Goal: Task Accomplishment & Management: Manage account settings

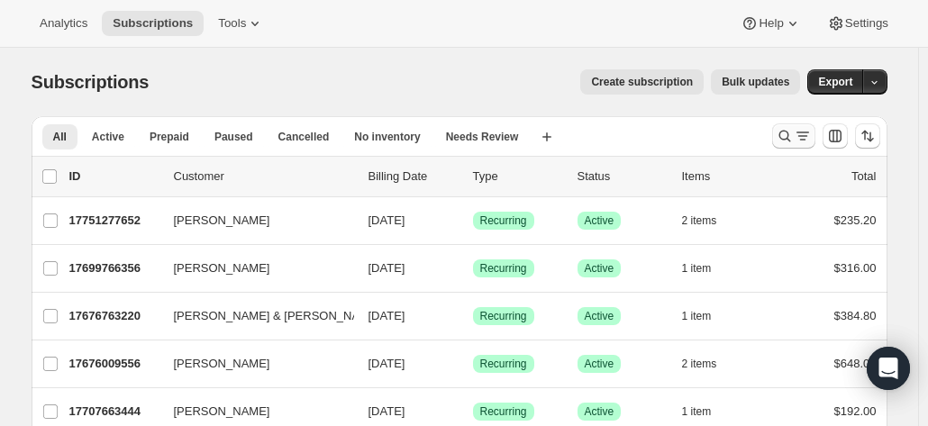
click at [785, 131] on icon "Search and filter results" at bounding box center [784, 136] width 18 height 18
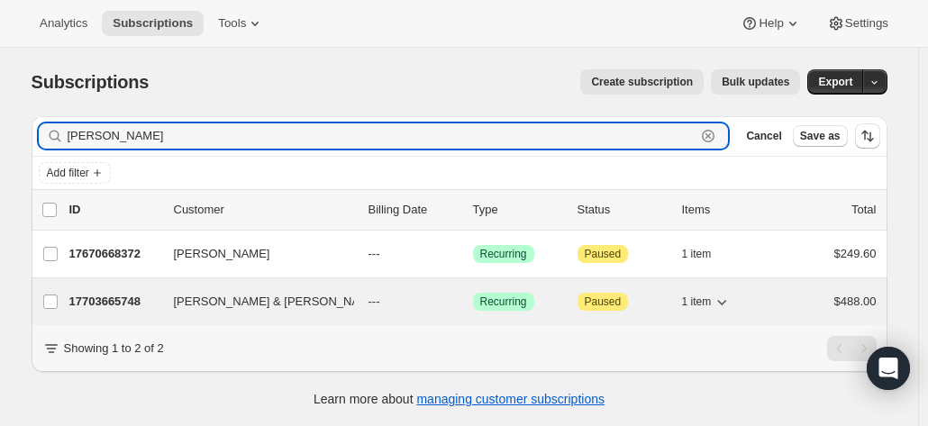
type input "[PERSON_NAME]"
click at [135, 311] on div "17703665748 Jeff & Maryanne Forster --- Success Recurring Attention Paused 1 it…" at bounding box center [472, 301] width 807 height 25
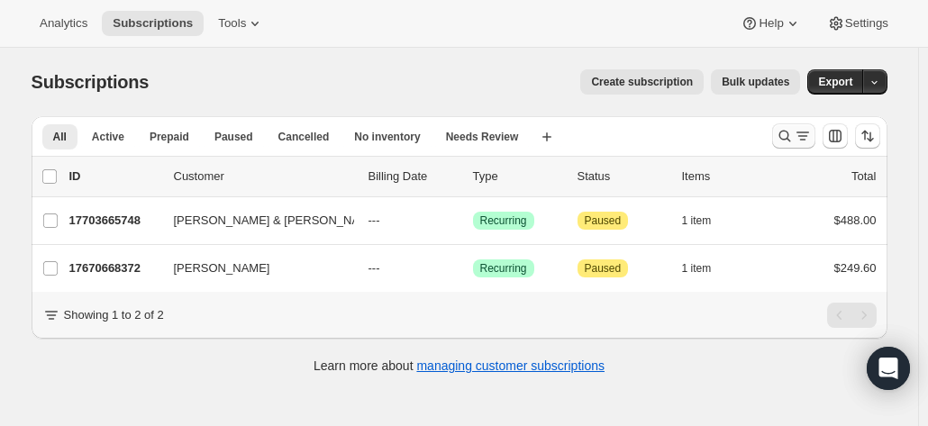
click at [784, 136] on icon "Search and filter results" at bounding box center [784, 137] width 12 height 12
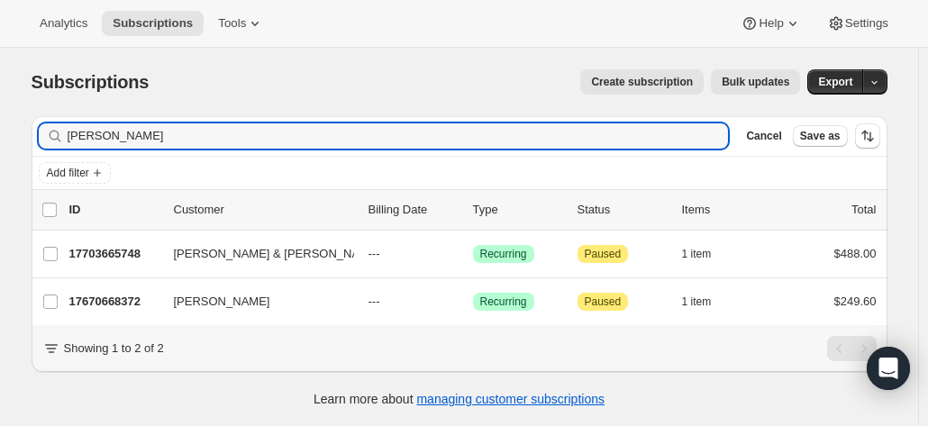
drag, startPoint x: 169, startPoint y: 134, endPoint x: 9, endPoint y: 130, distance: 160.4
click at [9, 130] on div "Subscriptions. This page is ready Subscriptions Create subscription Bulk update…" at bounding box center [459, 261] width 918 height 426
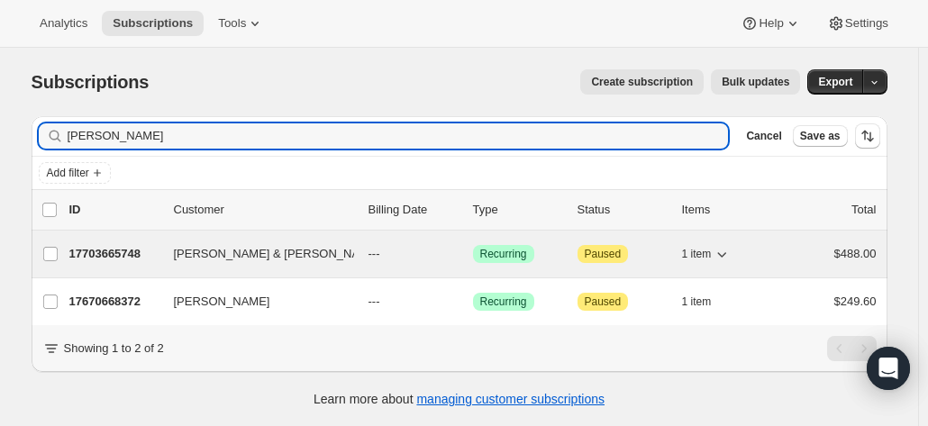
click at [123, 260] on p "17703665748" at bounding box center [114, 254] width 90 height 18
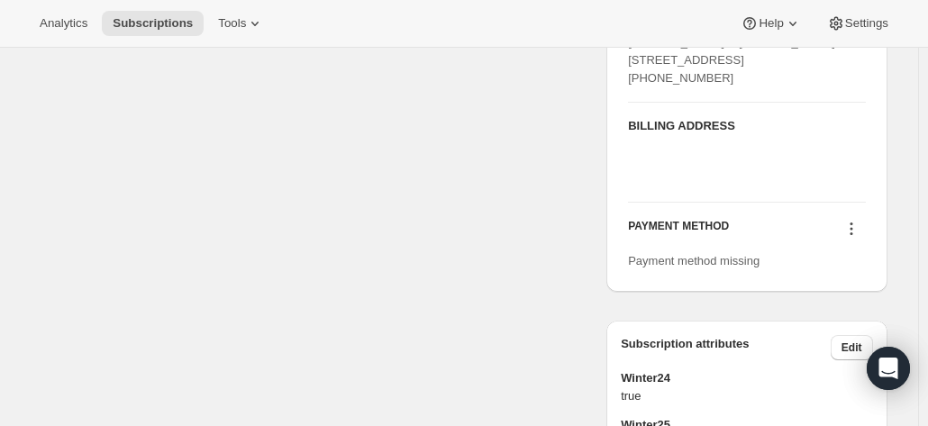
scroll to position [811, 0]
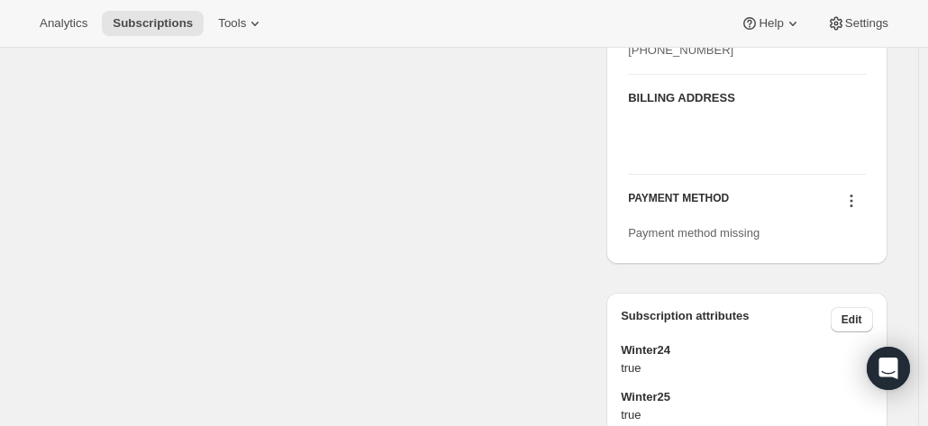
click at [853, 210] on icon at bounding box center [851, 201] width 18 height 18
drag, startPoint x: 798, startPoint y: 322, endPoint x: 601, endPoint y: 129, distance: 276.4
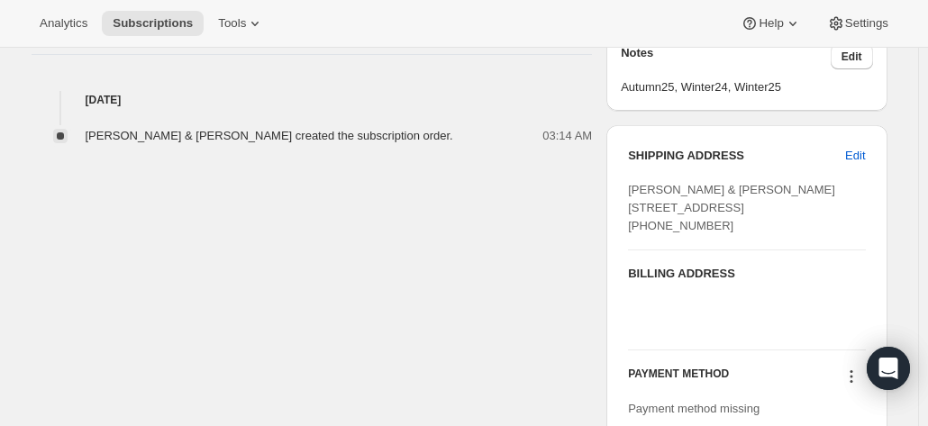
scroll to position [630, 0]
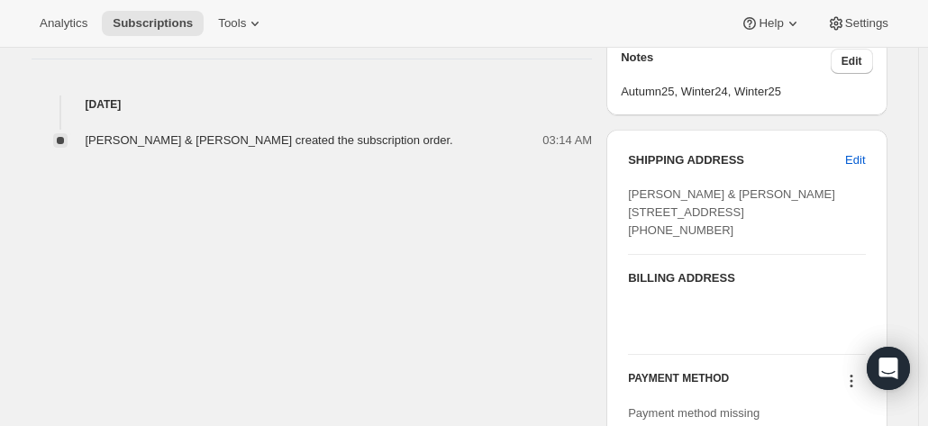
drag, startPoint x: 726, startPoint y: 283, endPoint x: 630, endPoint y: 195, distance: 130.1
click at [630, 195] on div "SHIPPING ADDRESS Edit Jeff & Maryanne Forster 1 Frontage Rd 1 Frontage Road Cam…" at bounding box center [746, 287] width 280 height 314
copy span "Jeff & Maryanne Forster 1 Frontage Rd 1 Frontage Road Cambridge QLD, 4822 Austr…"
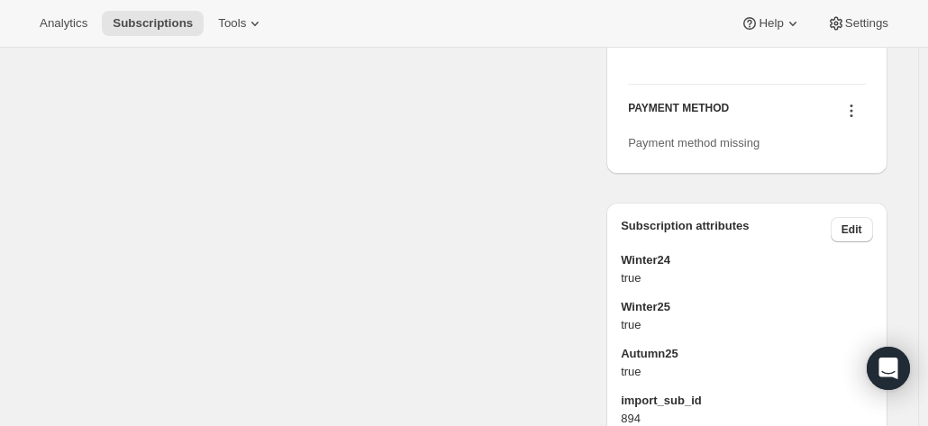
scroll to position [720, 0]
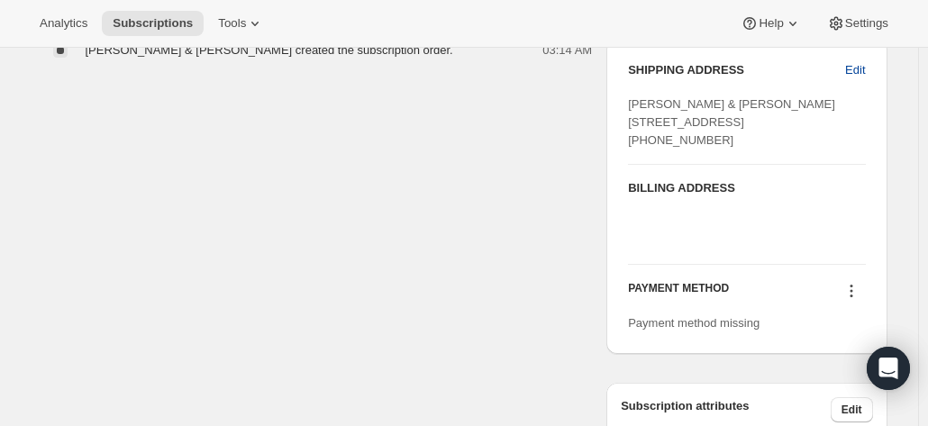
click at [873, 67] on button "Edit" at bounding box center [854, 70] width 41 height 29
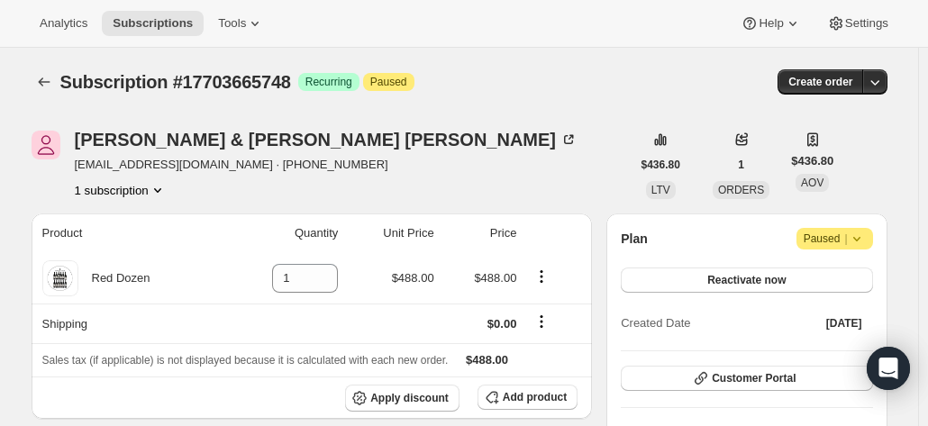
select select "QLD"
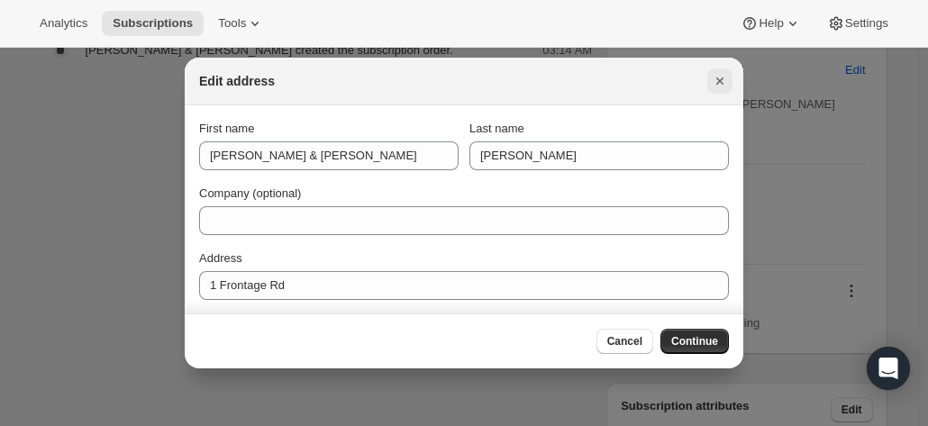
click at [728, 78] on icon "Close" at bounding box center [720, 81] width 18 height 18
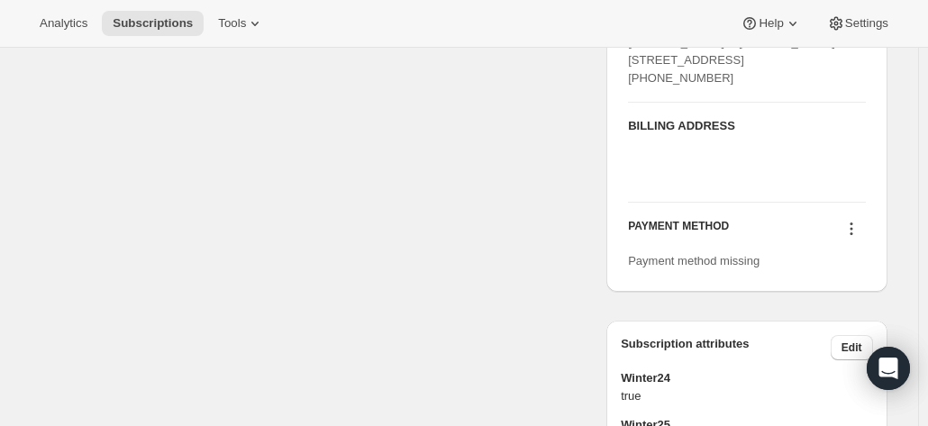
scroll to position [811, 0]
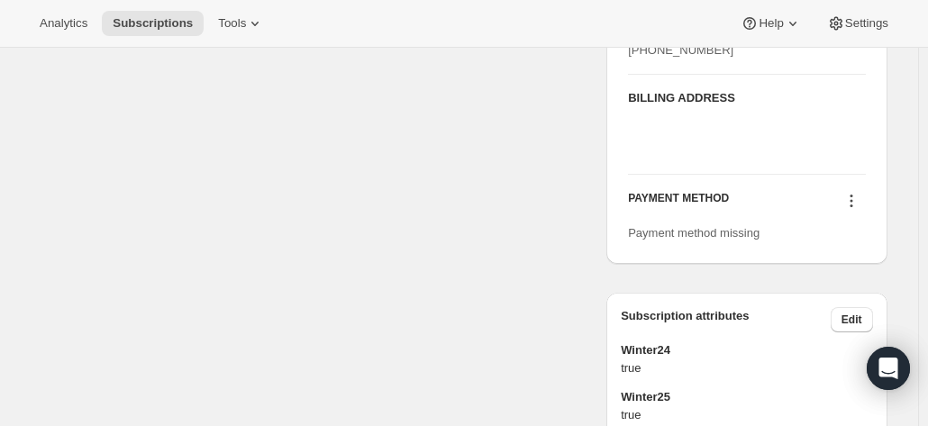
click at [852, 210] on icon at bounding box center [851, 201] width 18 height 18
click at [812, 325] on span "Add credit card" at bounding box center [825, 332] width 78 height 14
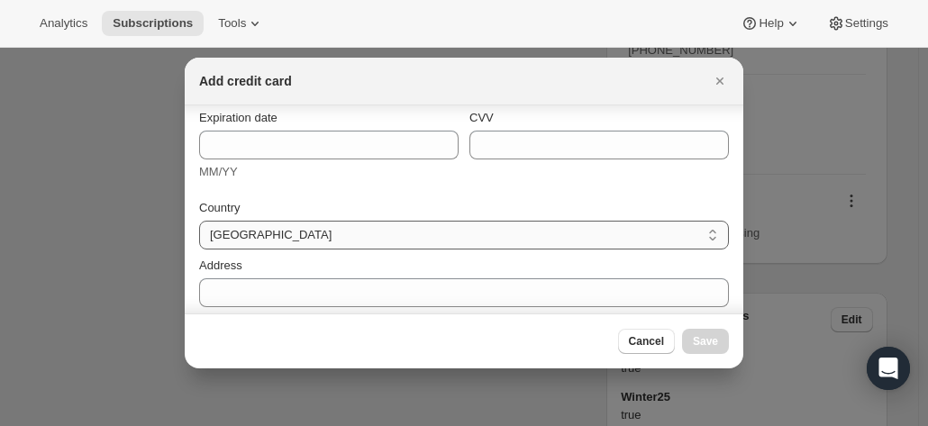
scroll to position [0, 0]
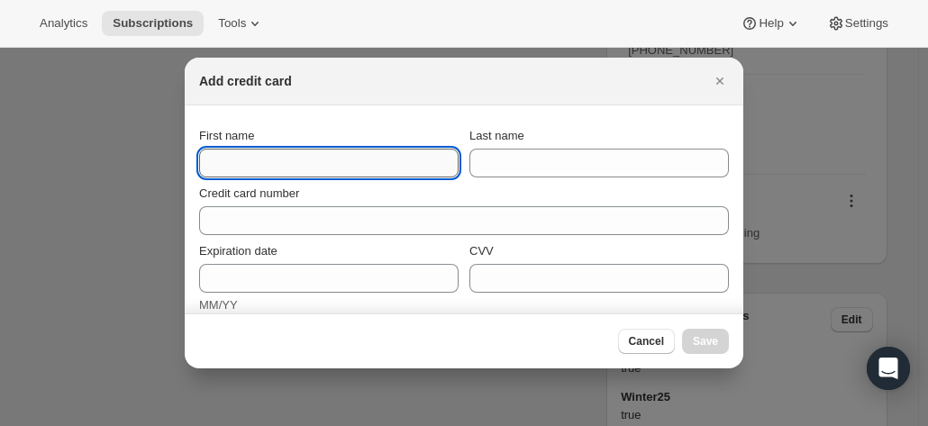
click at [241, 159] on input "First name" at bounding box center [328, 163] width 259 height 29
paste input "Jeff & Maryanne Forster 1 Frontage Rd 1 Frontage Road Cambridge QLD, 4822 Austr…"
drag, startPoint x: 270, startPoint y: 170, endPoint x: 56, endPoint y: 141, distance: 216.3
click at [388, 162] on input "Jeff & Maryanne Forster 1 Frontage Rd 1 Frontage Road Cambridge QLD, 4822 Austr…" at bounding box center [328, 163] width 259 height 29
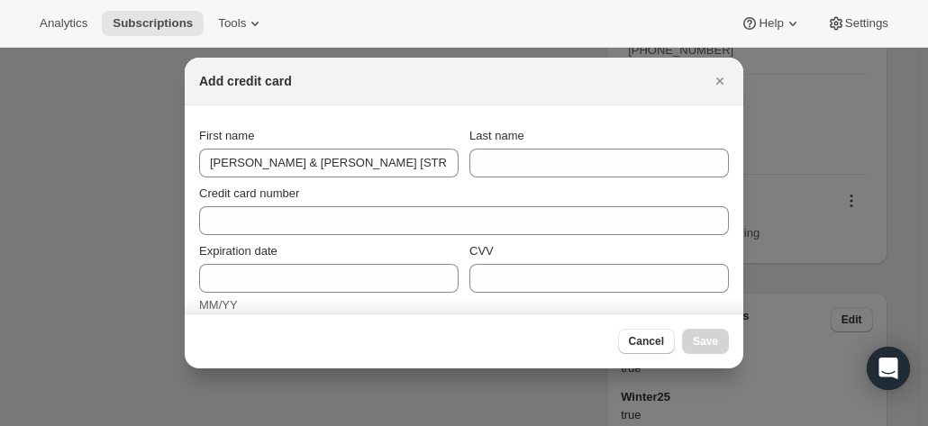
click at [289, 177] on div "Credit card number" at bounding box center [464, 206] width 530 height 58
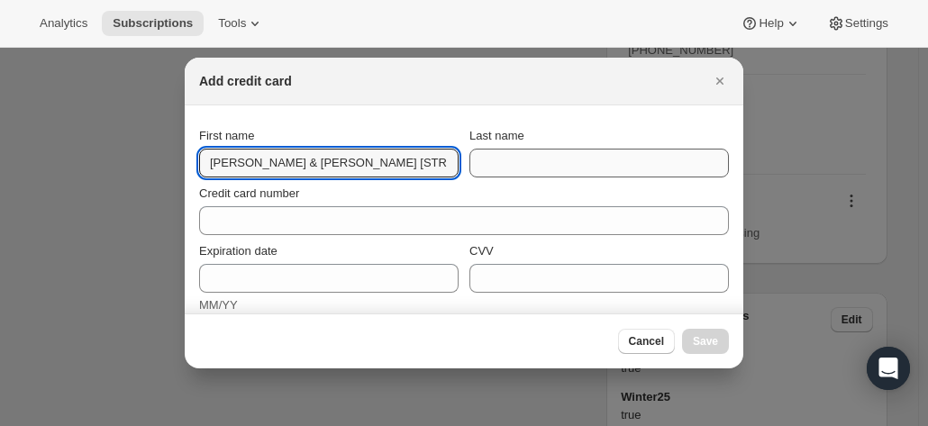
scroll to position [0, 300]
drag, startPoint x: 296, startPoint y: 164, endPoint x: 621, endPoint y: 156, distance: 324.3
click at [621, 156] on div "First name Jeff & Maryanne Forster 1 Frontage Rd 1 Frontage Road Cambridge QLD,…" at bounding box center [464, 152] width 530 height 50
type input "Jeff & Maryanne"
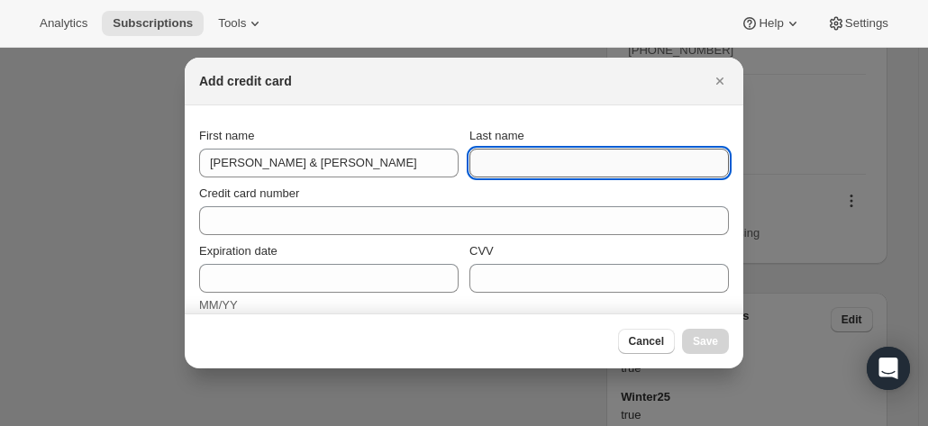
click at [574, 164] on input "Last name" at bounding box center [598, 163] width 259 height 29
paste input "Forster 1 Frontage Rd 1 Frontage Road Cambridge QLD, 4822 Australia +61747418681"
drag, startPoint x: 476, startPoint y: 165, endPoint x: 936, endPoint y: 146, distance: 459.7
click at [927, 146] on html "Analytics Subscriptions Tools Help Settings Skip to content Subscription #17703…" at bounding box center [464, 213] width 928 height 426
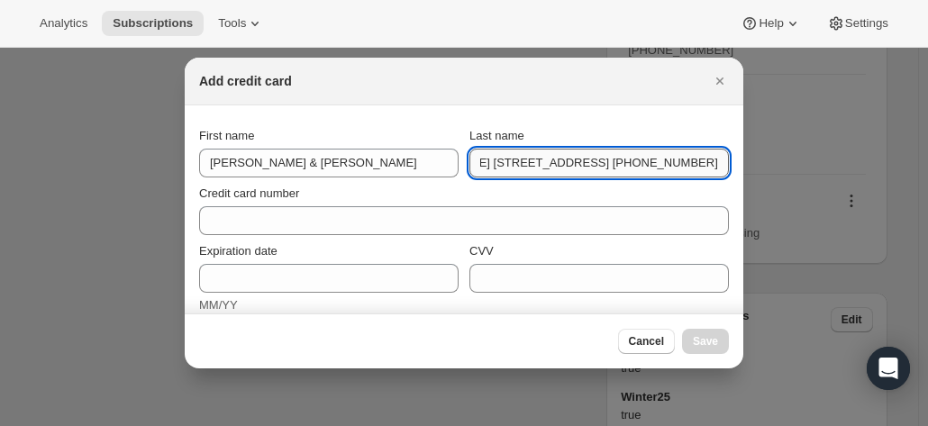
click at [702, 164] on input "Forster 1 Frontage Rd 1 Frontage Road Cambridge QLD, 4822 Australia +61747418681" at bounding box center [598, 163] width 259 height 29
drag, startPoint x: 693, startPoint y: 167, endPoint x: 515, endPoint y: 167, distance: 178.3
click at [515, 167] on input "Forster 1 Frontage Rd 1 Frontage Road C" at bounding box center [598, 163] width 259 height 29
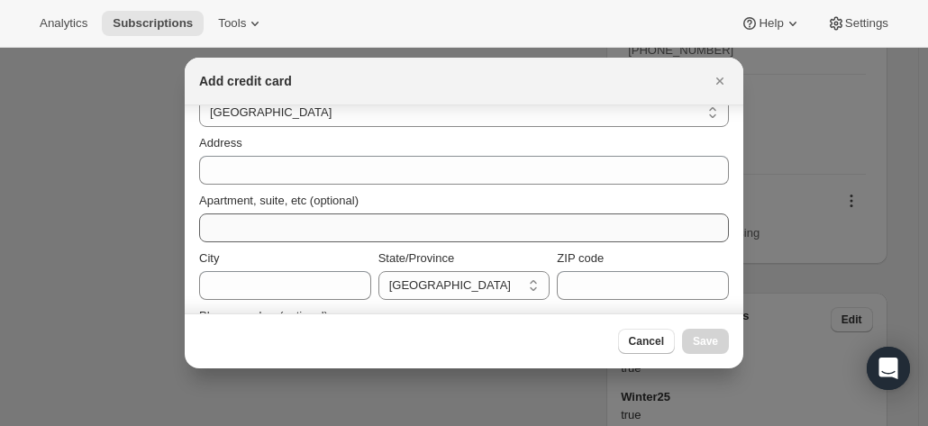
scroll to position [270, 0]
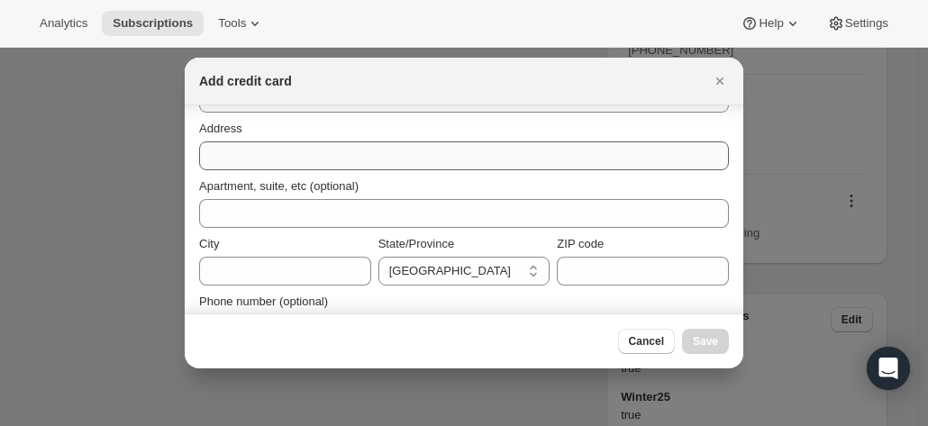
type input "Forster"
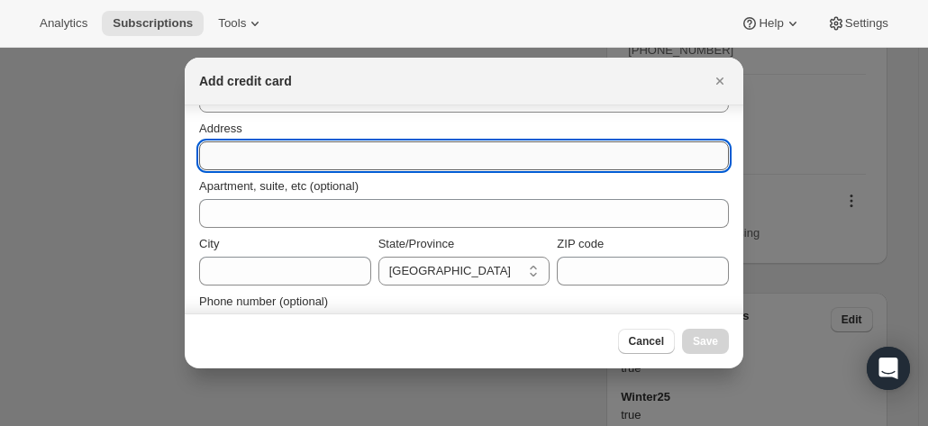
click at [234, 153] on input "Address" at bounding box center [464, 155] width 530 height 29
paste input "Forster 1 Frontage Rd 1 Frontage Road Cambridge QLD, 4822 Australia +61747418681"
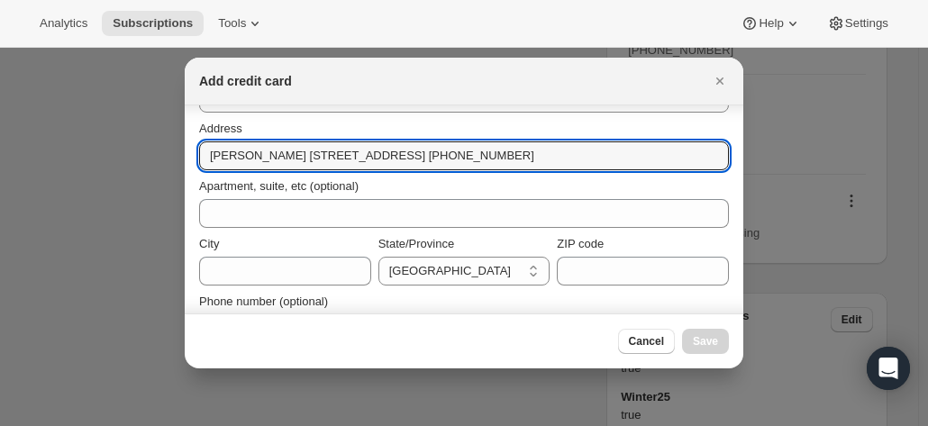
drag, startPoint x: 182, startPoint y: 157, endPoint x: 103, endPoint y: 151, distance: 79.4
click at [229, 158] on input "Forster 1 Frontage Rd 1 Frontage Road Cambridge QLD, 4822 Australia +61747418681" at bounding box center [464, 155] width 530 height 29
drag, startPoint x: 246, startPoint y: 158, endPoint x: 177, endPoint y: 158, distance: 69.3
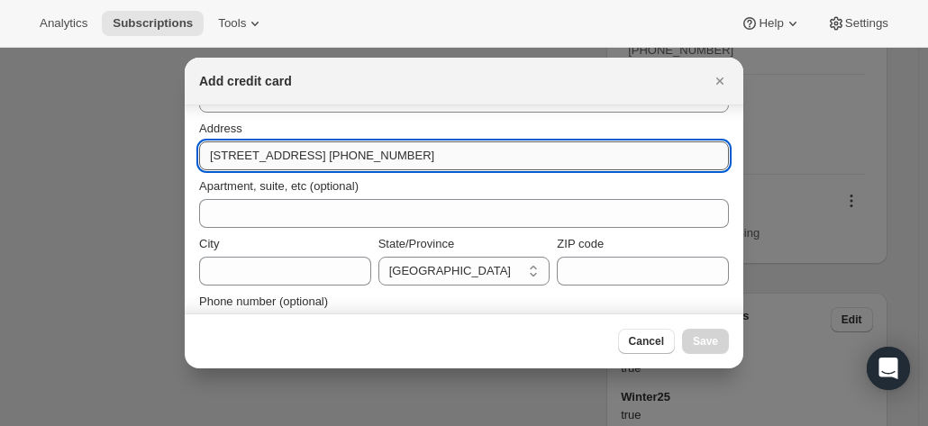
click at [211, 158] on input "1 Frontage Rd 1 Frontage Road Cambridge QLD, 4822 Australia +61747418681" at bounding box center [464, 155] width 530 height 29
click at [214, 156] on input "1 Frontage Rd 1 Frontage Road Cambridge QLD, 4822 Australia +61747418681" at bounding box center [464, 155] width 530 height 29
drag, startPoint x: 289, startPoint y: 157, endPoint x: 375, endPoint y: 154, distance: 85.6
click at [375, 154] on input "1 Frontage Rd 1 Frontage Road Cambridge QLD, 4822 Australia +61747418681" at bounding box center [464, 155] width 530 height 29
click at [287, 155] on input "1 Frontage Rd 1Cambridge QLD, 4822 Australia +61747418681" at bounding box center [464, 155] width 530 height 29
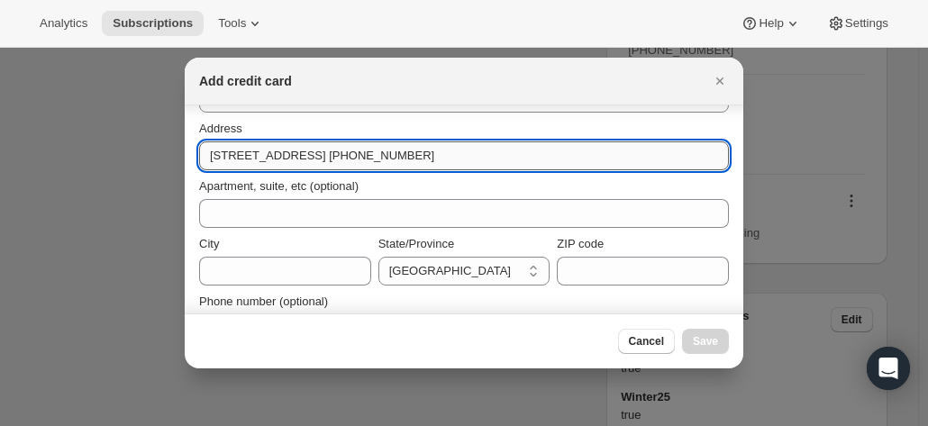
click at [287, 155] on input "1 Frontage Rd 1Cambridge QLD, 4822 Australia +61747418681" at bounding box center [464, 155] width 530 height 29
click at [290, 155] on input "1 Frontage Rd 1Cambridge QLD, 4822 Australia +61747418681" at bounding box center [464, 155] width 530 height 29
drag, startPoint x: 285, startPoint y: 156, endPoint x: 554, endPoint y: 159, distance: 269.3
click at [553, 159] on input "1 Frontage Rd Cambridge QLD, 4822 Australia +61747418681" at bounding box center [464, 155] width 530 height 29
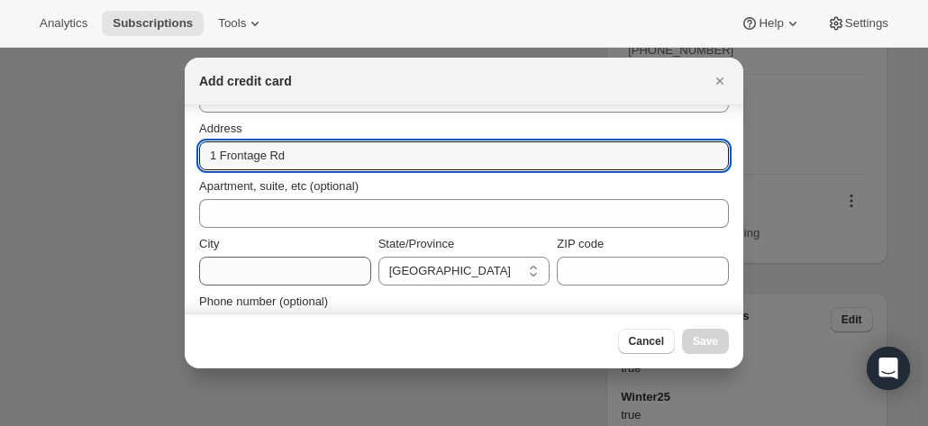
type input "1 Frontage Rd"
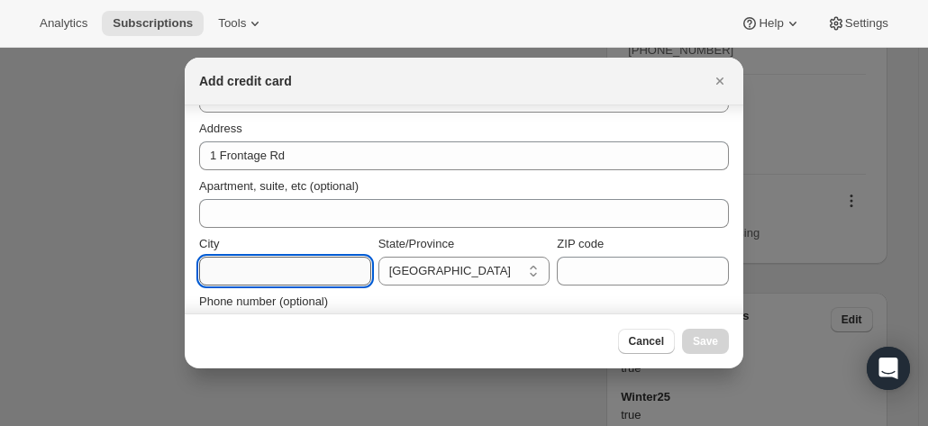
click at [228, 267] on input "City" at bounding box center [285, 271] width 172 height 29
paste input "Cambridge QLD, 4822 Australia +61747418681"
click at [265, 270] on input "Cambridge QLD, 4822 Australia +61747418681" at bounding box center [285, 271] width 172 height 29
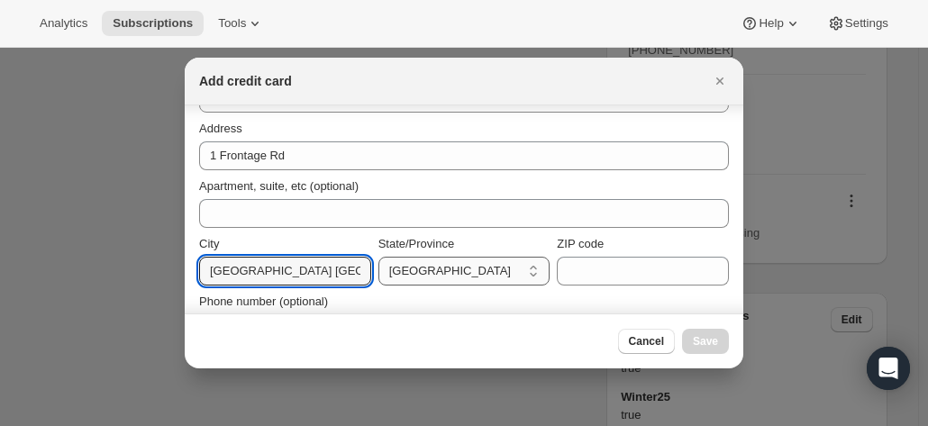
scroll to position [0, 95]
drag, startPoint x: 301, startPoint y: 271, endPoint x: 766, endPoint y: 221, distance: 468.3
click at [434, 266] on div "City Cambridge QLD, 4822 Australia +61747418681 State/Province Australian Capit…" at bounding box center [464, 260] width 530 height 50
type input "Cambridge"
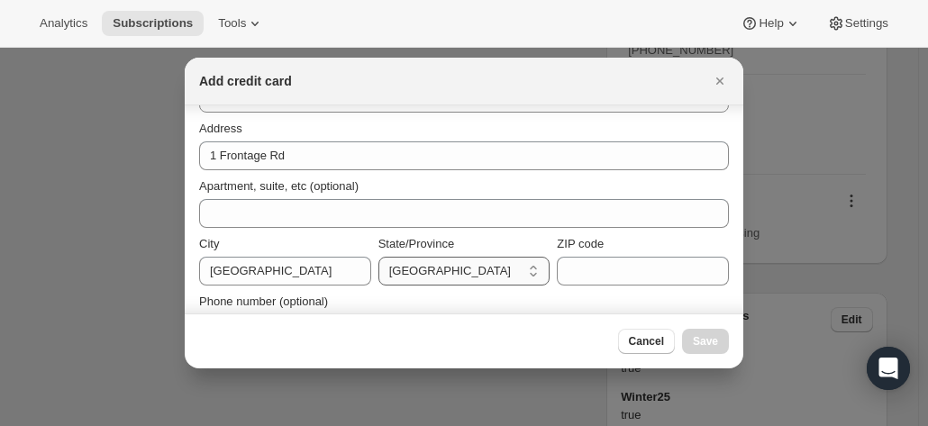
click at [430, 273] on select "Australian Capital Territory New South Wales Northern Territory Queensland Sout…" at bounding box center [464, 271] width 172 height 29
select select "QLD"
click at [378, 257] on select "Australian Capital Territory New South Wales Northern Territory Queensland Sout…" at bounding box center [464, 271] width 172 height 29
click at [577, 262] on input "ZIP code" at bounding box center [643, 271] width 172 height 29
paste input "Cambridge QLD, 4822 Australia +61747418681"
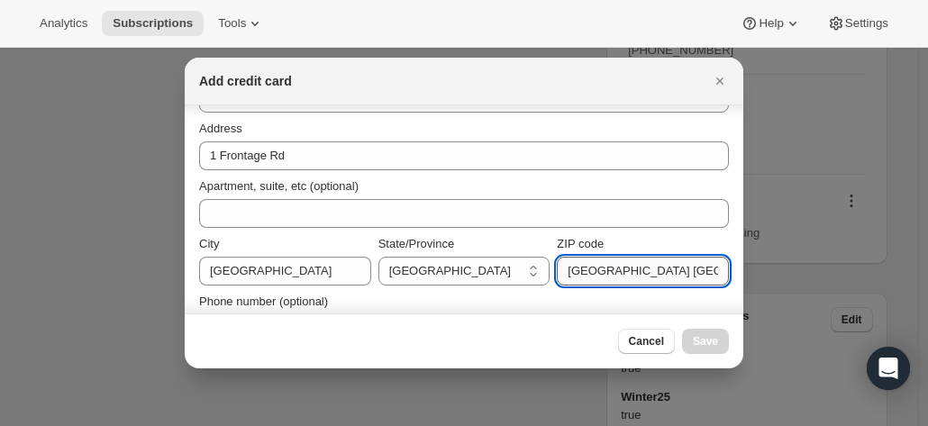
drag, startPoint x: 711, startPoint y: 270, endPoint x: 676, endPoint y: 271, distance: 34.2
click at [676, 271] on input "Cambridge QLD, 4822 Australia +61747418681" at bounding box center [643, 271] width 172 height 29
drag, startPoint x: 650, startPoint y: 271, endPoint x: 494, endPoint y: 264, distance: 156.9
click at [530, 264] on div "City Cambridge State/Province Australian Capital Territory New South Wales Nort…" at bounding box center [464, 260] width 530 height 50
type input "4822"
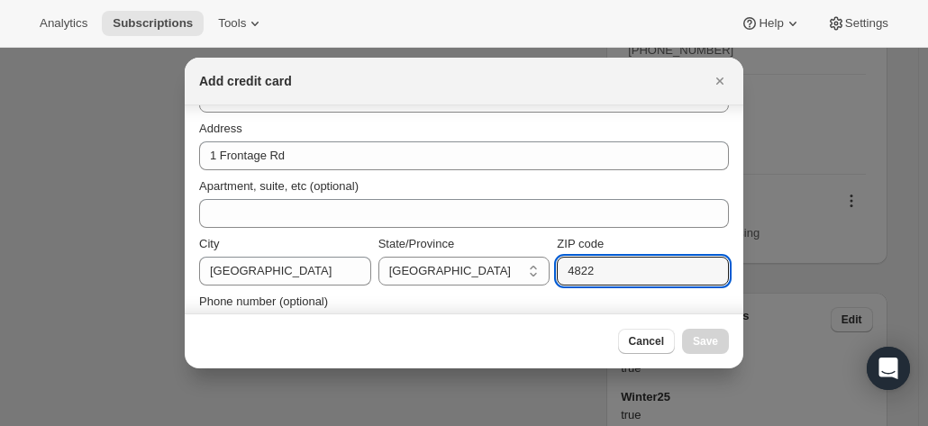
click at [562, 239] on span "ZIP code" at bounding box center [580, 244] width 47 height 14
click at [562, 257] on input "4822" at bounding box center [643, 271] width 172 height 29
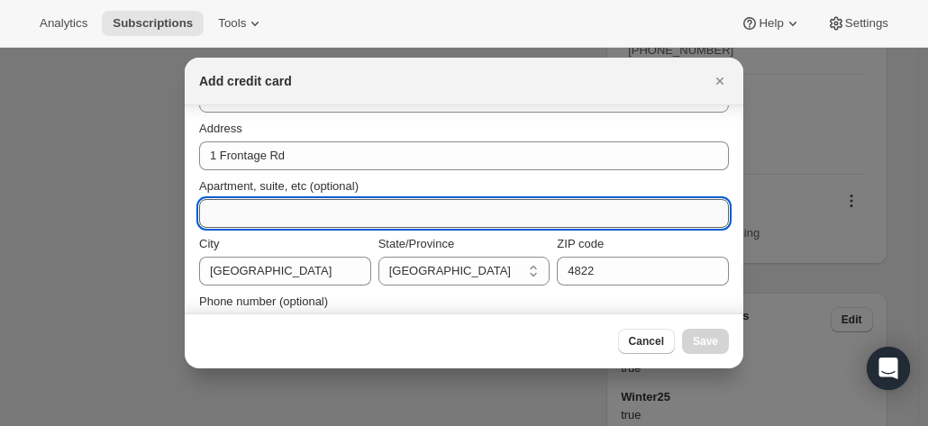
click at [460, 213] on input "Apartment, suite, etc (optional)" at bounding box center [464, 213] width 530 height 29
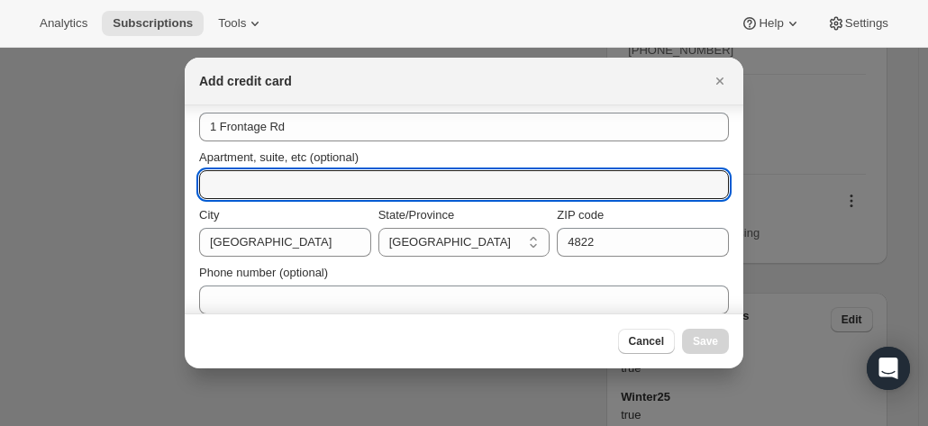
scroll to position [313, 0]
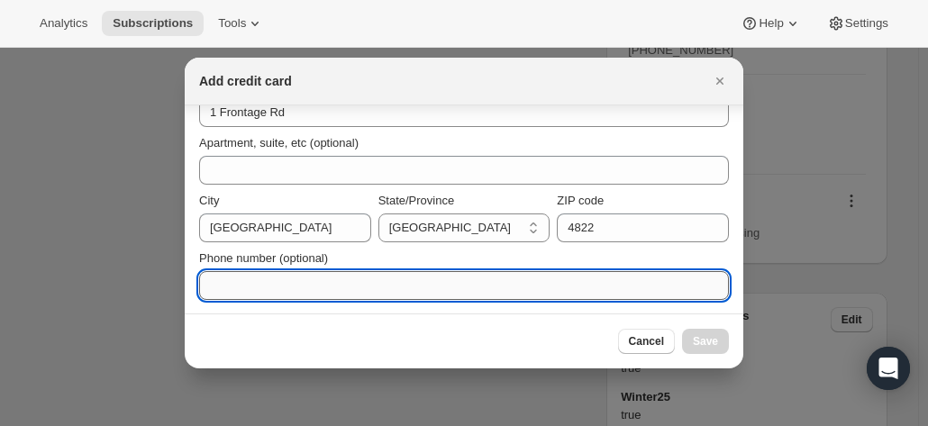
drag, startPoint x: 291, startPoint y: 285, endPoint x: 276, endPoint y: 284, distance: 14.4
click at [288, 285] on input "Phone number (optional)" at bounding box center [464, 285] width 530 height 29
paste input "Cambridge QLD, 4822 Australia +61747418681"
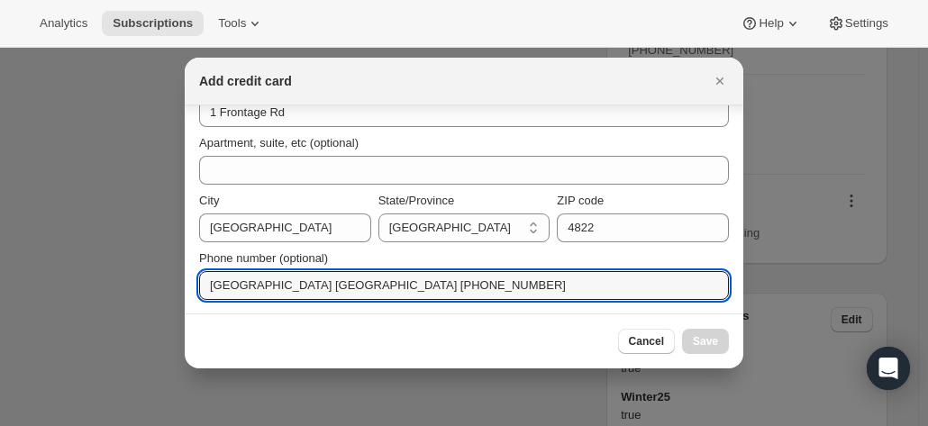
drag, startPoint x: 375, startPoint y: 285, endPoint x: 118, endPoint y: 280, distance: 256.7
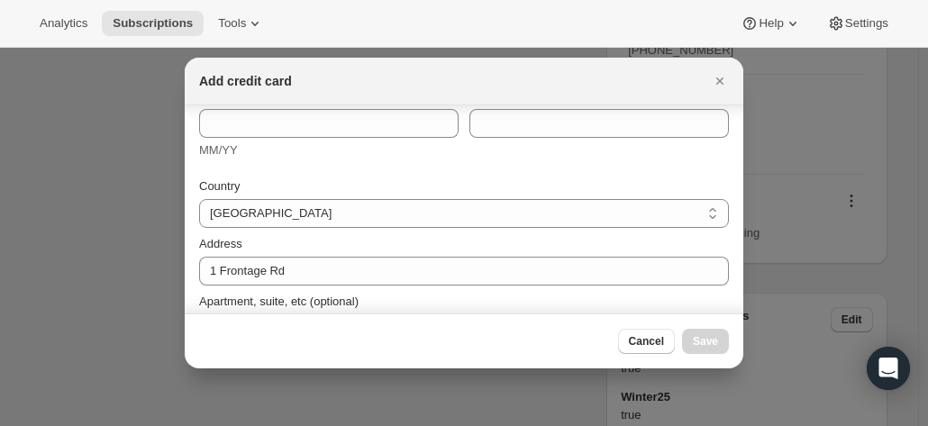
scroll to position [43, 0]
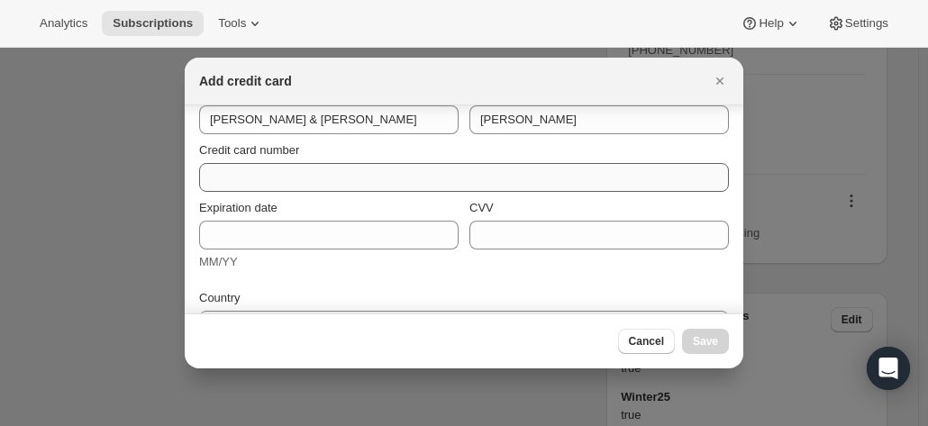
type input "+61747418681"
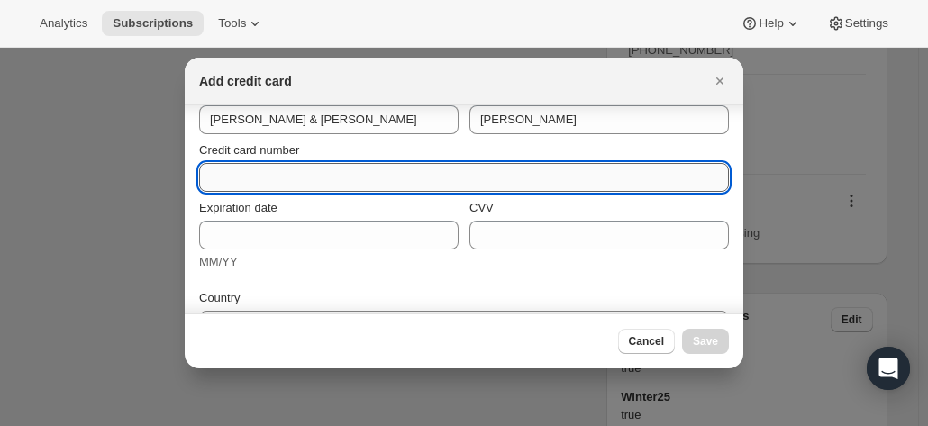
click at [249, 185] on input "Credit card number" at bounding box center [456, 177] width 515 height 29
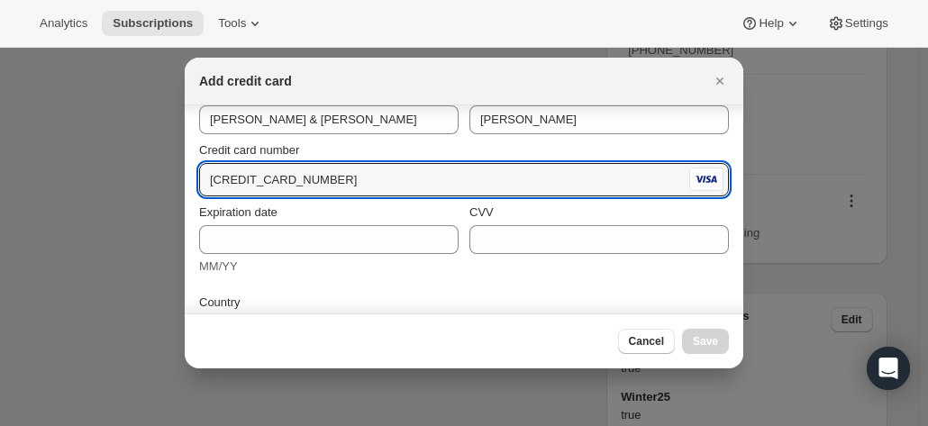
type input "4639 2510 1790 0069"
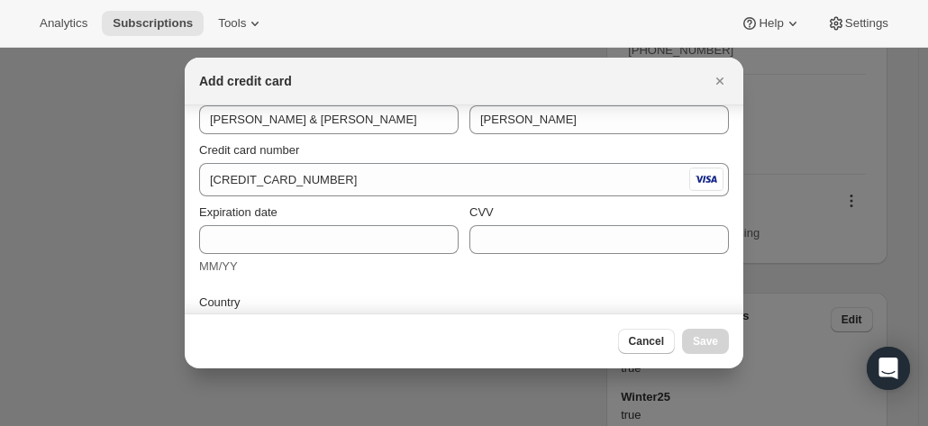
click at [279, 221] on div "Expiration date MM/YY" at bounding box center [328, 240] width 259 height 72
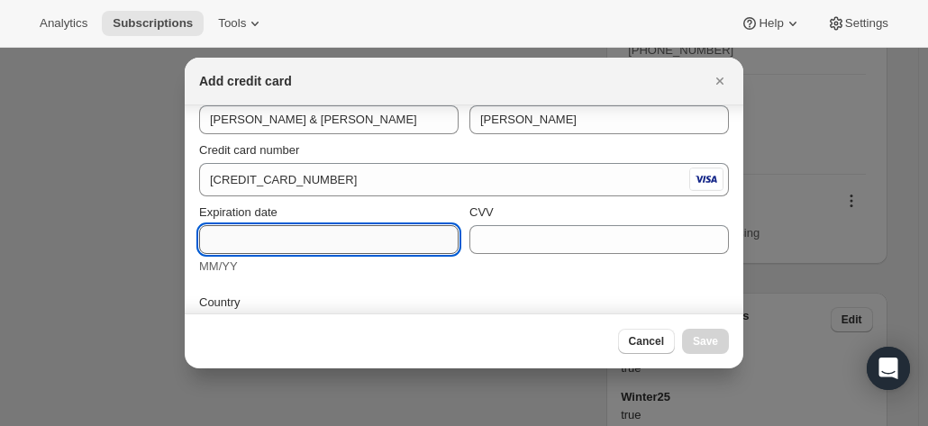
click at [264, 231] on input "Expiration date" at bounding box center [328, 239] width 259 height 29
type input "11/27"
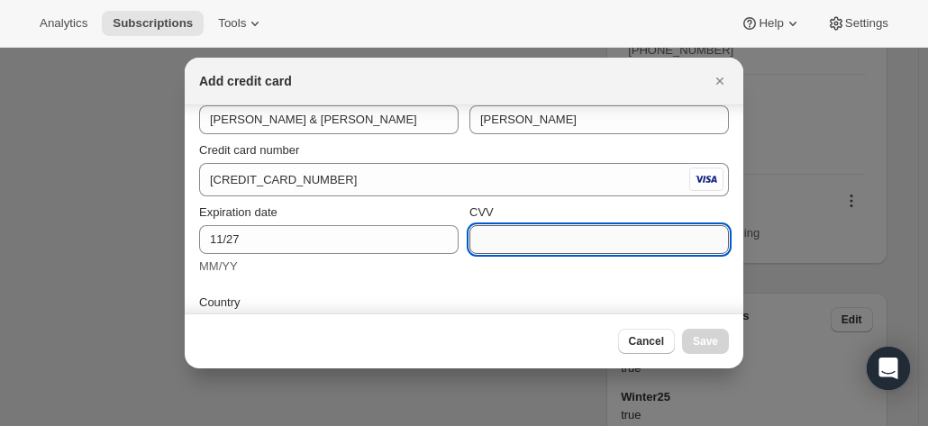
click at [502, 233] on input "CVV" at bounding box center [598, 239] width 259 height 29
type input "333"
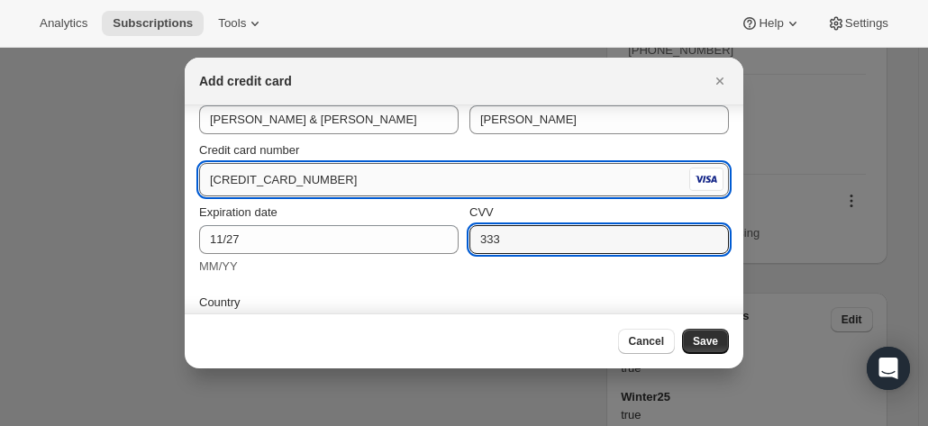
click at [236, 176] on input "4639 2510 1790 0069" at bounding box center [442, 180] width 486 height 29
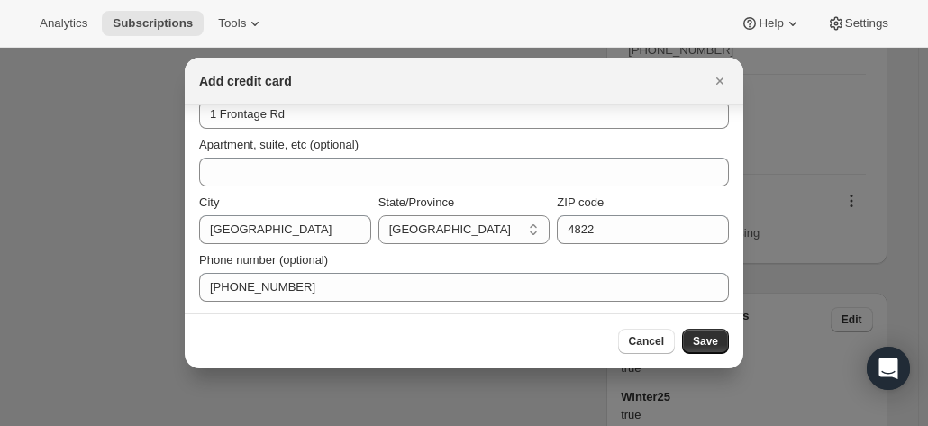
scroll to position [317, 0]
click at [711, 350] on button "Save" at bounding box center [705, 341] width 47 height 25
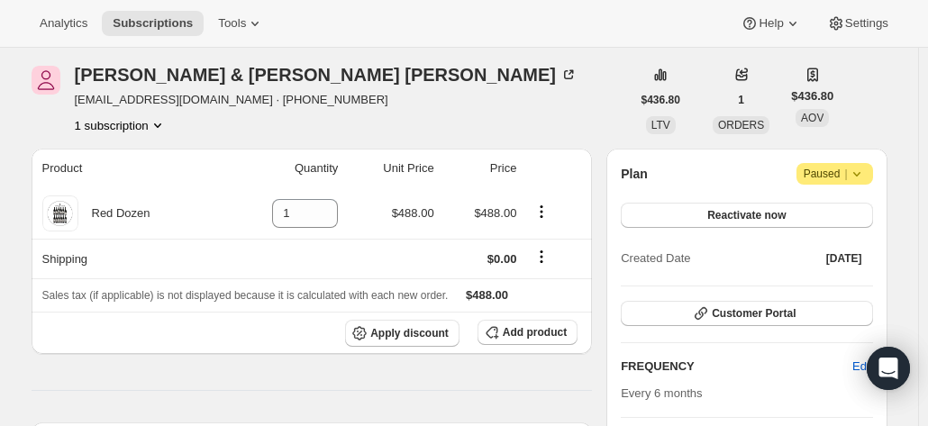
scroll to position [0, 0]
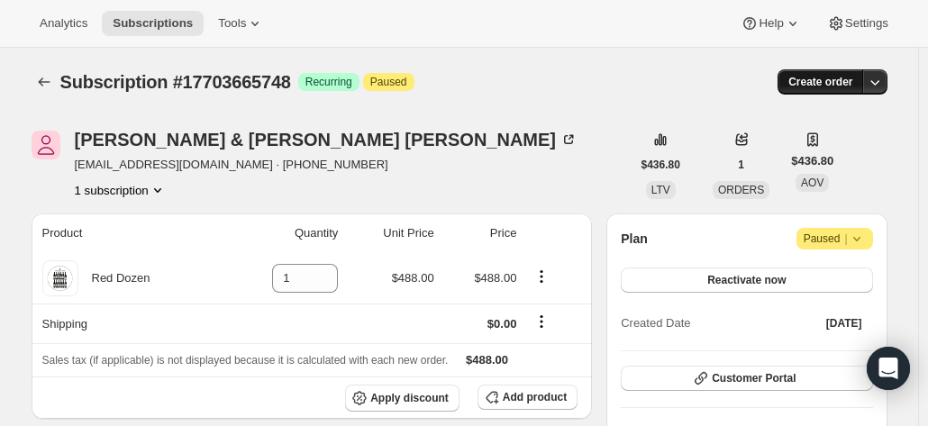
click at [836, 78] on span "Create order" at bounding box center [820, 82] width 64 height 14
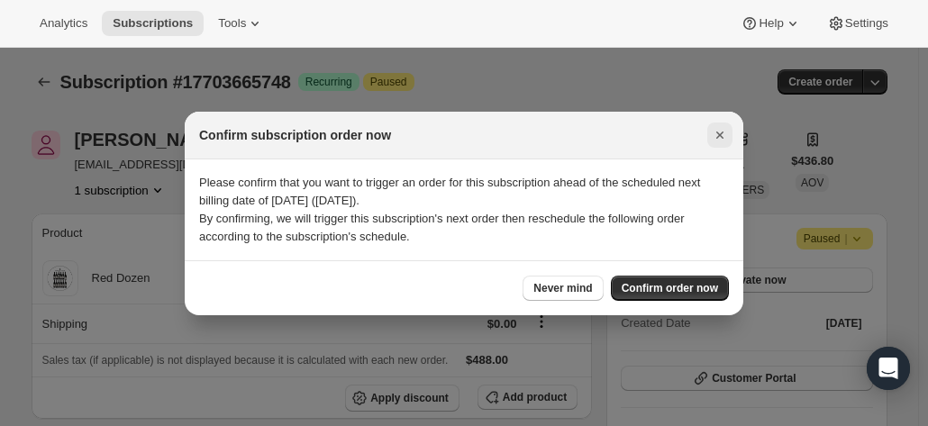
click at [719, 132] on icon "Close" at bounding box center [720, 135] width 18 height 18
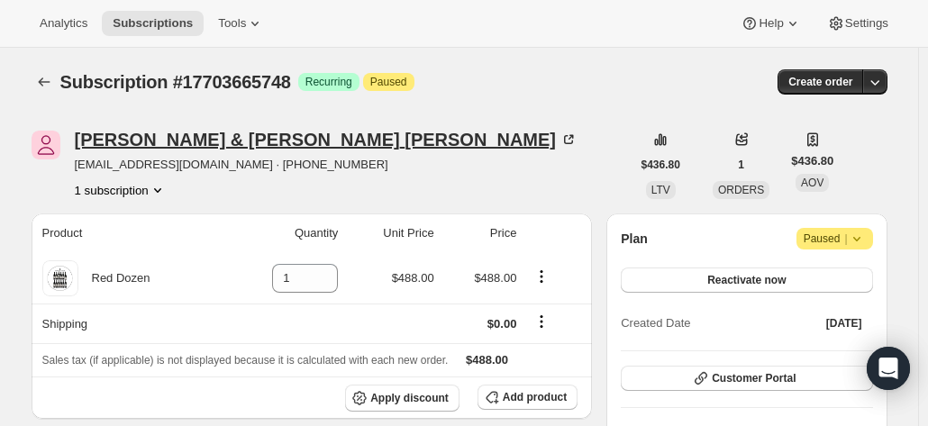
click at [190, 143] on div "Jeff & Maryanne Forster" at bounding box center [326, 140] width 503 height 18
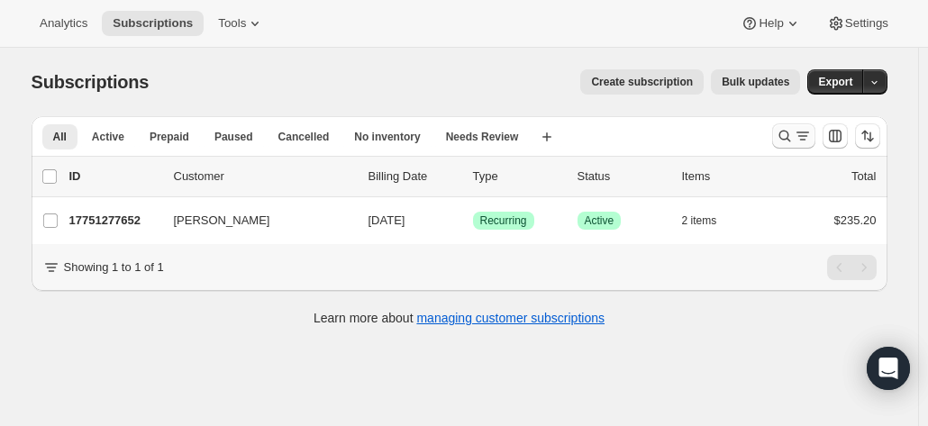
click at [787, 136] on icon "Search and filter results" at bounding box center [784, 136] width 18 height 18
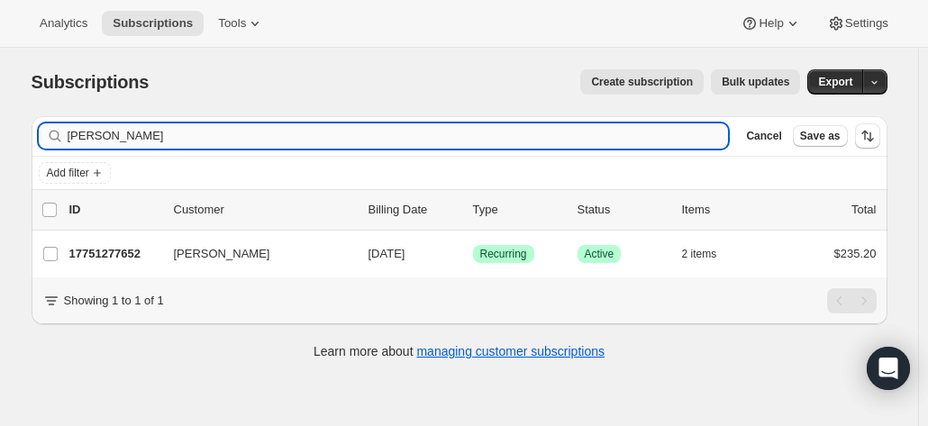
click at [272, 136] on input "frank wells" at bounding box center [398, 135] width 661 height 25
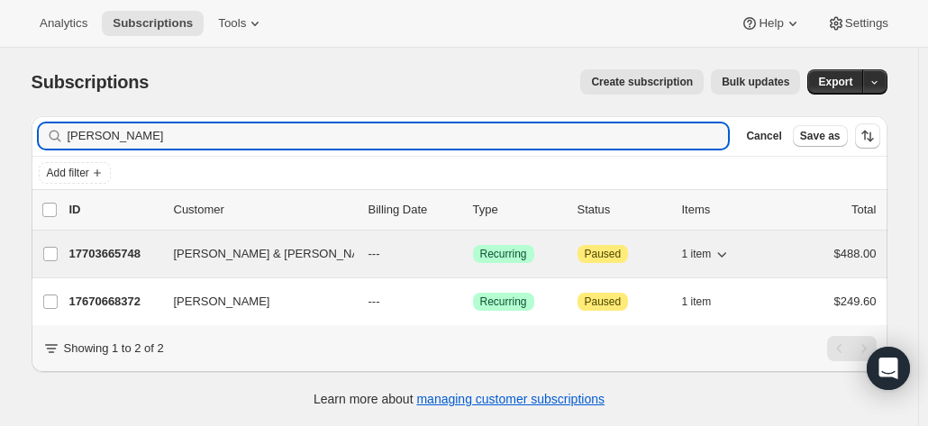
type input "[PERSON_NAME]"
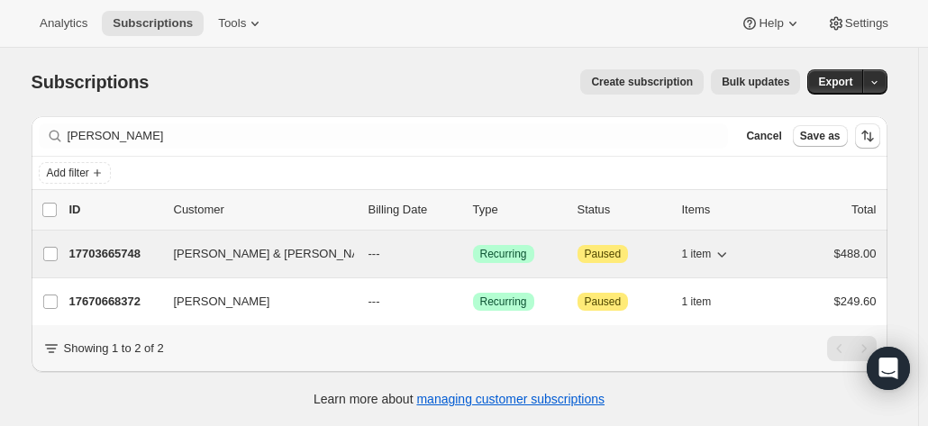
click at [112, 247] on p "17703665748" at bounding box center [114, 254] width 90 height 18
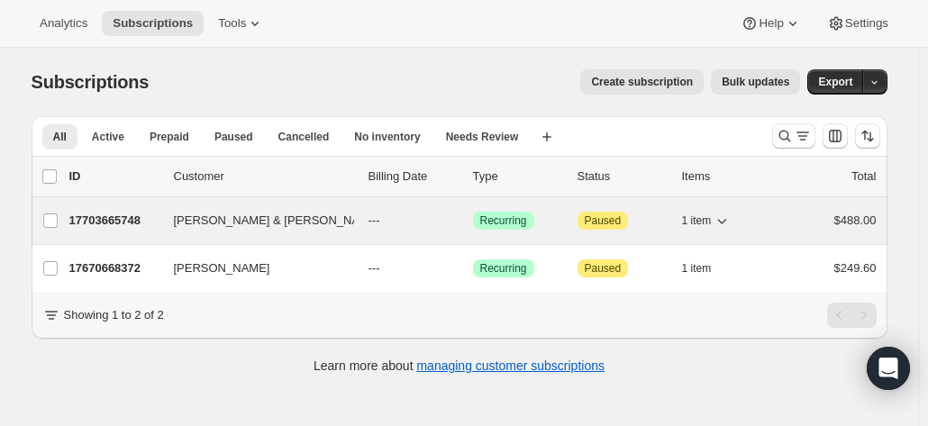
click at [218, 224] on span "Jeff & Maryanne Forster" at bounding box center [277, 221] width 207 height 18
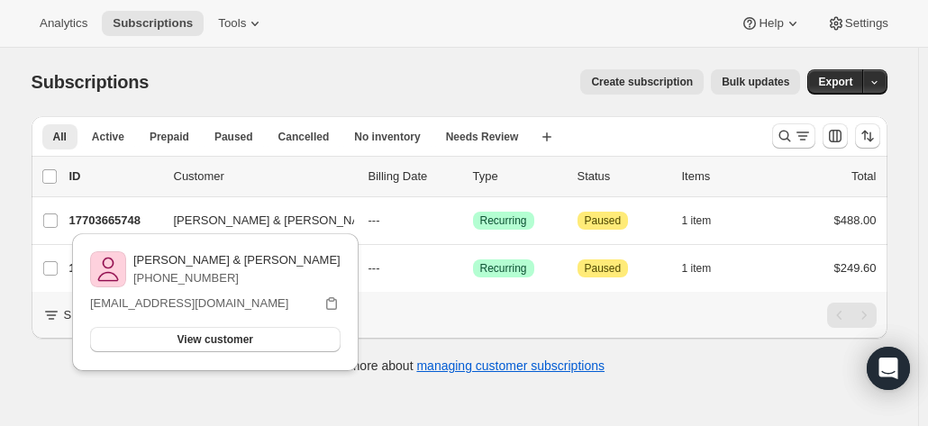
click at [272, 106] on div "Subscriptions. This page is ready Subscriptions Create subscription Bulk update…" at bounding box center [460, 82] width 856 height 68
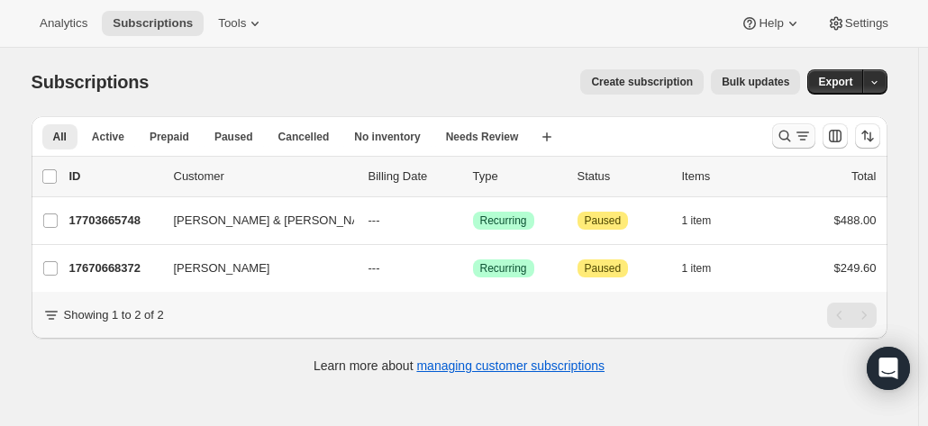
click at [792, 132] on icon "Search and filter results" at bounding box center [784, 136] width 18 height 18
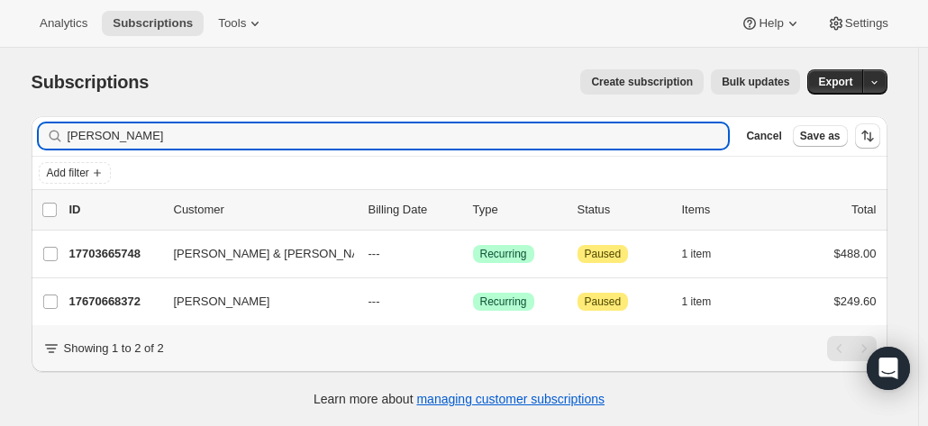
drag, startPoint x: 177, startPoint y: 134, endPoint x: 49, endPoint y: 137, distance: 127.9
click at [49, 137] on div "forster Clear" at bounding box center [384, 135] width 690 height 25
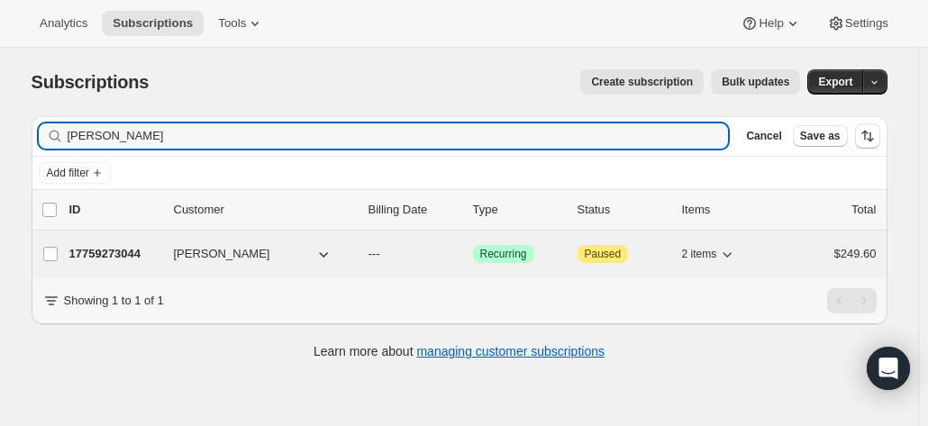
type input "sue Gibbin"
click at [119, 249] on p "17759273044" at bounding box center [114, 254] width 90 height 18
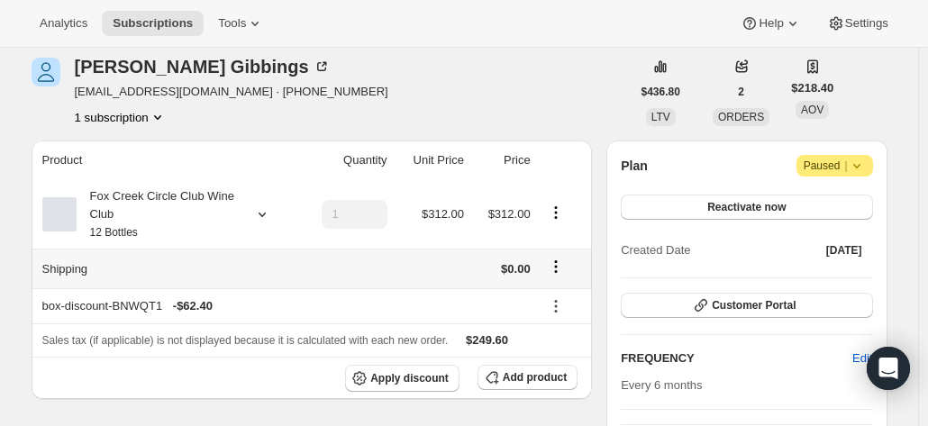
scroll to position [90, 0]
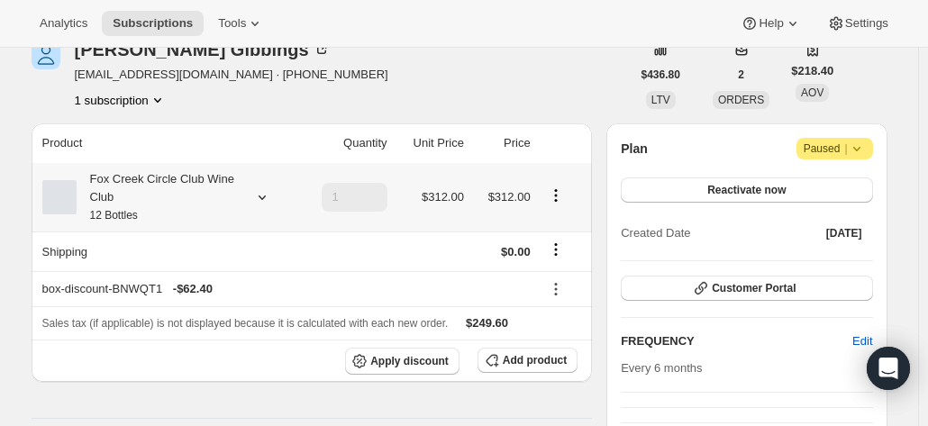
click at [196, 198] on div "Fox Creek Circle Club Wine Club 12 Bottles" at bounding box center [158, 197] width 162 height 54
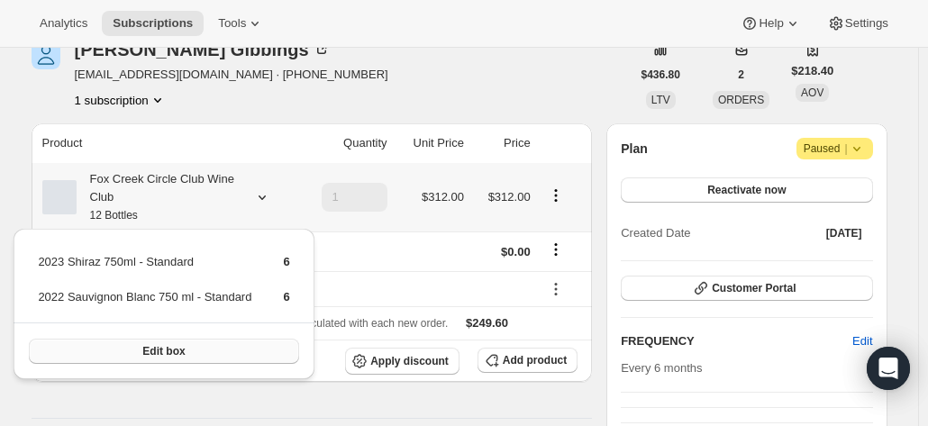
click at [199, 350] on button "Edit box" at bounding box center [163, 351] width 269 height 25
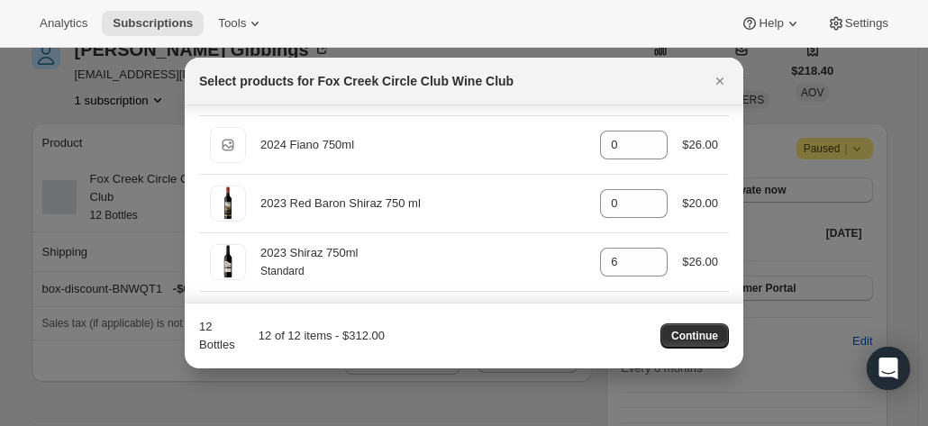
scroll to position [811, 0]
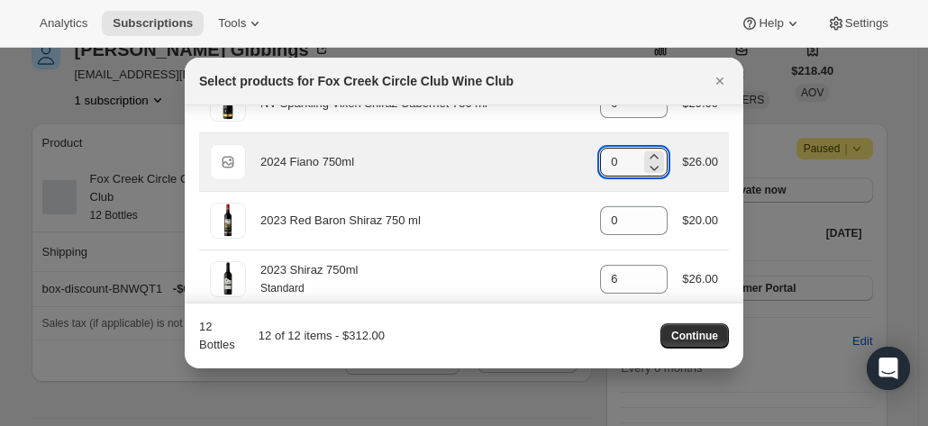
drag, startPoint x: 587, startPoint y: 157, endPoint x: 575, endPoint y: 153, distance: 12.2
click at [575, 153] on div "Default Title 2024 Fiano 750ml gid://shopify/ProductVariant/42034303664212 0 $2…" at bounding box center [464, 162] width 508 height 36
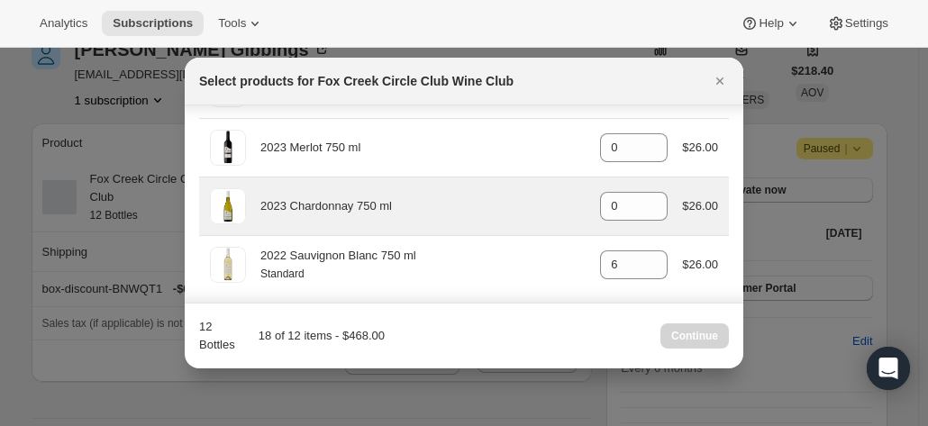
scroll to position [911, 0]
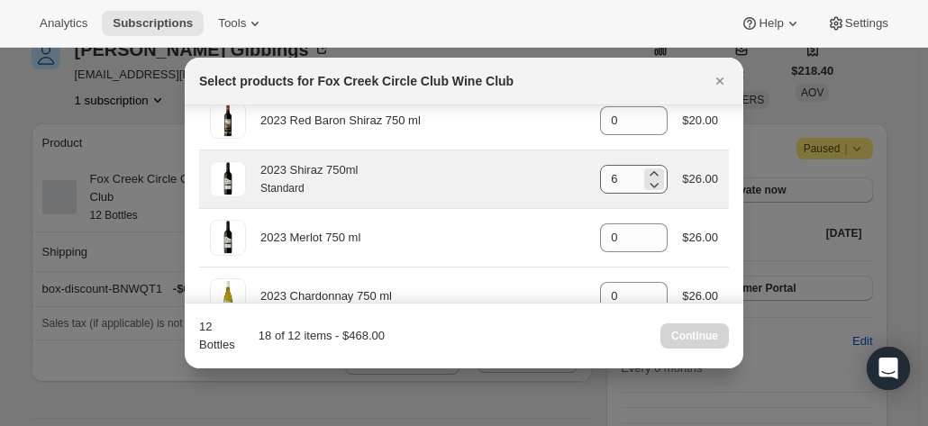
type input "6"
drag, startPoint x: 612, startPoint y: 176, endPoint x: 576, endPoint y: 168, distance: 36.7
click at [576, 168] on div "2023 Shiraz 750ml Standard gid://shopify/ProductVariant/41582890516564 6 $26.00" at bounding box center [464, 179] width 508 height 36
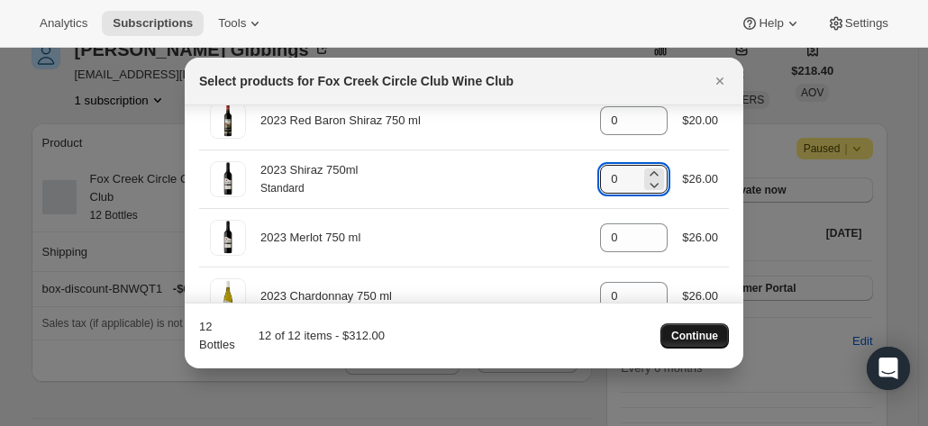
type input "0"
click at [696, 330] on span "Continue" at bounding box center [694, 336] width 47 height 14
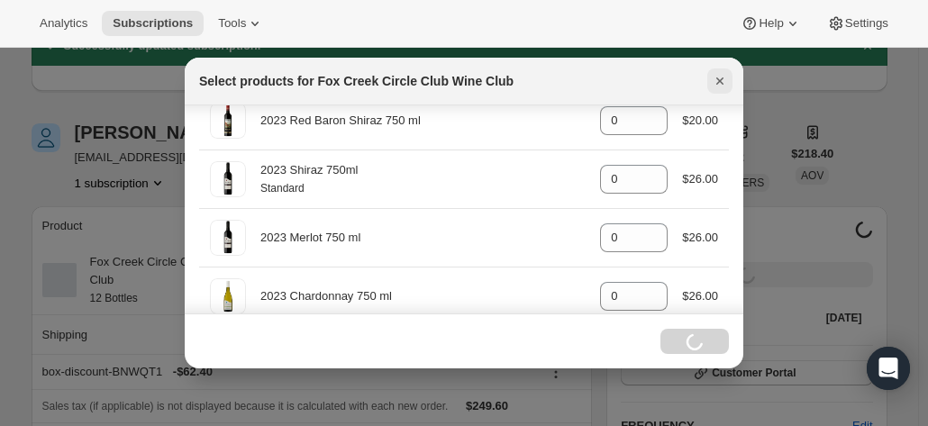
click at [717, 82] on icon "Close" at bounding box center [719, 80] width 7 height 7
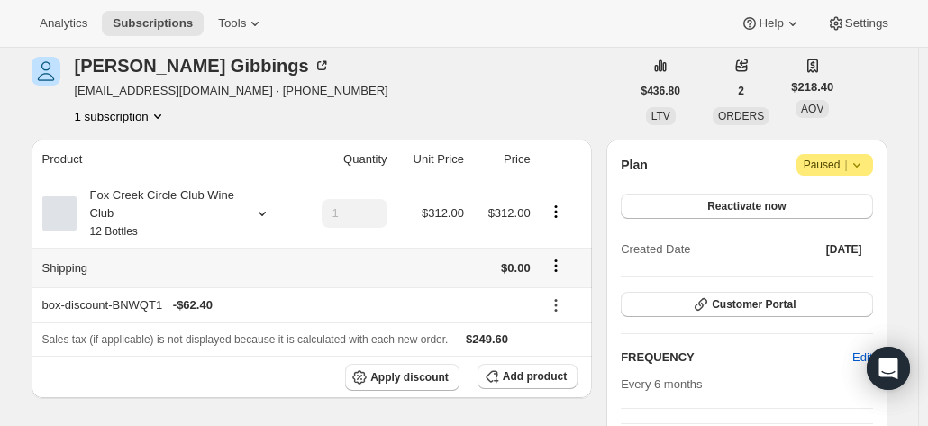
scroll to position [180, 0]
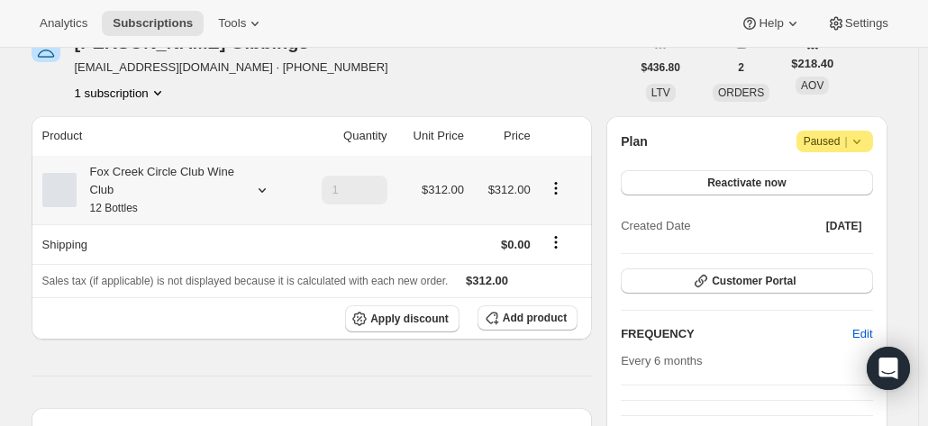
click at [121, 203] on small "12 Bottles" at bounding box center [114, 208] width 48 height 13
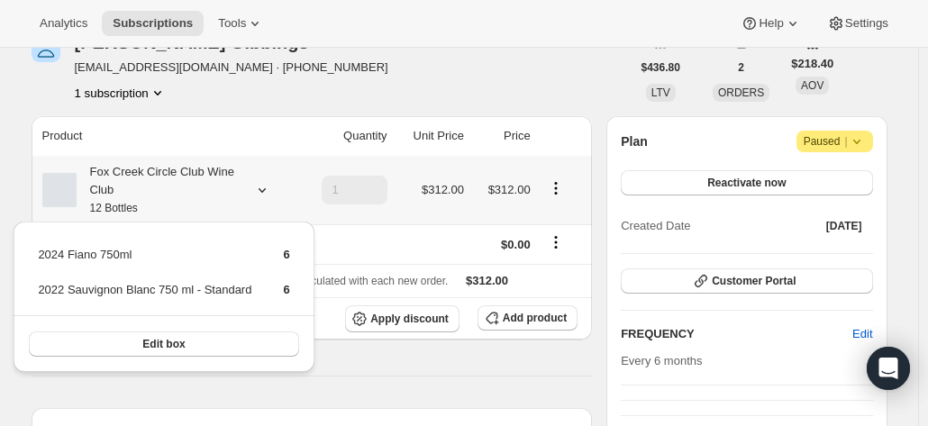
click at [121, 203] on small "12 Bottles" at bounding box center [114, 208] width 48 height 13
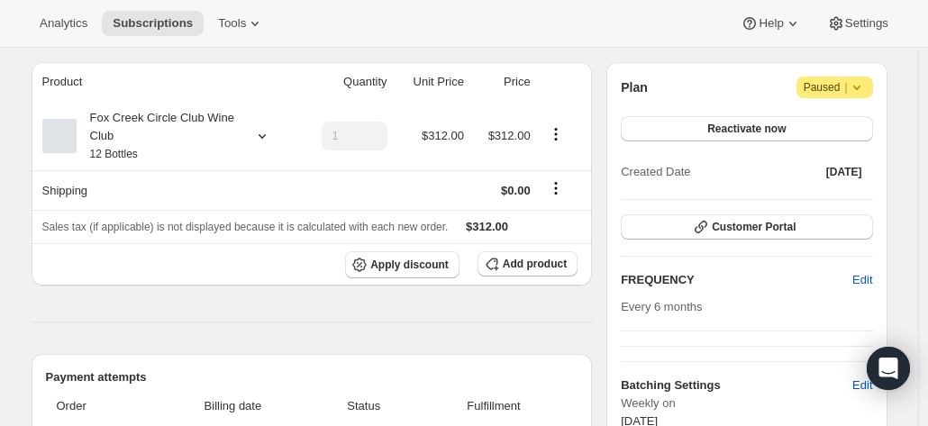
scroll to position [270, 0]
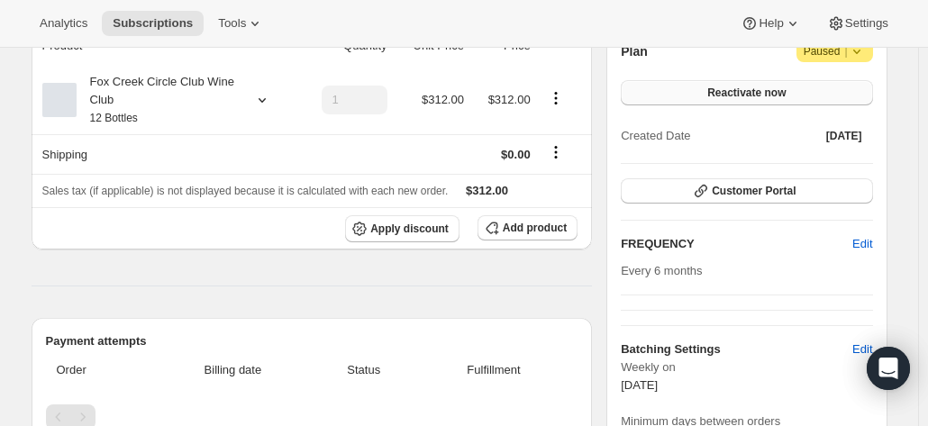
click at [713, 100] on button "Reactivate now" at bounding box center [746, 92] width 251 height 25
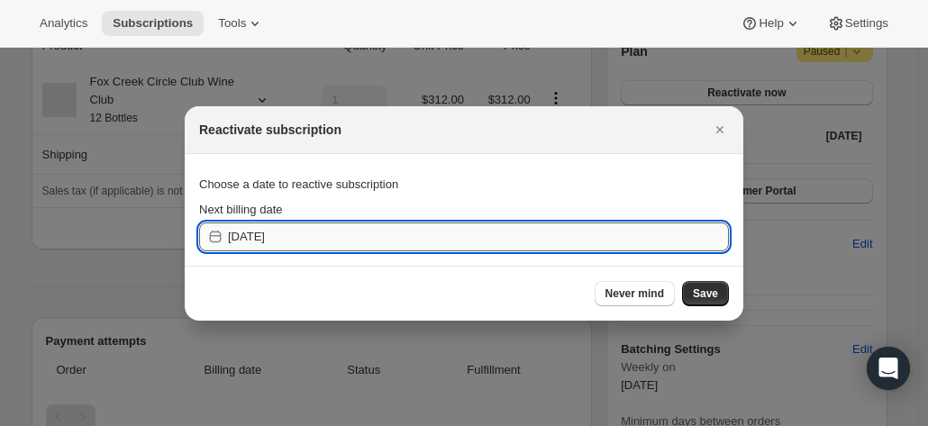
click at [335, 237] on input "2025-10-02" at bounding box center [478, 236] width 501 height 29
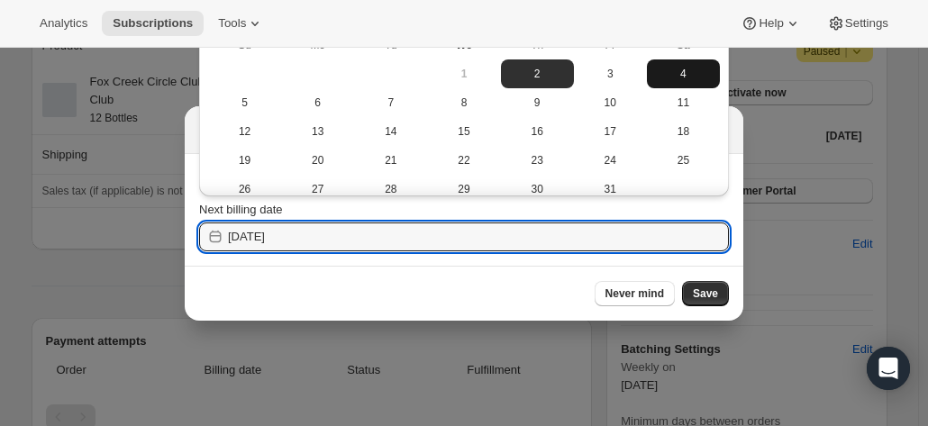
click at [672, 75] on span "4" at bounding box center [683, 74] width 59 height 14
type input "2025-10-03"
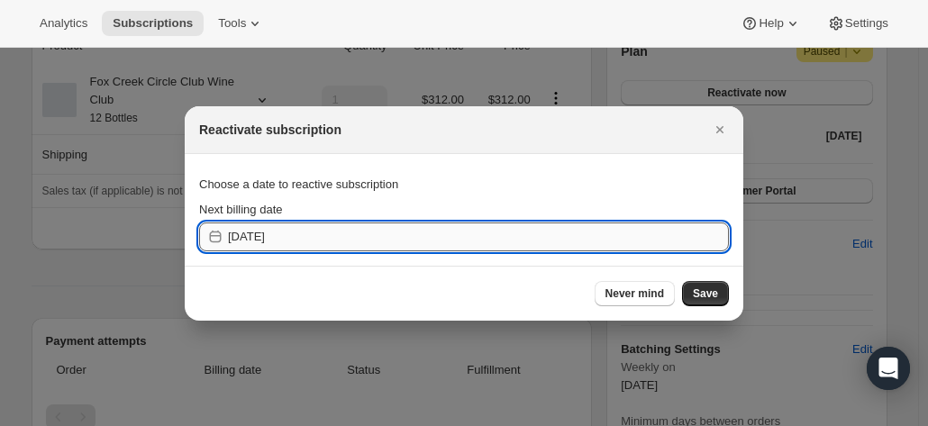
click at [349, 230] on input "2025-10-03" at bounding box center [478, 236] width 501 height 29
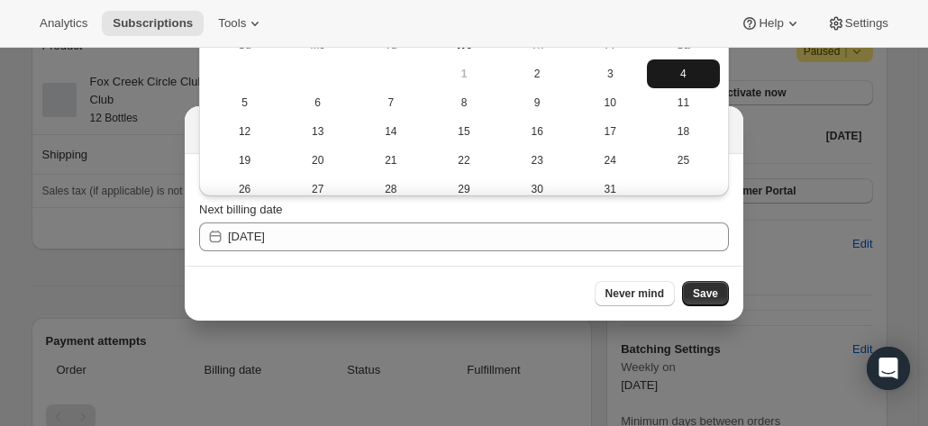
click at [666, 74] on span "4" at bounding box center [683, 74] width 59 height 14
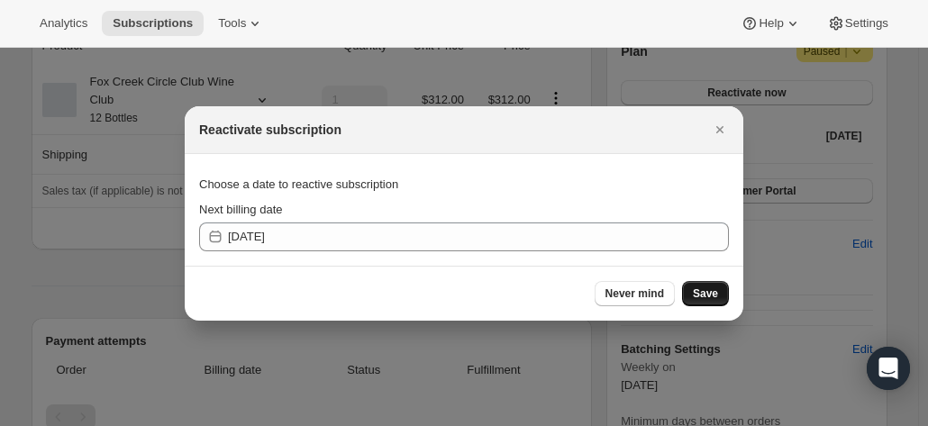
click at [711, 289] on span "Save" at bounding box center [705, 293] width 25 height 14
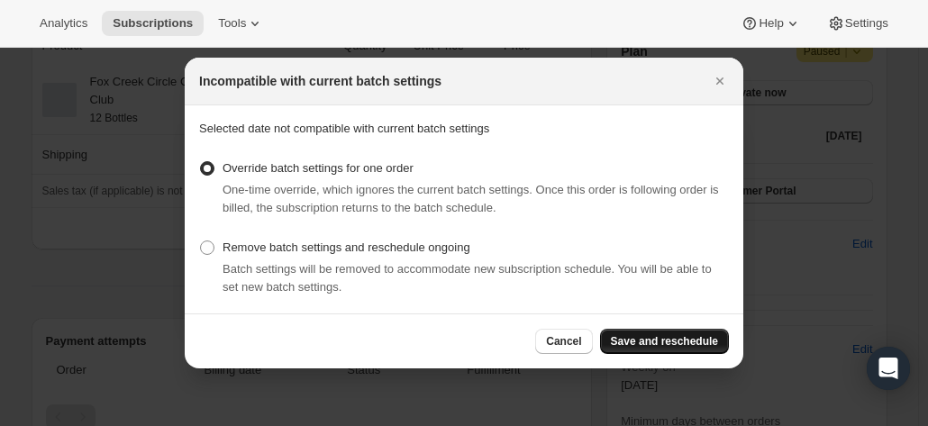
click at [661, 339] on span "Save and reschedule" at bounding box center [664, 341] width 107 height 14
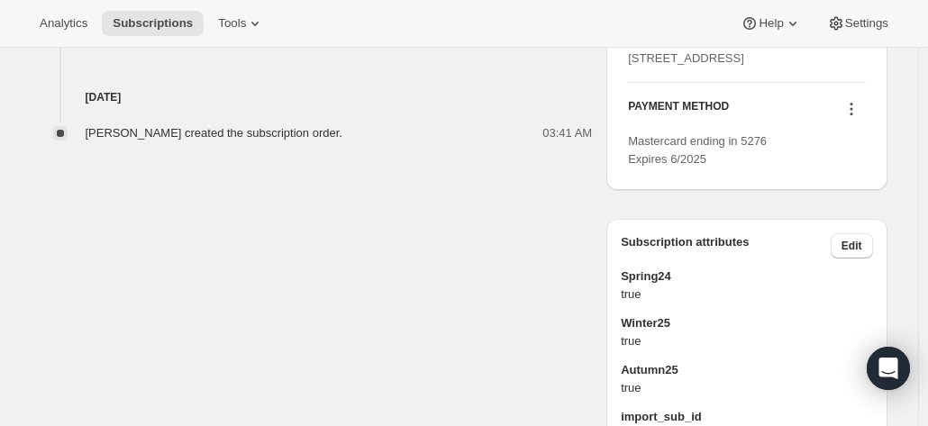
scroll to position [1171, 0]
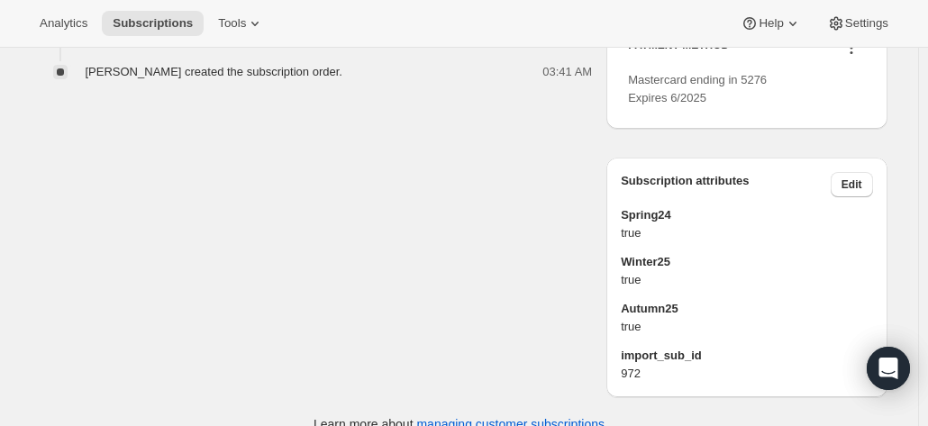
click at [854, 57] on icon at bounding box center [851, 48] width 18 height 18
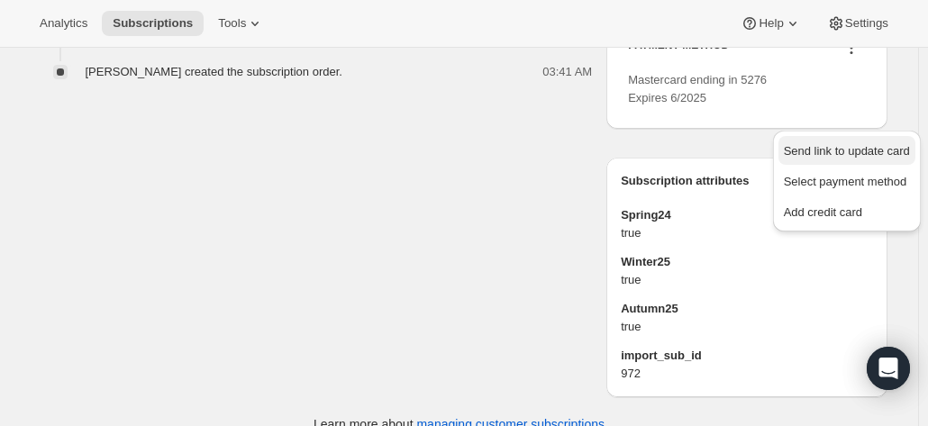
click at [802, 156] on span "Send link to update card" at bounding box center [847, 151] width 126 height 14
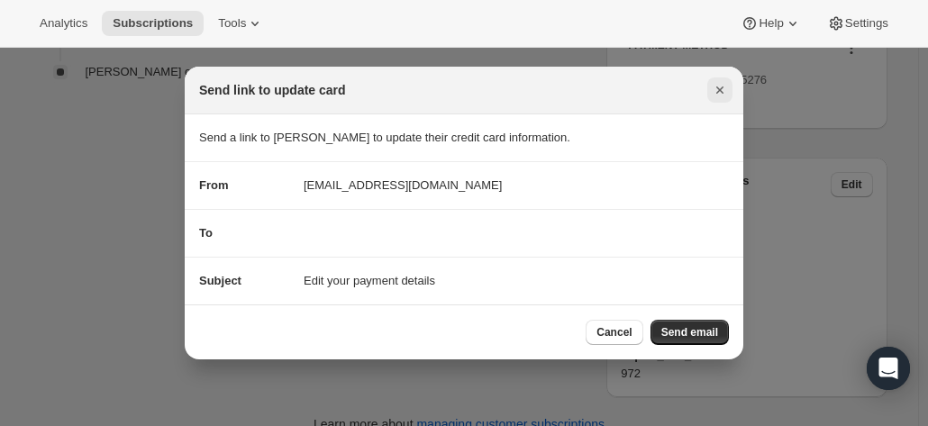
click at [714, 98] on icon "Close" at bounding box center [720, 90] width 18 height 18
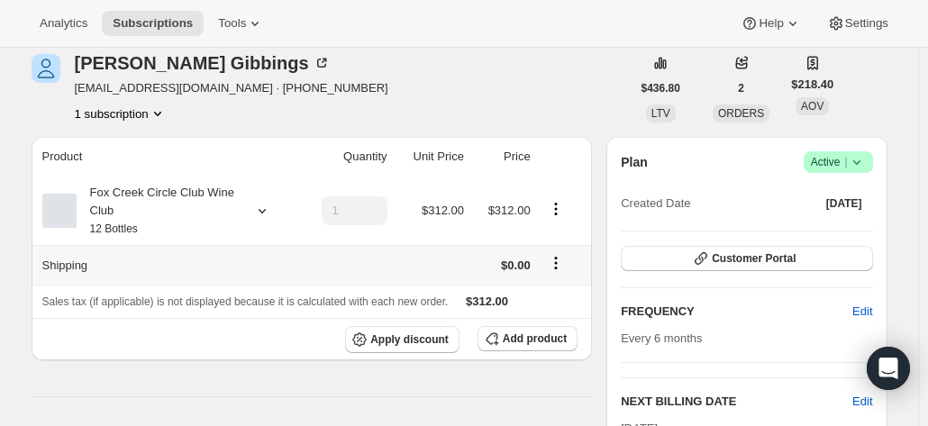
scroll to position [270, 0]
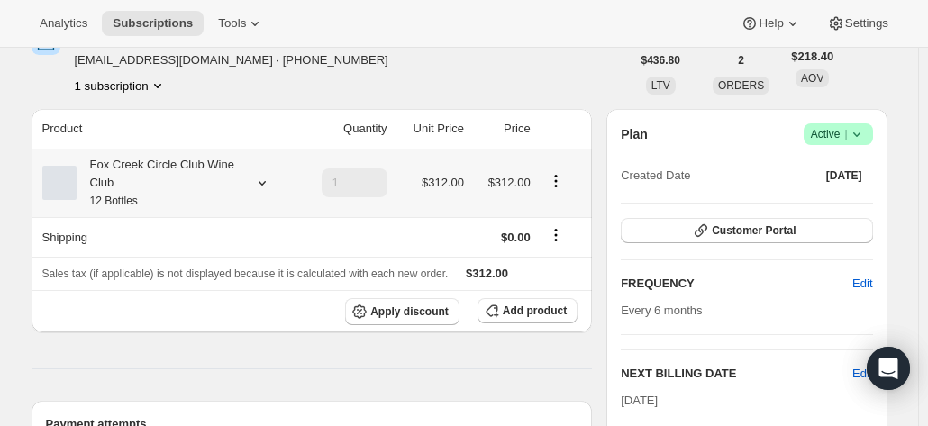
click at [128, 180] on div "Fox Creek Circle Club Wine Club 12 Bottles" at bounding box center [158, 183] width 162 height 54
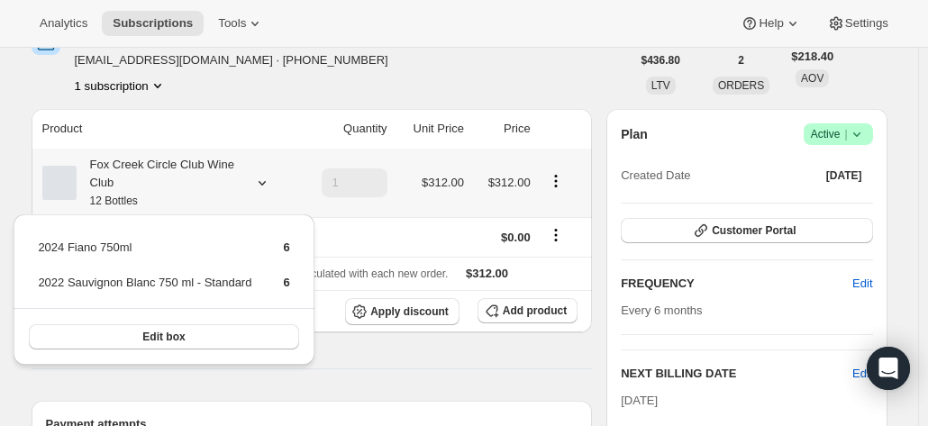
click at [128, 180] on div "Fox Creek Circle Club Wine Club 12 Bottles" at bounding box center [158, 183] width 162 height 54
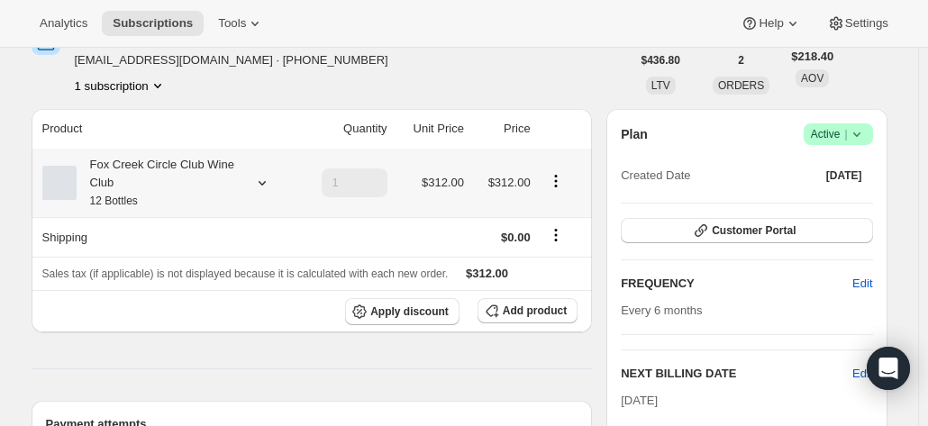
click at [268, 189] on icon at bounding box center [262, 183] width 18 height 18
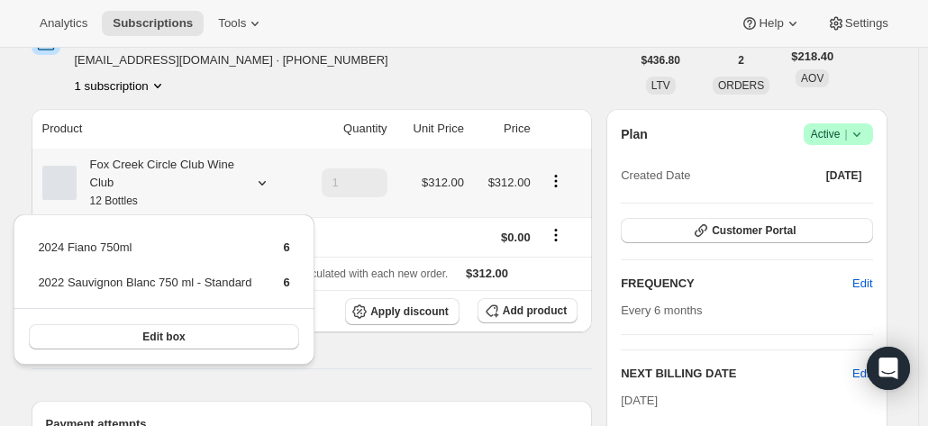
click at [274, 168] on div "Fox Creek Circle Club Wine Club 12 Bottles" at bounding box center [166, 183] width 249 height 54
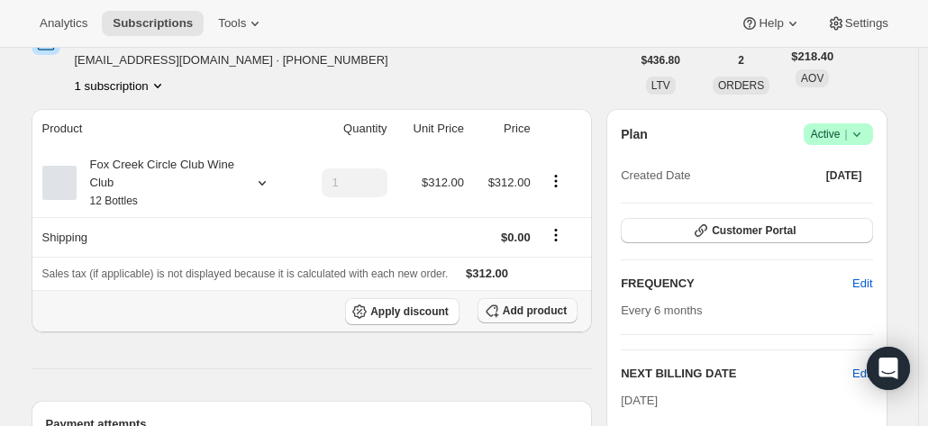
click at [510, 309] on span "Add product" at bounding box center [535, 311] width 64 height 14
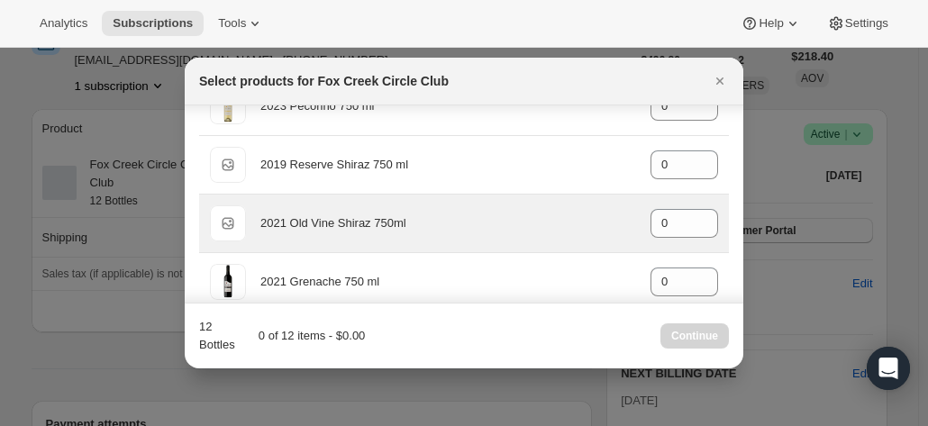
scroll to position [180, 0]
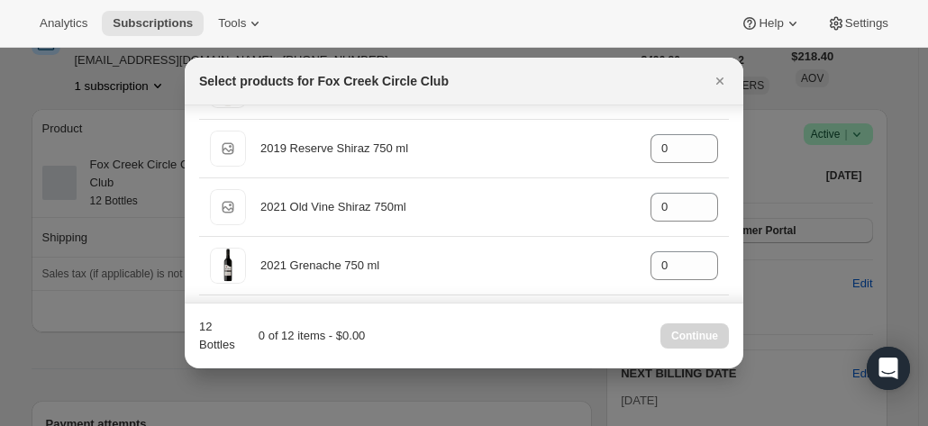
click at [716, 81] on icon "Close" at bounding box center [720, 81] width 18 height 18
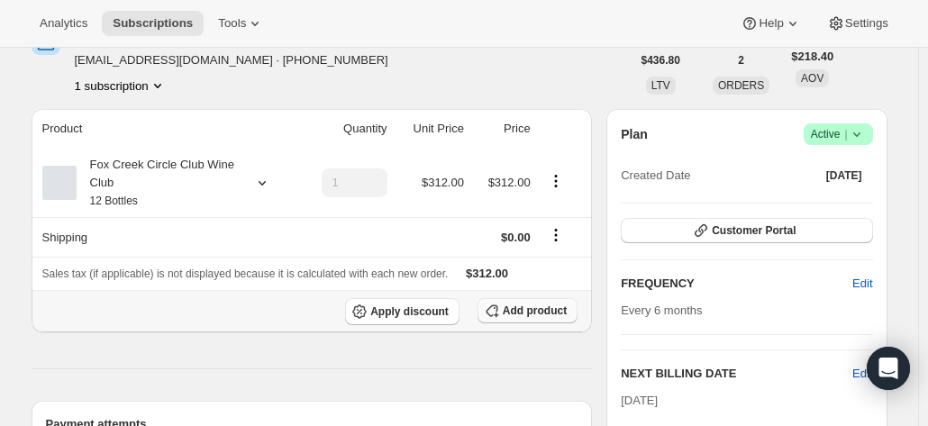
click at [542, 308] on span "Add product" at bounding box center [535, 311] width 64 height 14
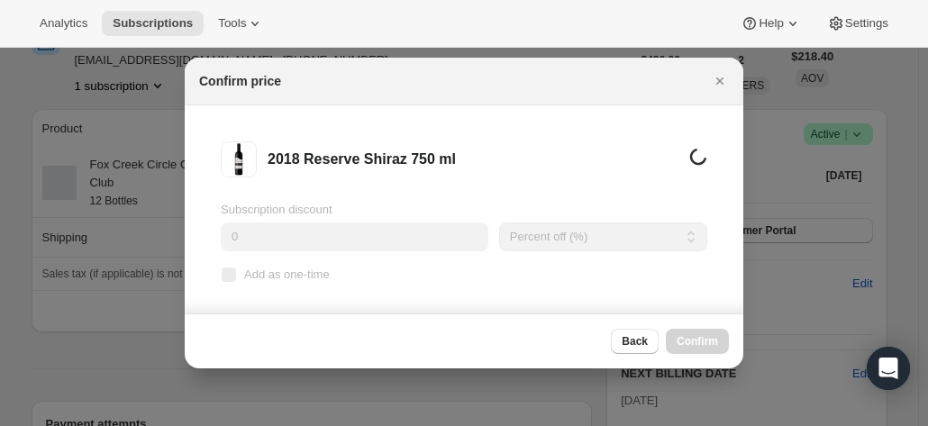
scroll to position [0, 0]
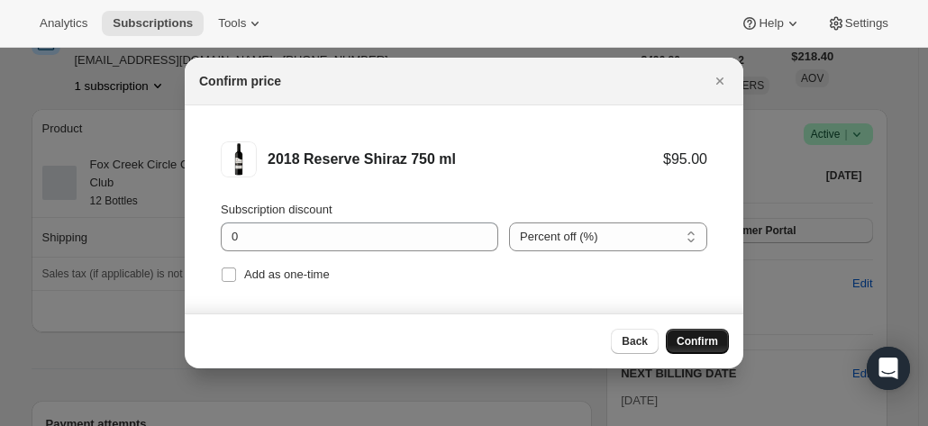
click at [692, 338] on span "Confirm" at bounding box center [696, 341] width 41 height 14
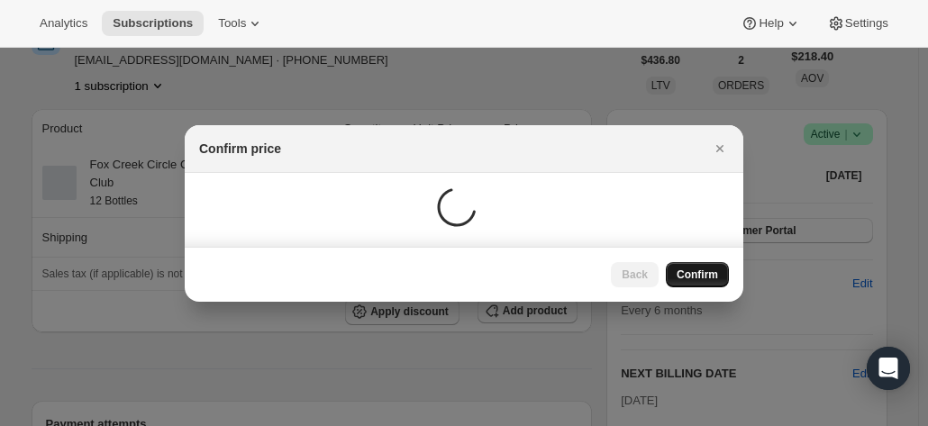
scroll to position [270, 0]
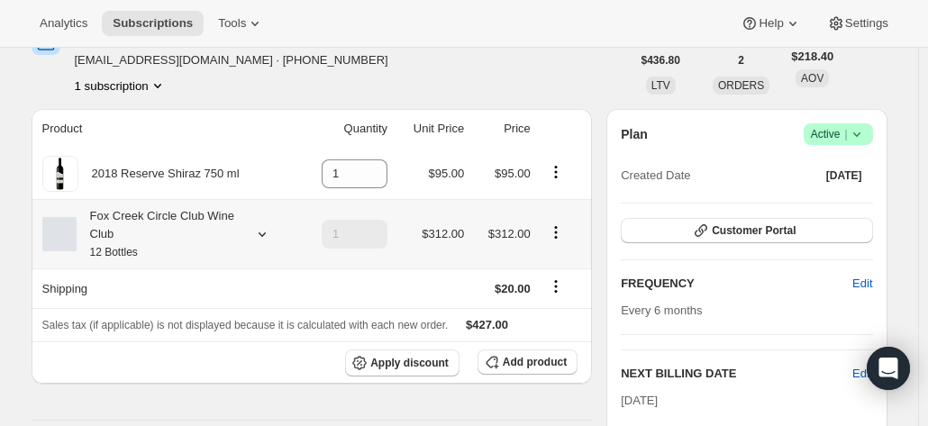
click at [555, 233] on icon "Product actions" at bounding box center [556, 232] width 18 height 18
click at [554, 298] on span "Remove" at bounding box center [560, 297] width 43 height 14
type input "0"
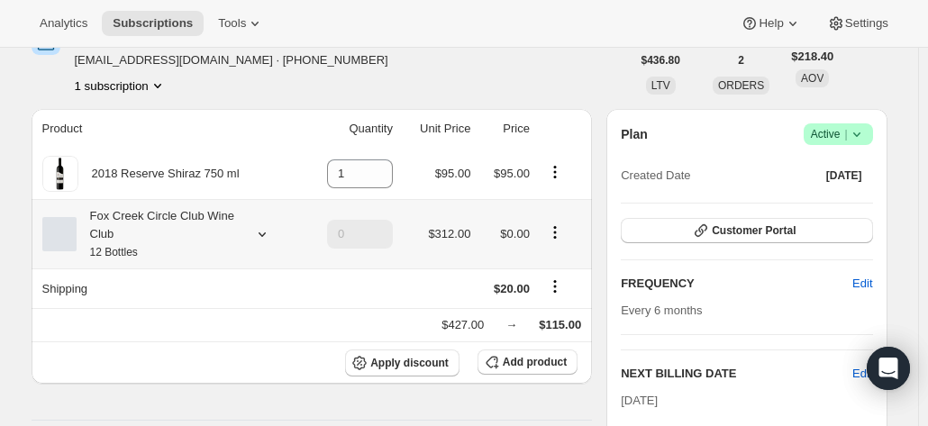
click at [556, 231] on icon "Product actions" at bounding box center [554, 232] width 3 height 3
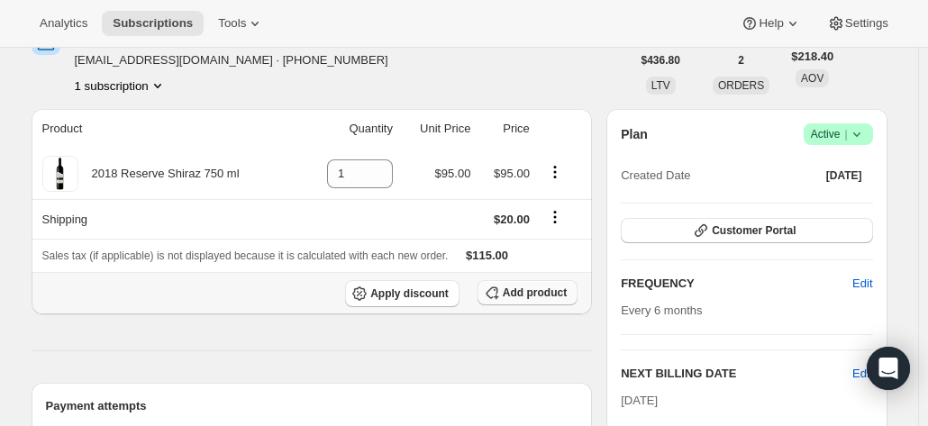
click at [527, 295] on span "Add product" at bounding box center [535, 292] width 64 height 14
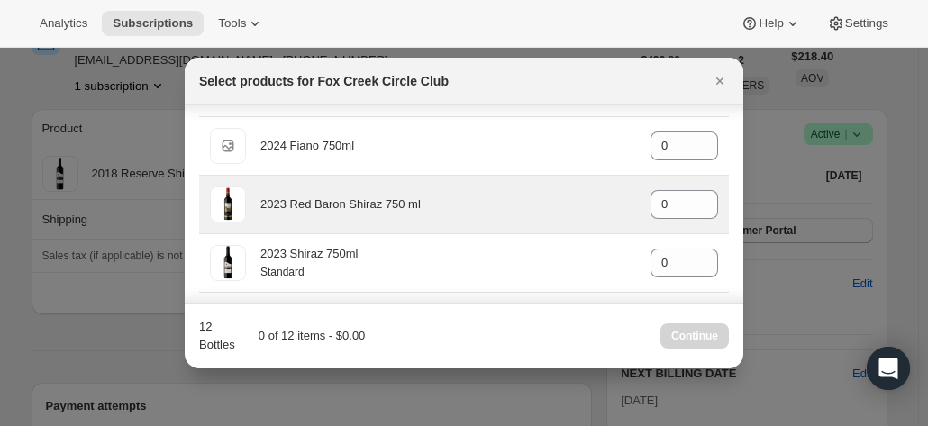
scroll to position [811, 0]
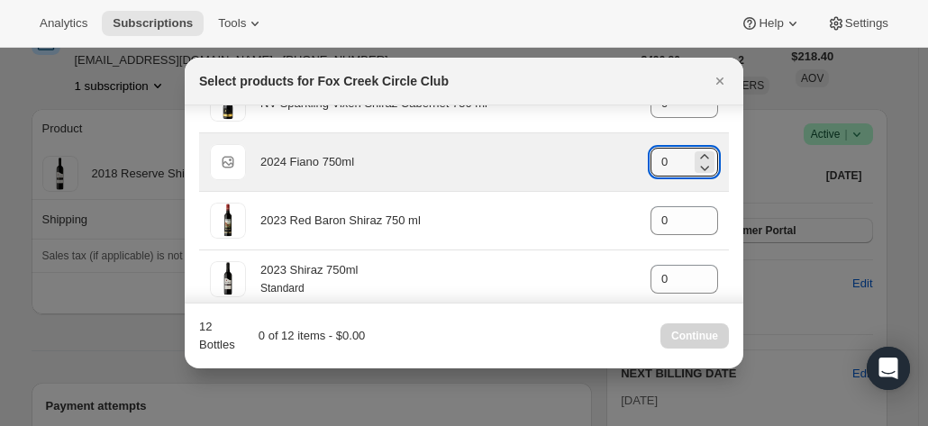
drag, startPoint x: 663, startPoint y: 155, endPoint x: 621, endPoint y: 156, distance: 42.3
click at [621, 156] on div "Default Title 2024 Fiano 750ml gid://shopify/ProductVariant/42034303664212 0" at bounding box center [464, 162] width 508 height 36
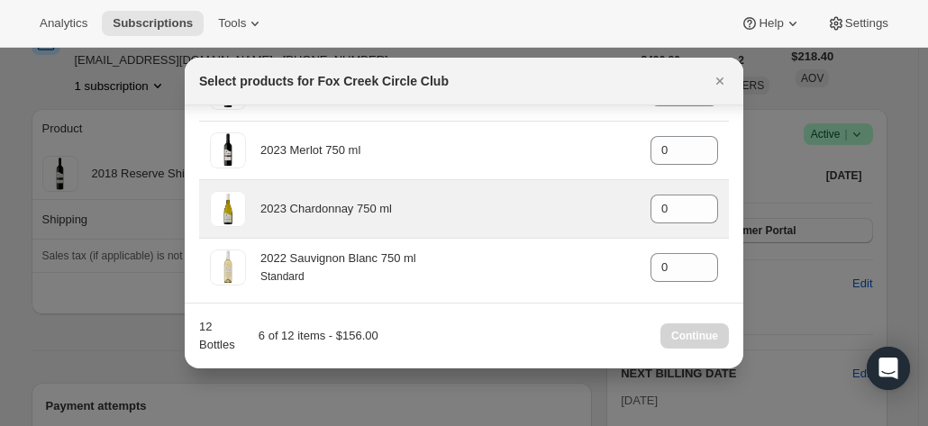
scroll to position [1001, 0]
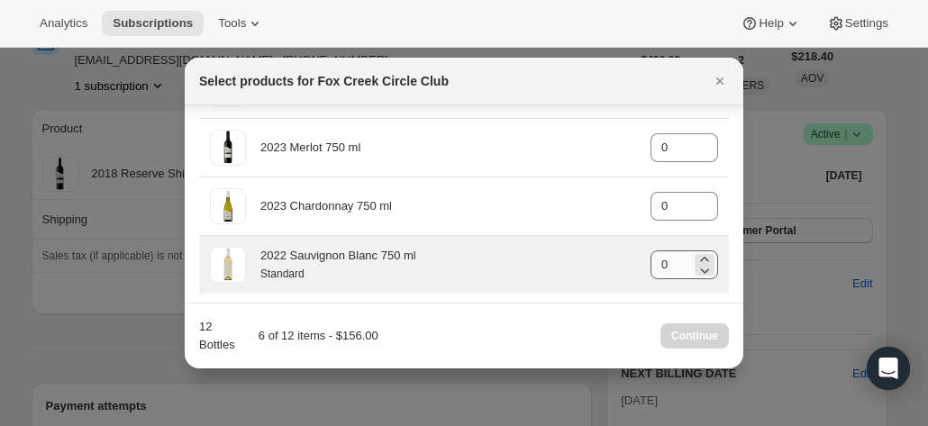
type input "6"
drag, startPoint x: 668, startPoint y: 254, endPoint x: 624, endPoint y: 262, distance: 44.9
click at [625, 261] on div "2022 Sauvignon Blanc 750 ml Standard gid://shopify/ProductVariant/4159251303637…" at bounding box center [464, 265] width 508 height 36
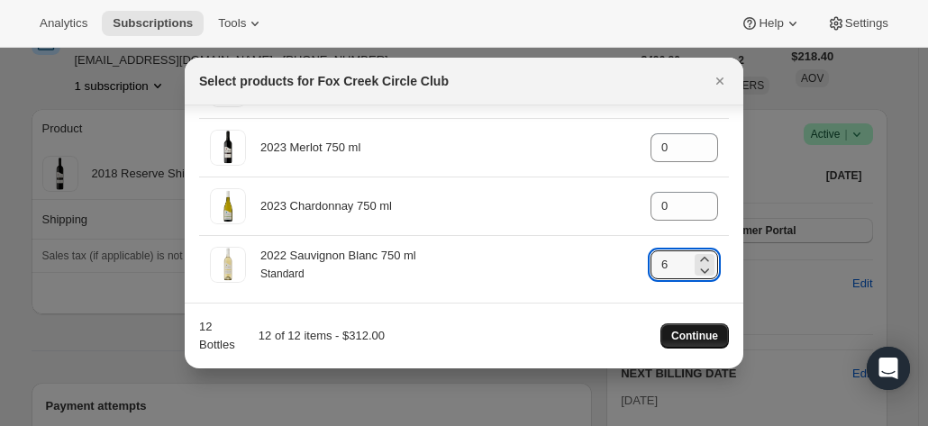
type input "6"
click at [696, 335] on span "Continue" at bounding box center [694, 336] width 47 height 14
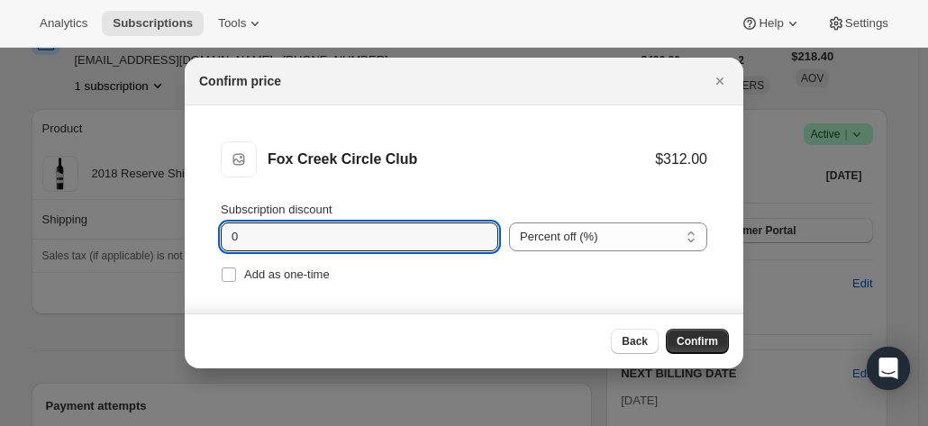
drag, startPoint x: 257, startPoint y: 242, endPoint x: 200, endPoint y: 232, distance: 57.6
click at [200, 232] on li "Fox Creek Circle Club Fox Creek Circle Club $312.00 Subscription discount 0 Per…" at bounding box center [464, 214] width 558 height 218
type input "20"
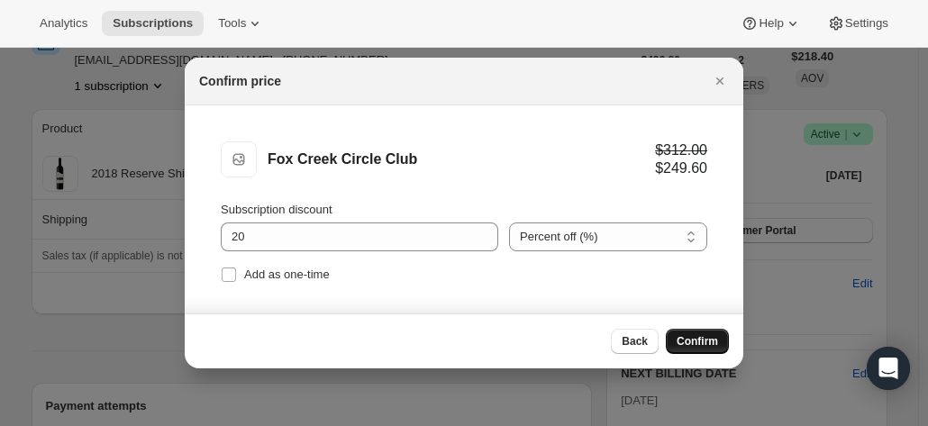
click at [695, 344] on span "Confirm" at bounding box center [696, 341] width 41 height 14
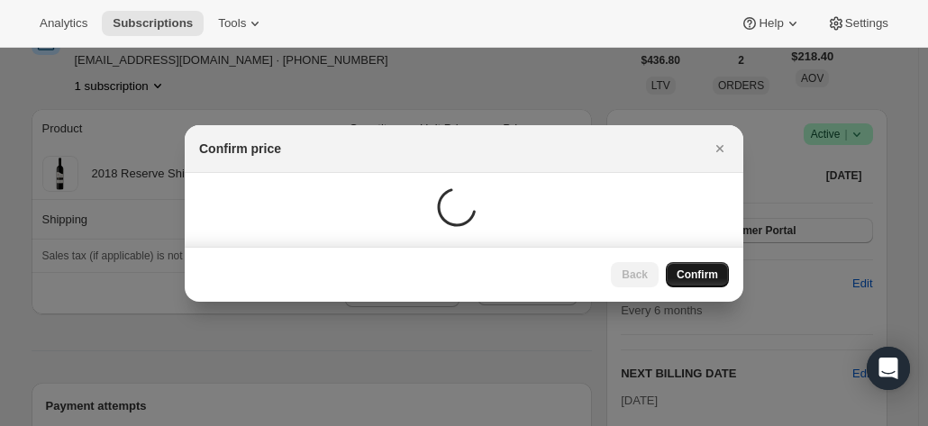
scroll to position [270, 0]
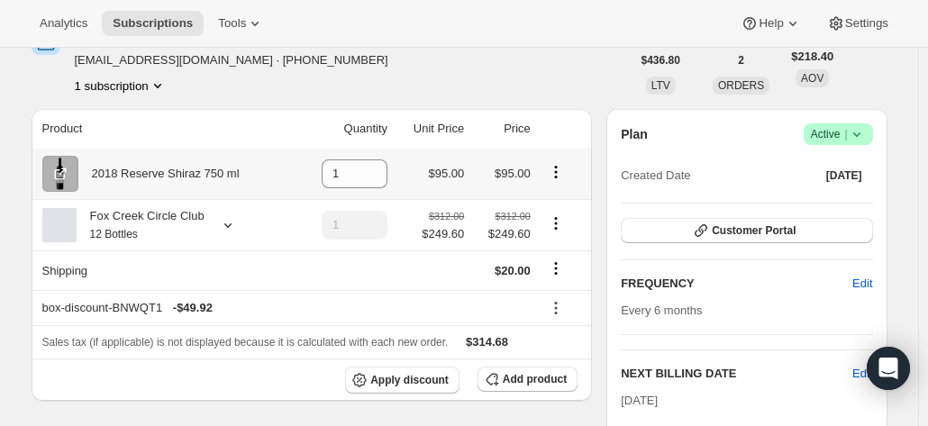
click at [557, 169] on icon "Product actions" at bounding box center [556, 172] width 18 height 18
drag, startPoint x: 358, startPoint y: 172, endPoint x: 296, endPoint y: 169, distance: 62.2
click at [298, 169] on td "1" at bounding box center [344, 174] width 95 height 50
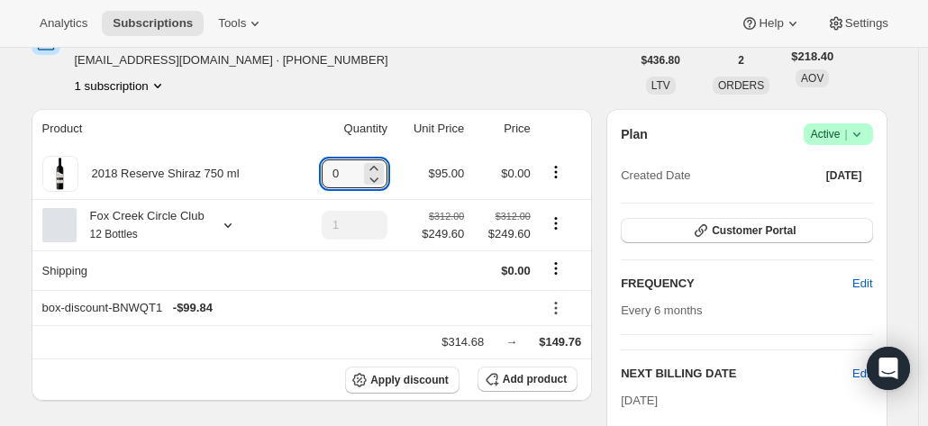
type input "0"
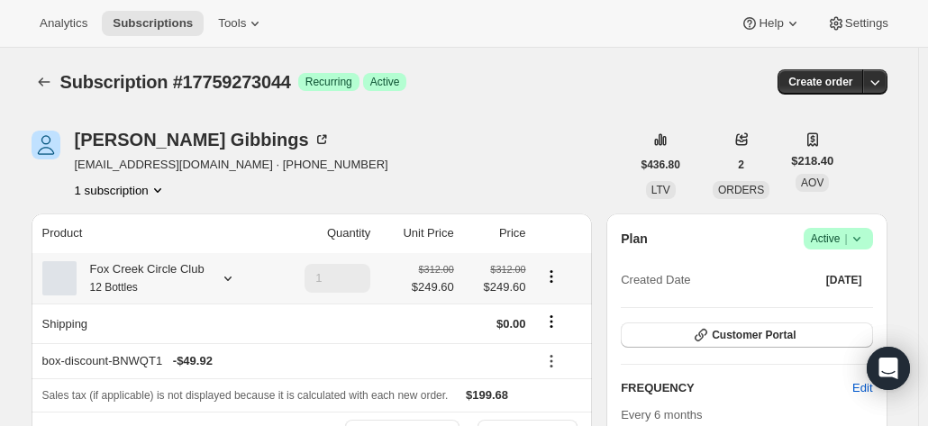
click at [552, 276] on icon "Product actions" at bounding box center [550, 276] width 3 height 3
click at [544, 303] on span "Edit box" at bounding box center [554, 312] width 43 height 18
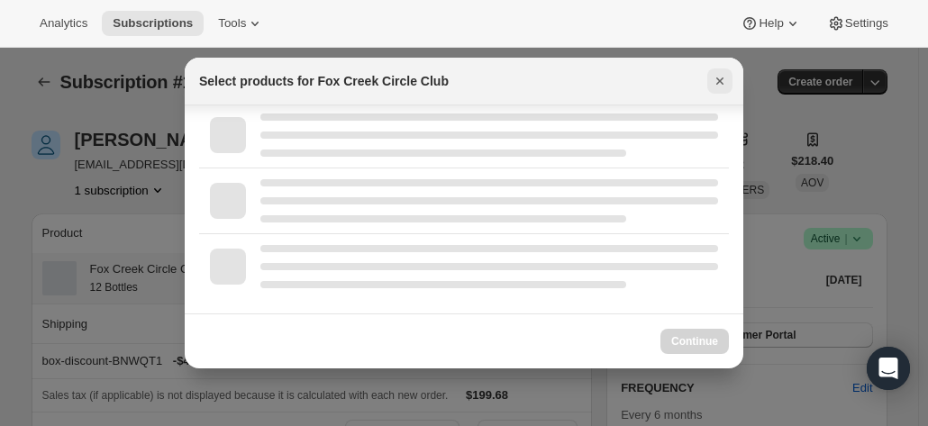
scroll to position [1067, 0]
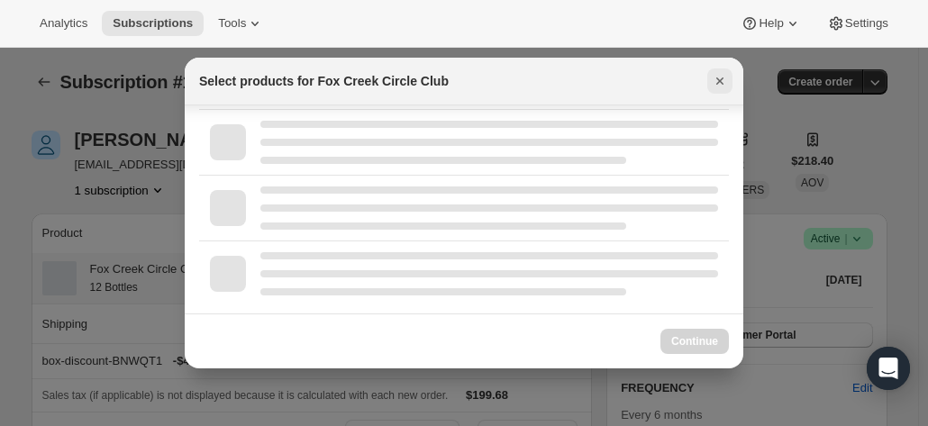
click at [717, 81] on icon "Close" at bounding box center [720, 81] width 18 height 18
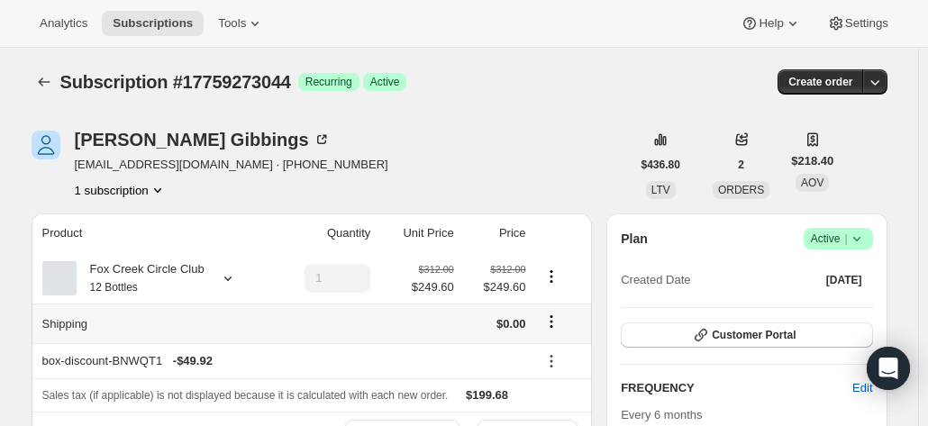
scroll to position [180, 0]
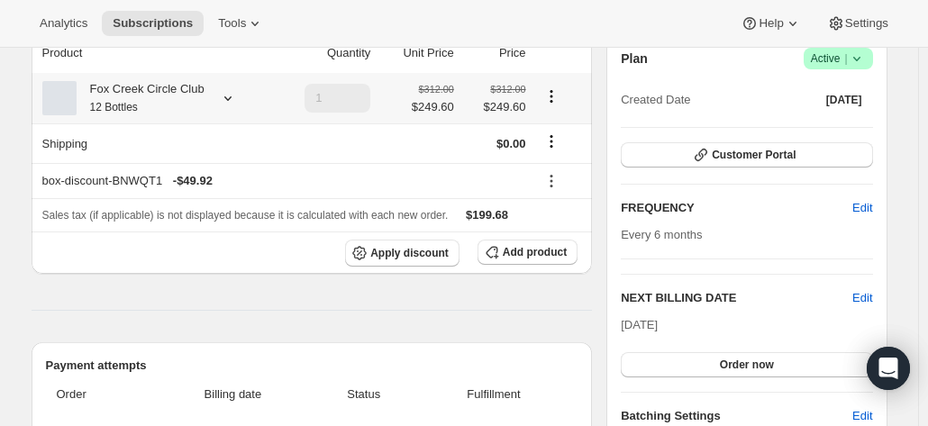
click at [227, 98] on icon at bounding box center [228, 98] width 18 height 18
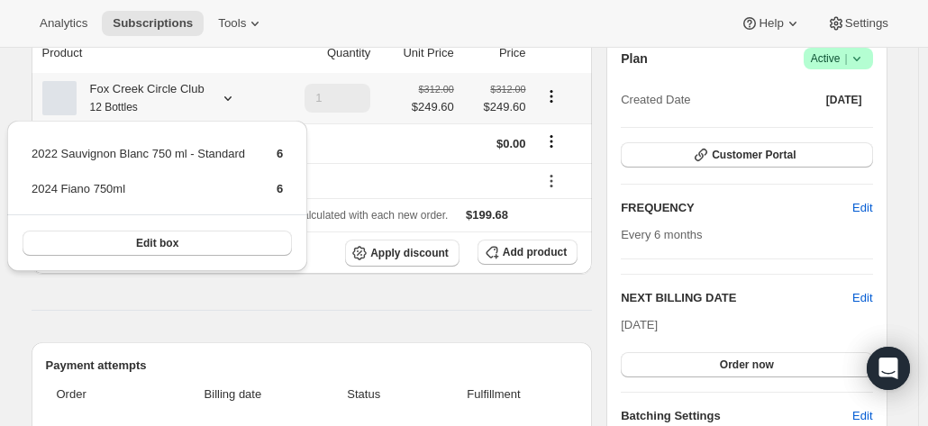
click at [271, 93] on th "Fox Creek Circle Club 12 Bottles" at bounding box center [152, 98] width 241 height 50
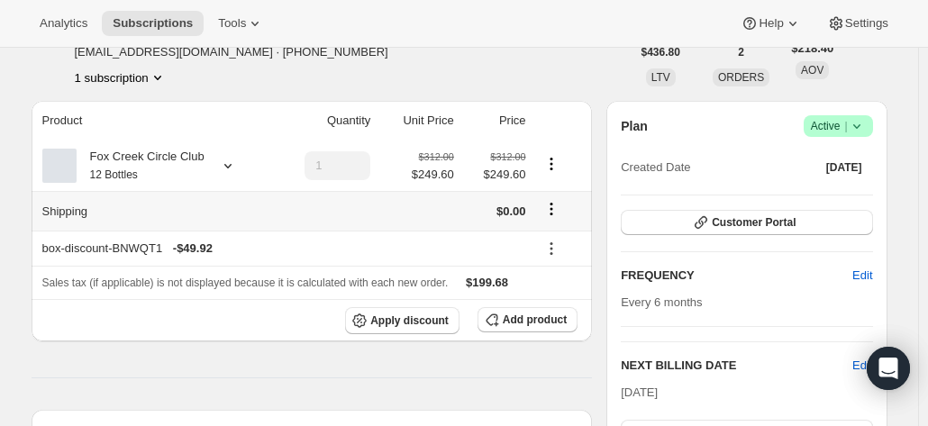
scroll to position [0, 0]
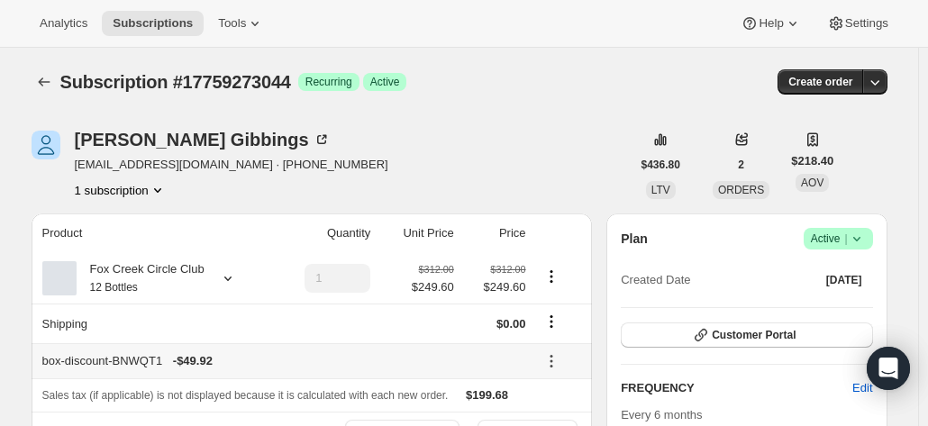
click at [549, 357] on icon at bounding box center [551, 361] width 18 height 18
click at [555, 289] on span "Edit" at bounding box center [552, 295] width 20 height 14
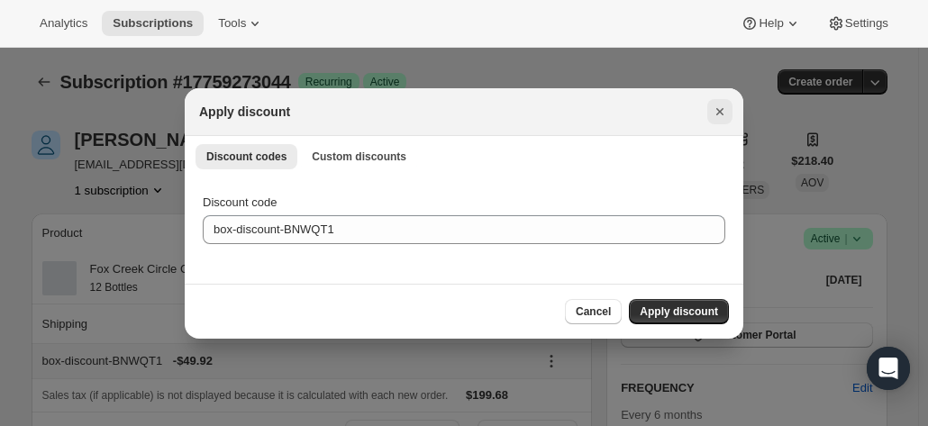
click at [720, 111] on icon "Close" at bounding box center [719, 111] width 7 height 7
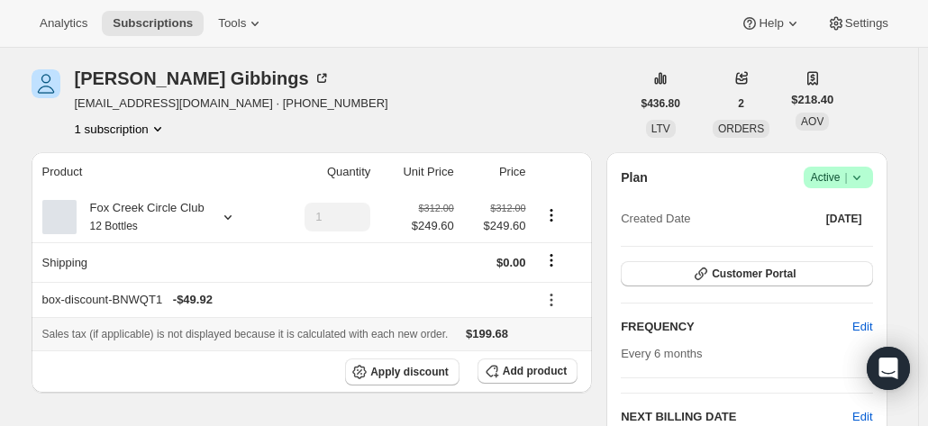
scroll to position [90, 0]
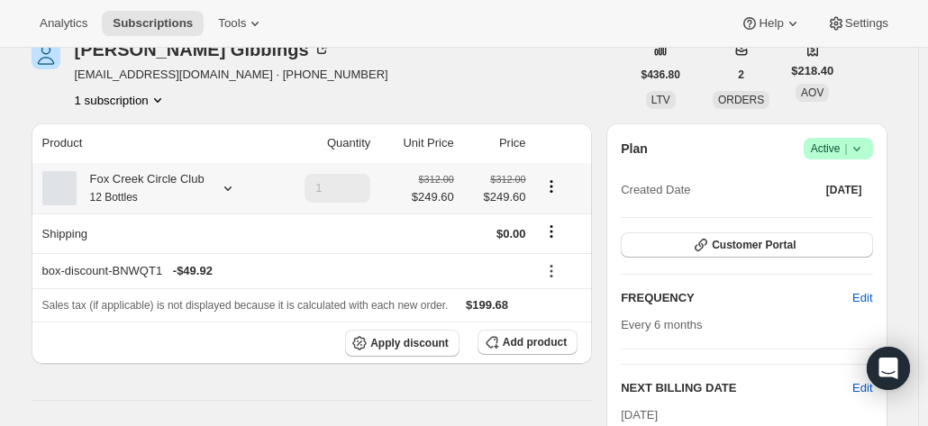
click at [231, 189] on icon at bounding box center [228, 188] width 18 height 18
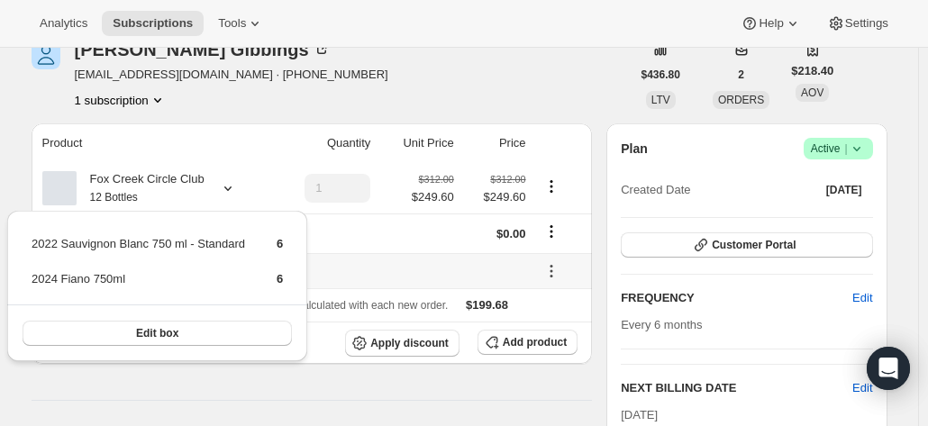
click at [387, 249] on td at bounding box center [417, 233] width 83 height 40
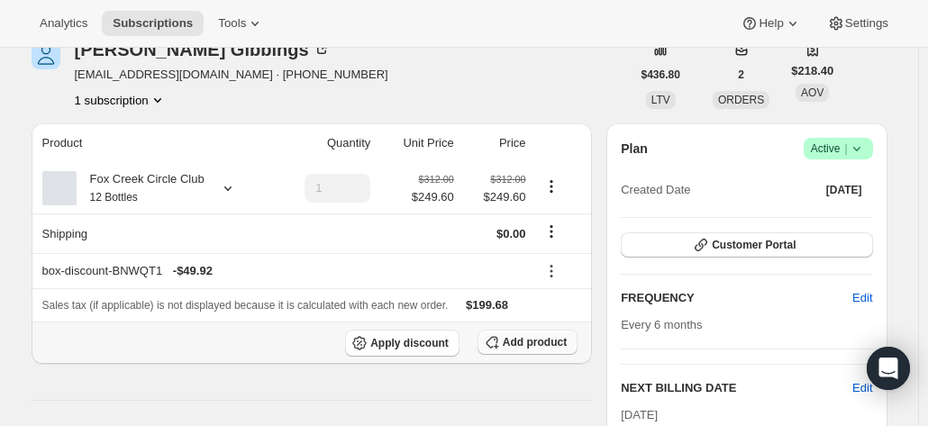
click at [530, 347] on span "Add product" at bounding box center [535, 342] width 64 height 14
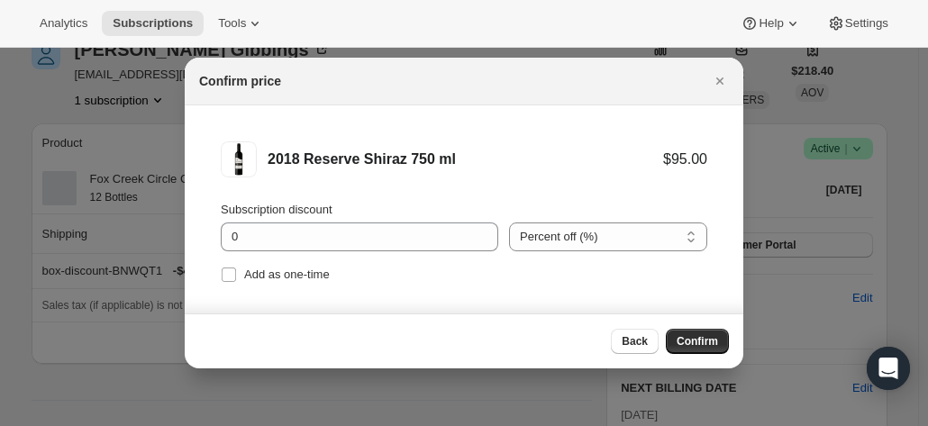
drag, startPoint x: 708, startPoint y: 338, endPoint x: 650, endPoint y: 320, distance: 60.4
click at [708, 338] on span "Confirm" at bounding box center [696, 341] width 41 height 14
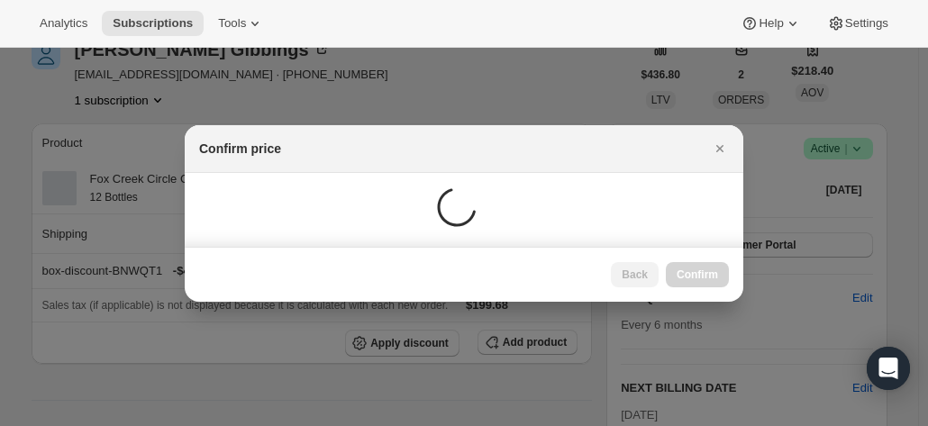
scroll to position [90, 0]
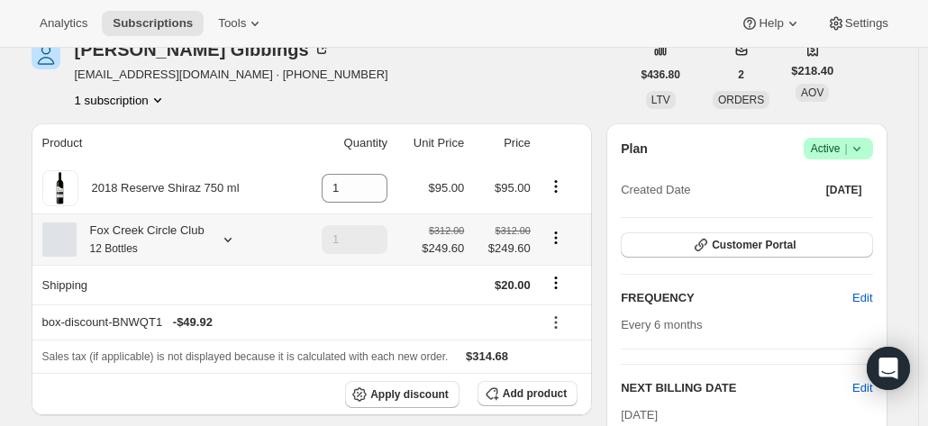
click at [558, 240] on icon "Product actions" at bounding box center [556, 238] width 18 height 18
click at [553, 298] on span "Remove" at bounding box center [559, 302] width 43 height 14
type input "0"
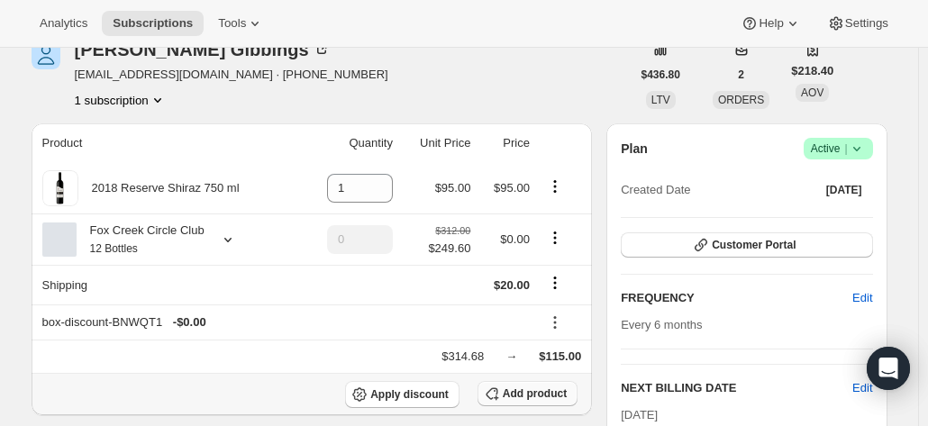
click at [522, 388] on span "Add product" at bounding box center [535, 393] width 64 height 14
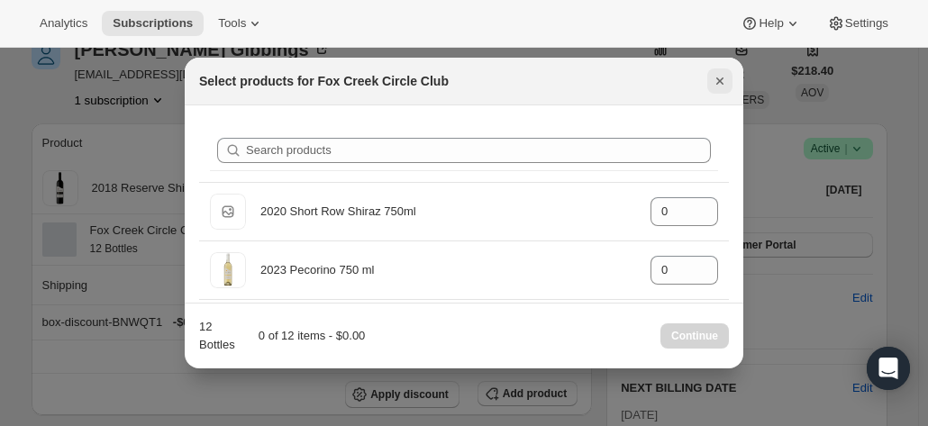
click at [709, 84] on button "Close" at bounding box center [719, 80] width 25 height 25
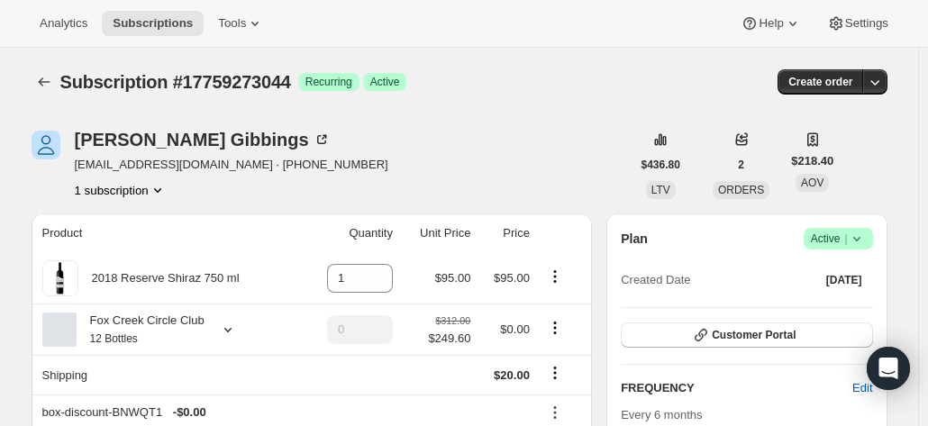
scroll to position [90, 0]
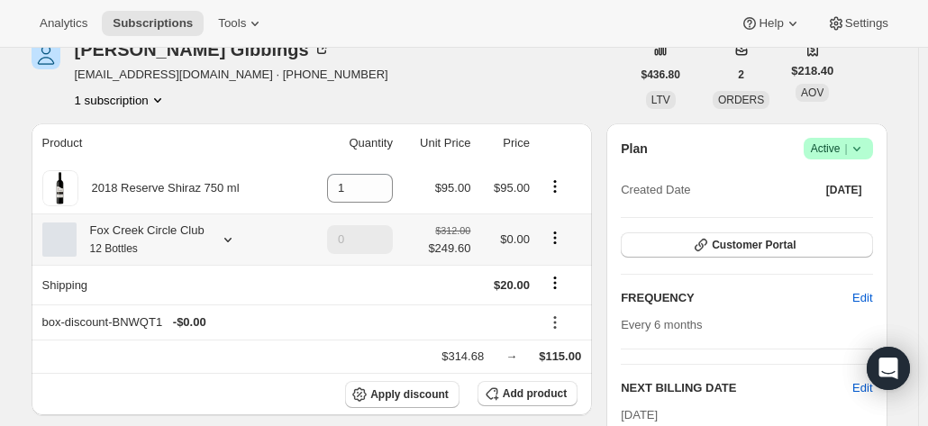
click at [220, 240] on icon at bounding box center [228, 240] width 18 height 18
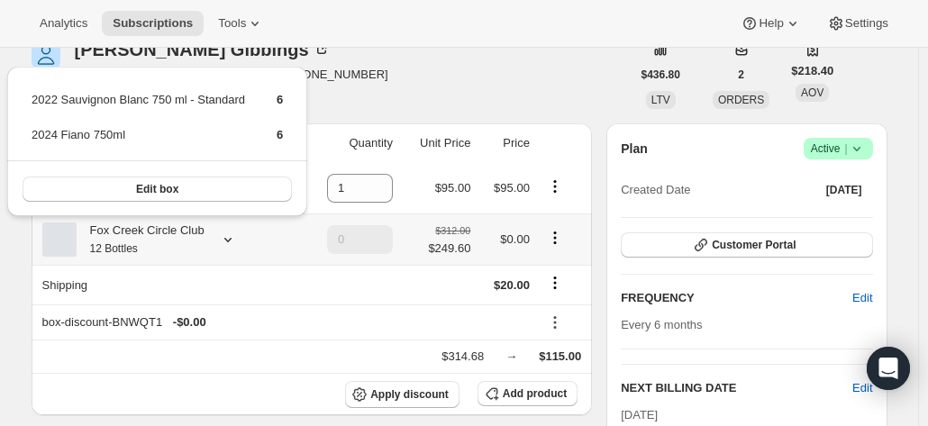
click at [245, 251] on div "Fox Creek Circle Club 12 Bottles" at bounding box center [169, 240] width 254 height 36
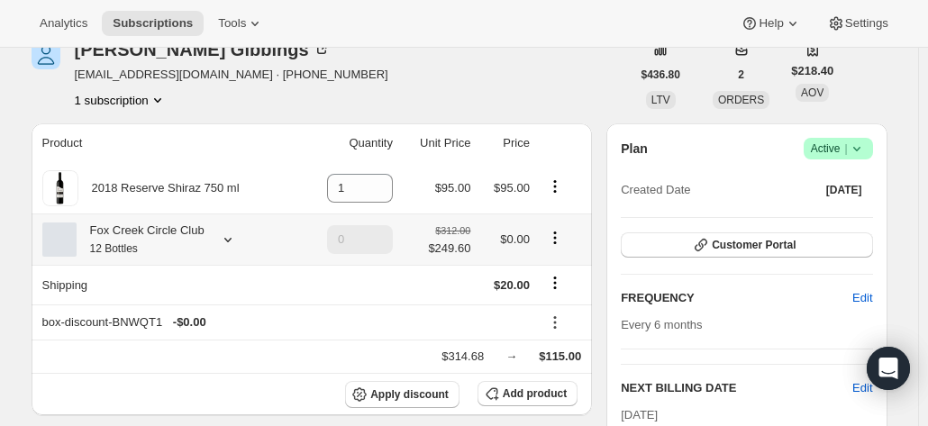
click at [207, 234] on div "Fox Creek Circle Club 12 Bottles" at bounding box center [169, 240] width 254 height 36
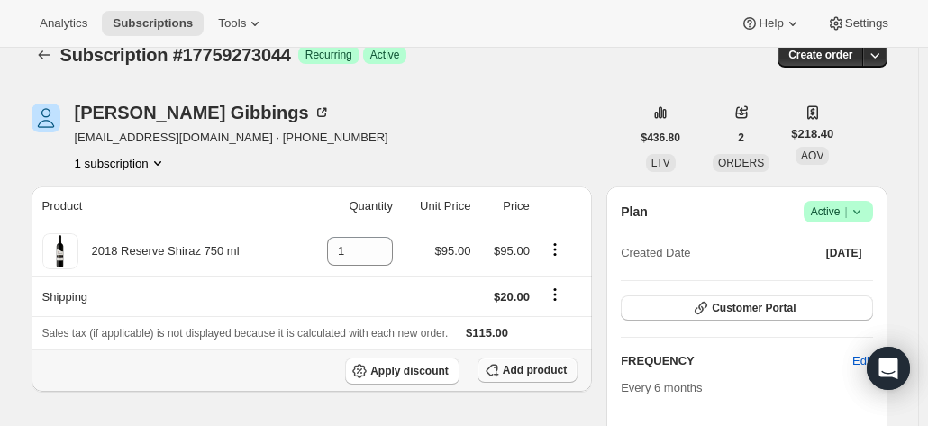
scroll to position [0, 0]
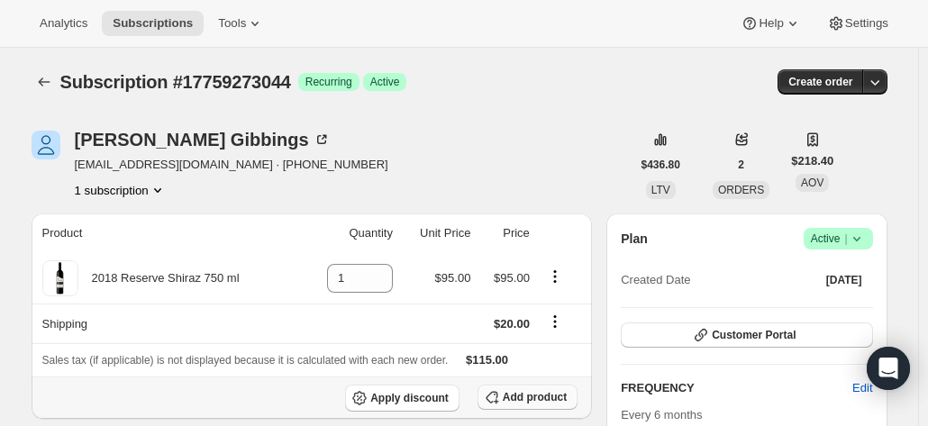
click at [524, 395] on span "Add product" at bounding box center [535, 397] width 64 height 14
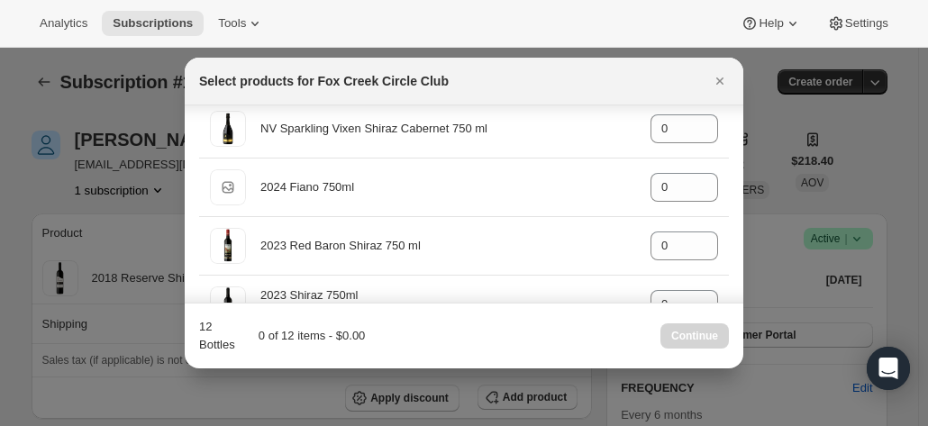
scroll to position [811, 0]
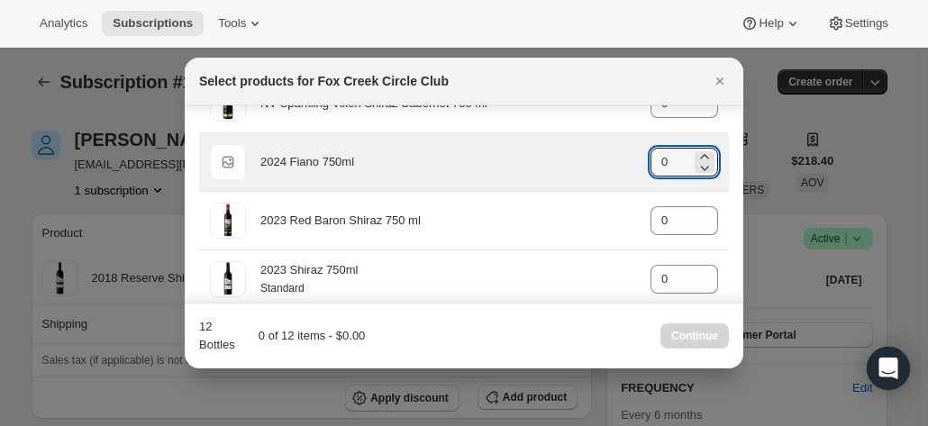
drag, startPoint x: 661, startPoint y: 162, endPoint x: 623, endPoint y: 156, distance: 38.3
click at [623, 156] on div "Default Title 2024 Fiano 750ml gid://shopify/ProductVariant/42034303664212 0" at bounding box center [464, 162] width 508 height 36
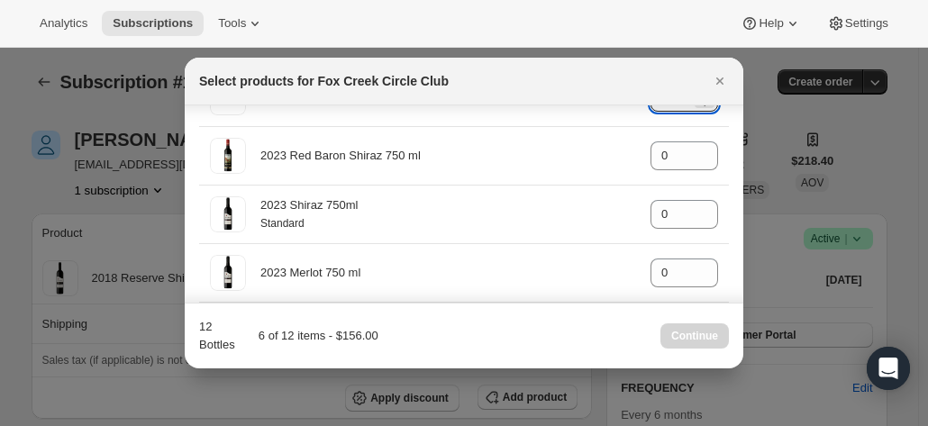
scroll to position [991, 0]
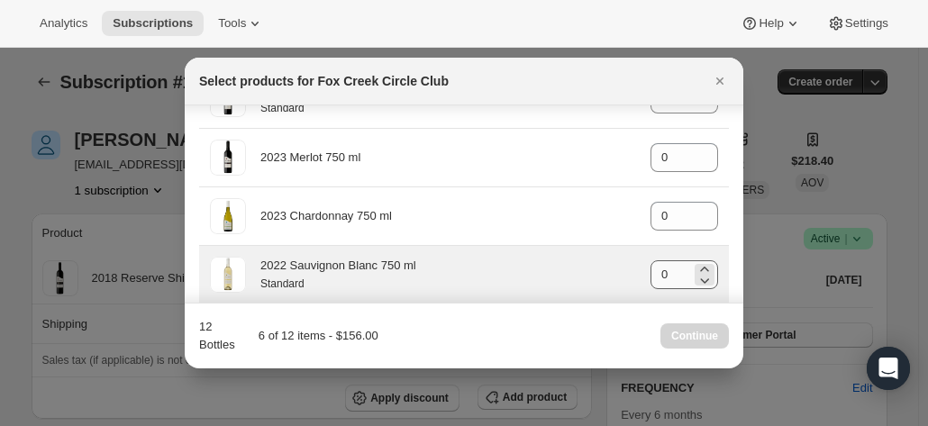
type input "6"
drag, startPoint x: 656, startPoint y: 275, endPoint x: 639, endPoint y: 272, distance: 17.3
click at [639, 271] on div "2022 Sauvignon Blanc 750 ml Standard gid://shopify/ProductVariant/4159251303637…" at bounding box center [464, 275] width 508 height 36
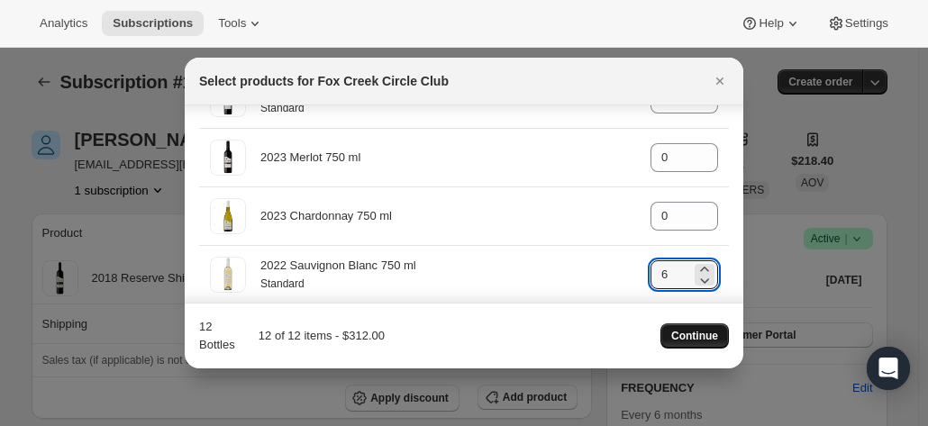
type input "6"
click at [706, 336] on span "Continue" at bounding box center [694, 336] width 47 height 14
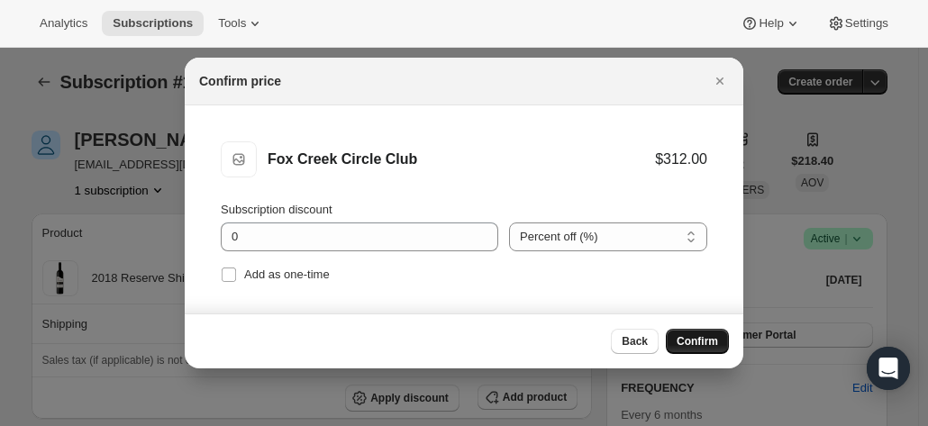
click at [695, 338] on span "Confirm" at bounding box center [696, 341] width 41 height 14
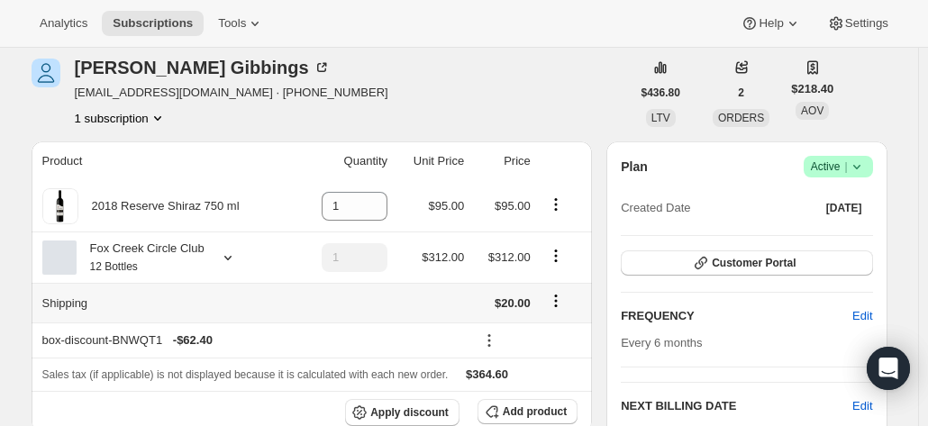
scroll to position [90, 0]
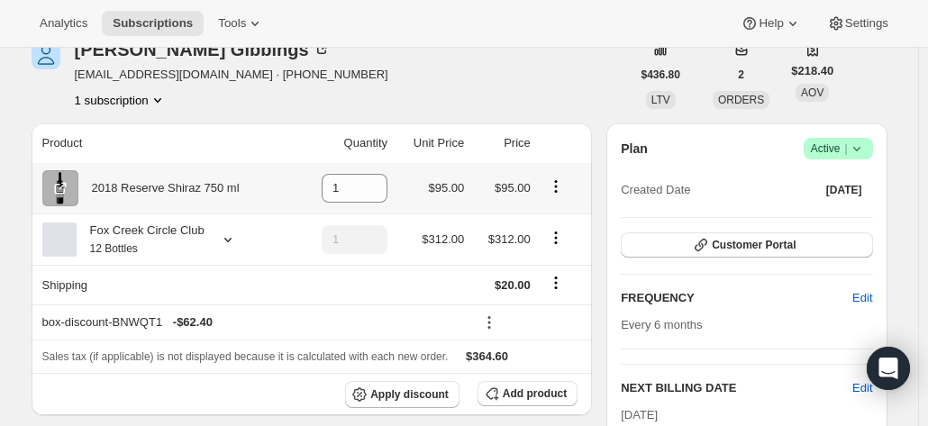
click at [555, 187] on icon "Product actions" at bounding box center [556, 186] width 18 height 18
drag, startPoint x: 354, startPoint y: 190, endPoint x: 283, endPoint y: 186, distance: 71.2
click at [283, 186] on tr "2018 Reserve Shiraz 750 ml 1 $95.00 $95.00" at bounding box center [312, 188] width 561 height 50
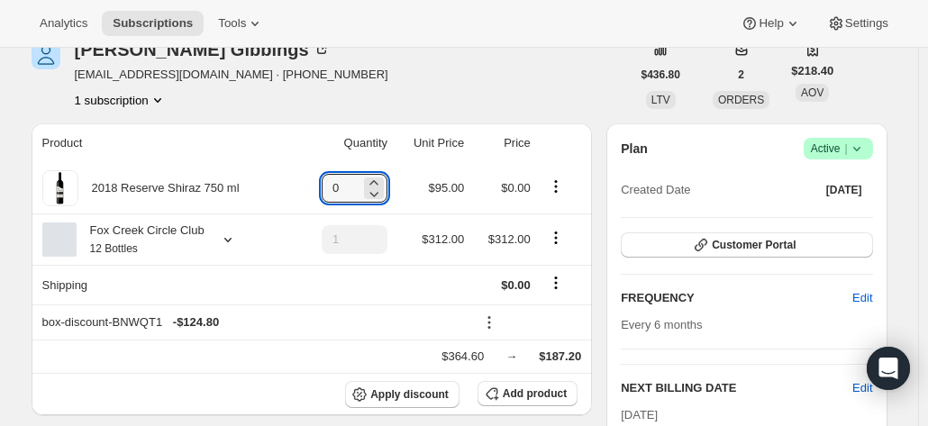
type input "0"
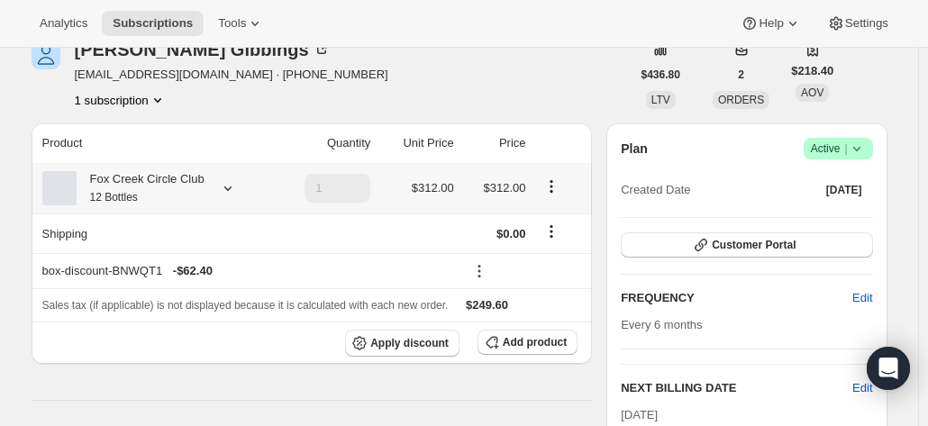
click at [204, 192] on div "Fox Creek Circle Club 12 Bottles" at bounding box center [154, 188] width 225 height 36
click at [222, 191] on icon at bounding box center [228, 188] width 18 height 18
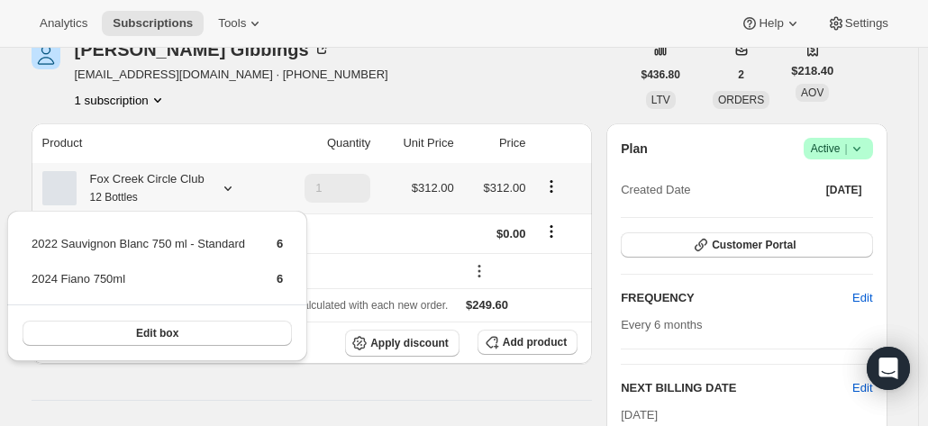
click at [222, 191] on icon at bounding box center [228, 188] width 18 height 18
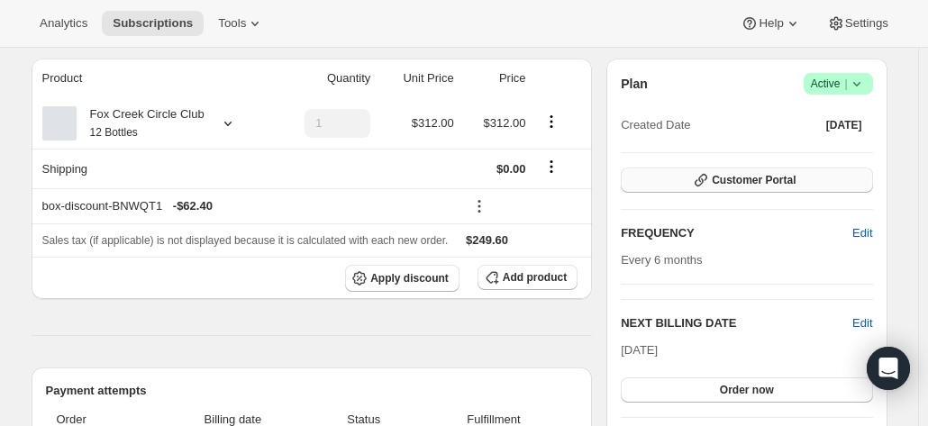
scroll to position [180, 0]
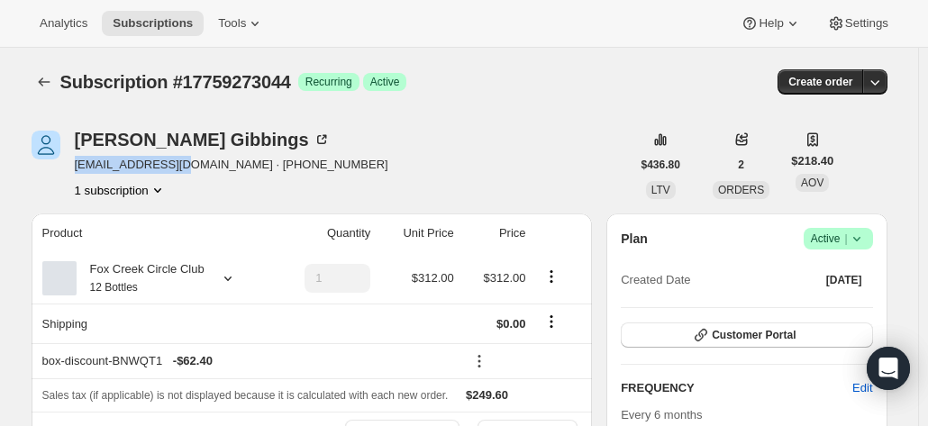
drag, startPoint x: 188, startPoint y: 169, endPoint x: 75, endPoint y: 172, distance: 113.5
click at [75, 172] on div "[PERSON_NAME] [EMAIL_ADDRESS][DOMAIN_NAME] · [PHONE_NUMBER] 1 subscription" at bounding box center [331, 165] width 599 height 68
copy span "[EMAIL_ADDRESS][DOMAIN_NAME]"
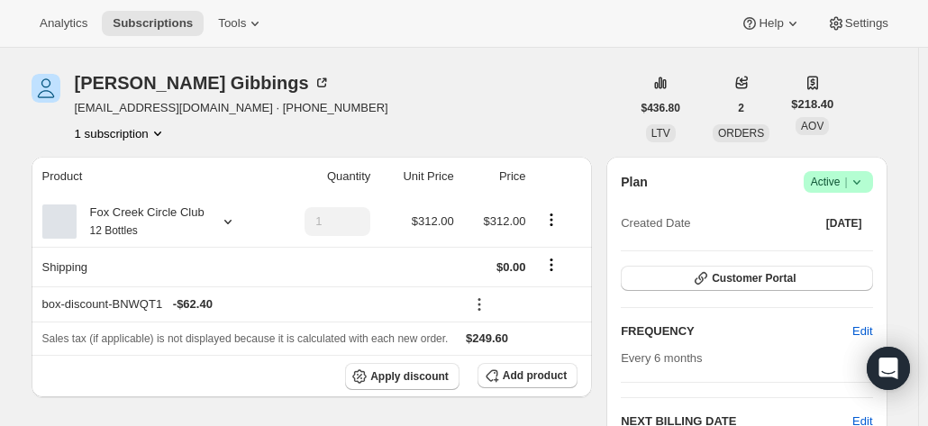
scroll to position [0, 0]
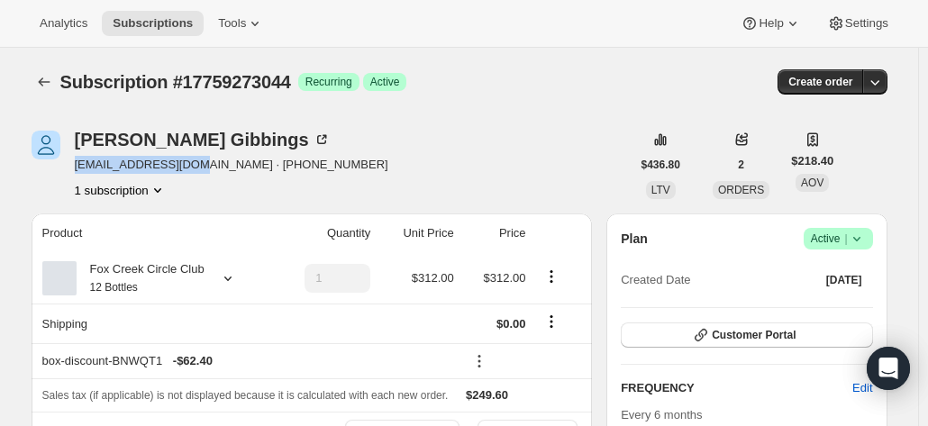
drag, startPoint x: 193, startPoint y: 167, endPoint x: 78, endPoint y: 170, distance: 114.4
click at [74, 170] on div "[PERSON_NAME] [EMAIL_ADDRESS][DOMAIN_NAME] · [PHONE_NUMBER] 1 subscription" at bounding box center [331, 165] width 599 height 68
copy span "[EMAIL_ADDRESS][DOMAIN_NAME] ·"
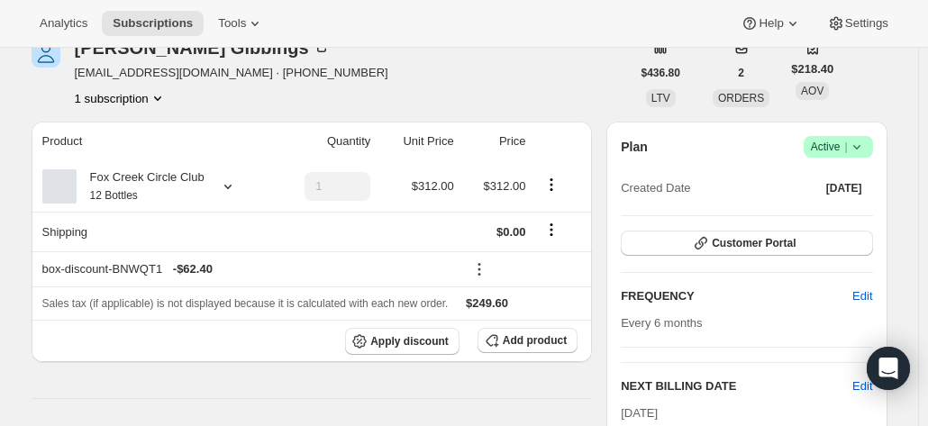
scroll to position [180, 0]
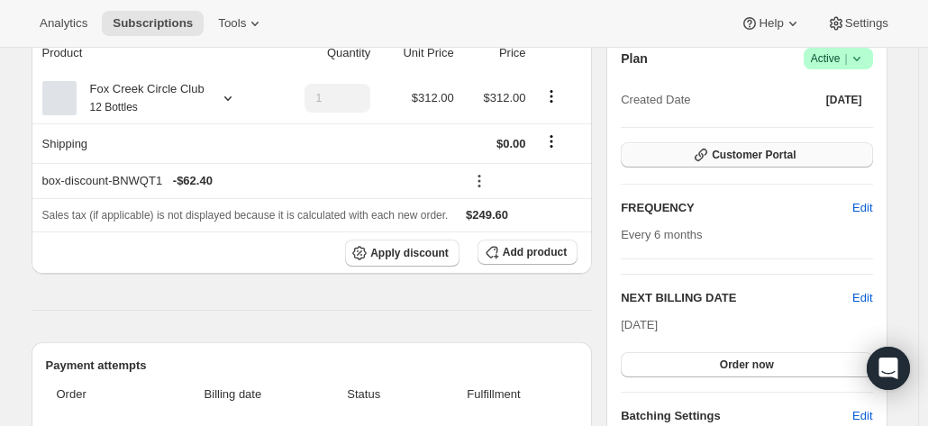
click at [733, 157] on span "Customer Portal" at bounding box center [753, 155] width 84 height 14
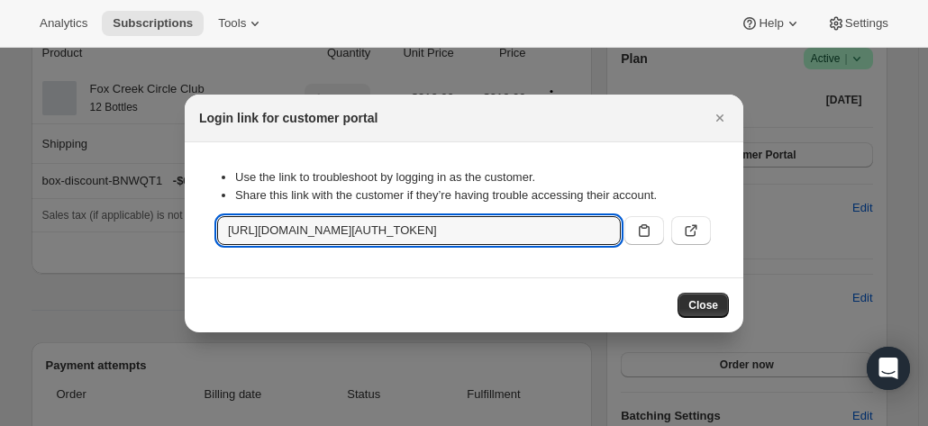
scroll to position [0, 1968]
drag, startPoint x: 224, startPoint y: 231, endPoint x: 864, endPoint y: 275, distance: 640.9
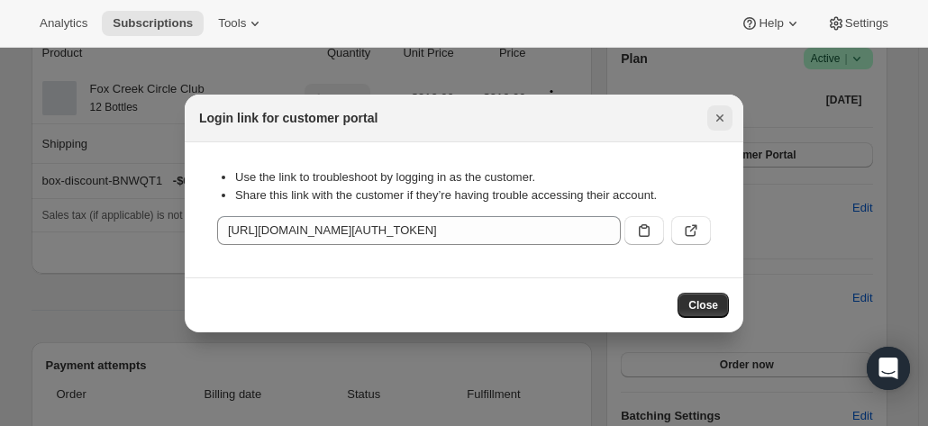
click at [713, 113] on icon "Close" at bounding box center [720, 118] width 18 height 18
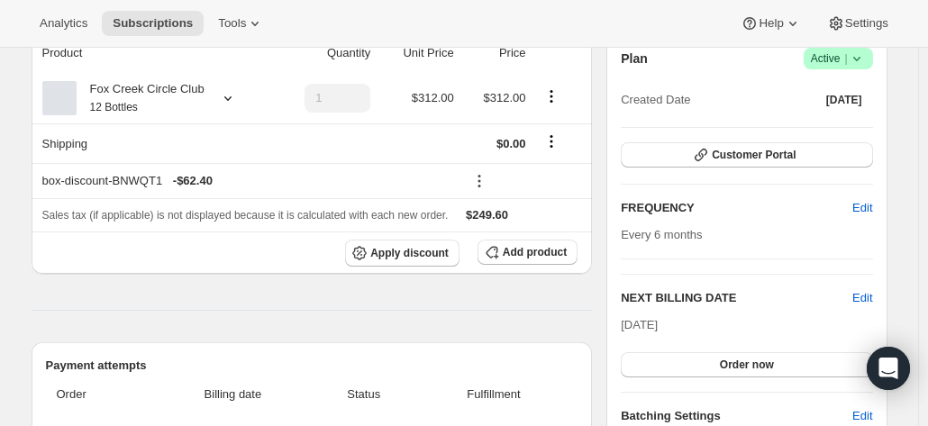
drag, startPoint x: 869, startPoint y: 295, endPoint x: 678, endPoint y: 286, distance: 191.1
click at [868, 295] on span "Edit" at bounding box center [862, 298] width 20 height 18
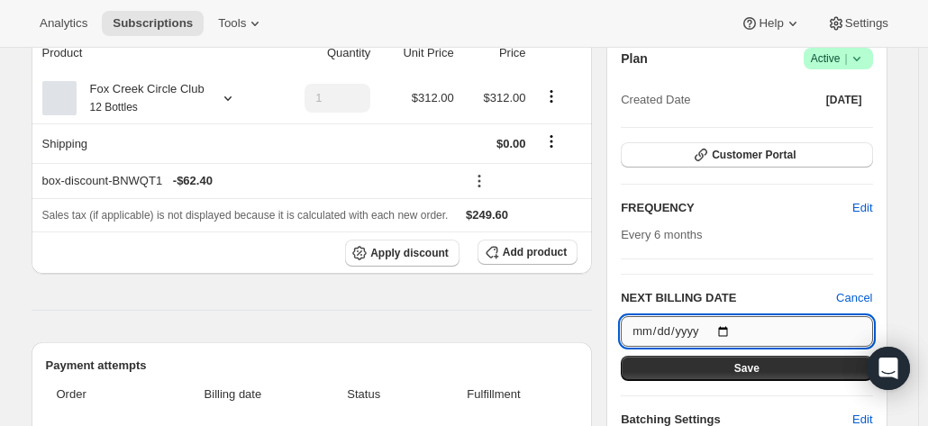
click at [722, 331] on input "[DATE]" at bounding box center [746, 331] width 251 height 31
type input "[DATE]"
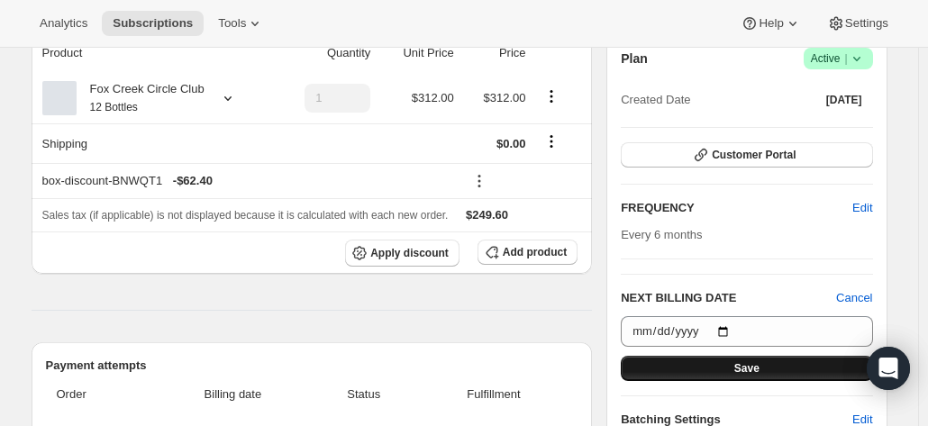
click at [719, 365] on button "Save" at bounding box center [746, 368] width 251 height 25
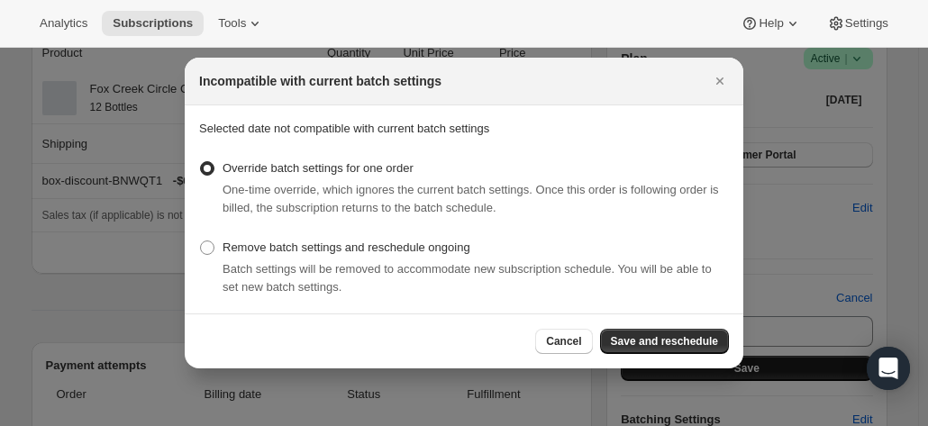
scroll to position [0, 0]
click at [673, 336] on span "Save and reschedule" at bounding box center [664, 341] width 107 height 14
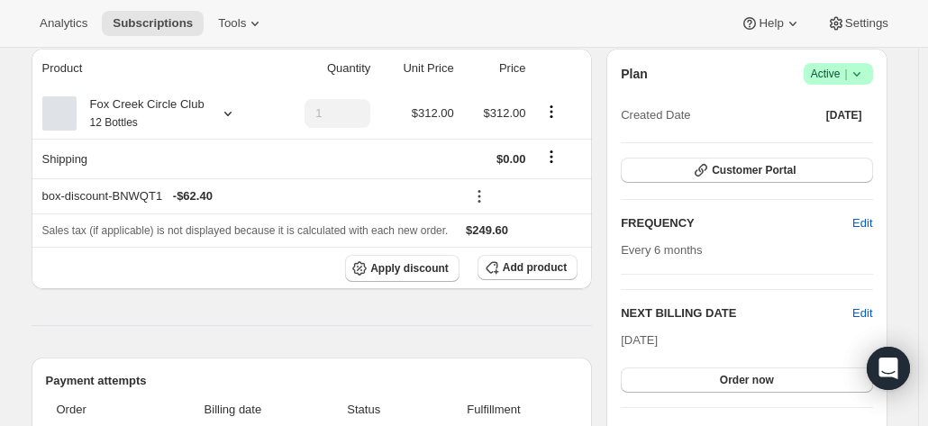
scroll to position [270, 0]
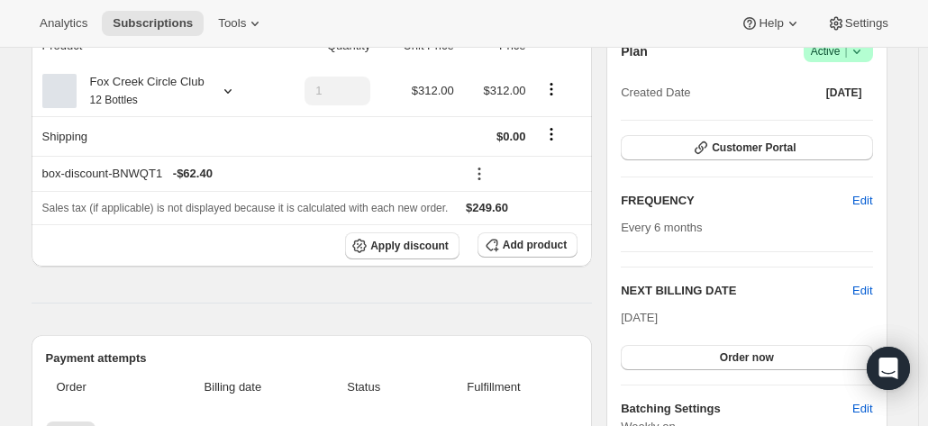
click at [716, 23] on div "Analytics Subscriptions Tools Help Settings" at bounding box center [464, 24] width 928 height 48
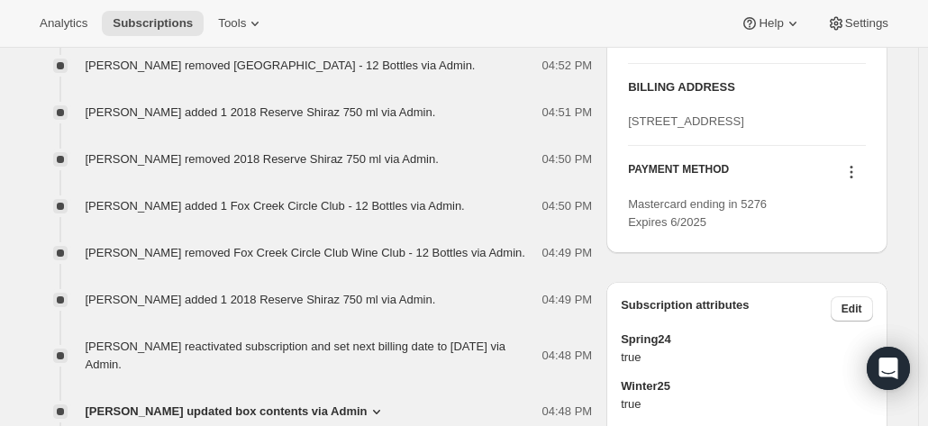
scroll to position [991, 0]
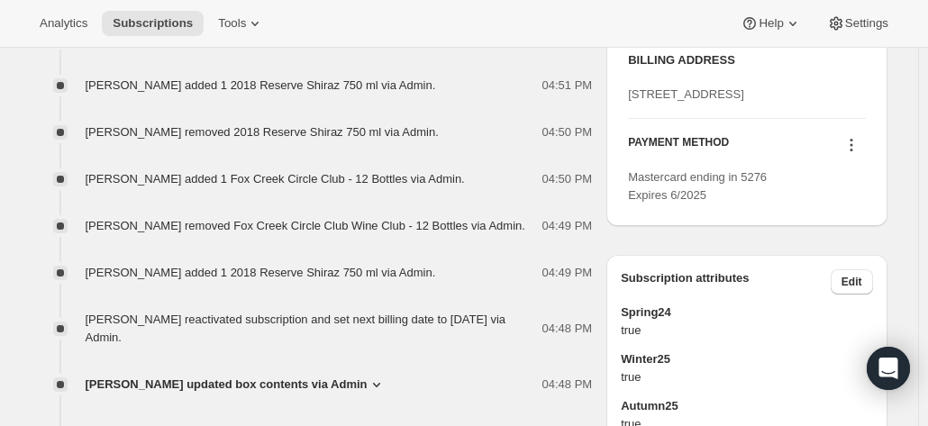
click at [852, 147] on icon at bounding box center [850, 145] width 3 height 3
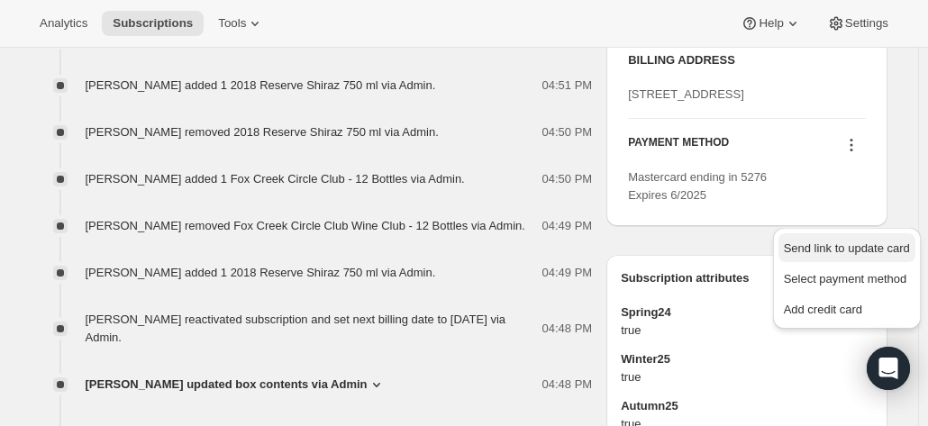
click at [800, 253] on span "Send link to update card" at bounding box center [847, 248] width 126 height 14
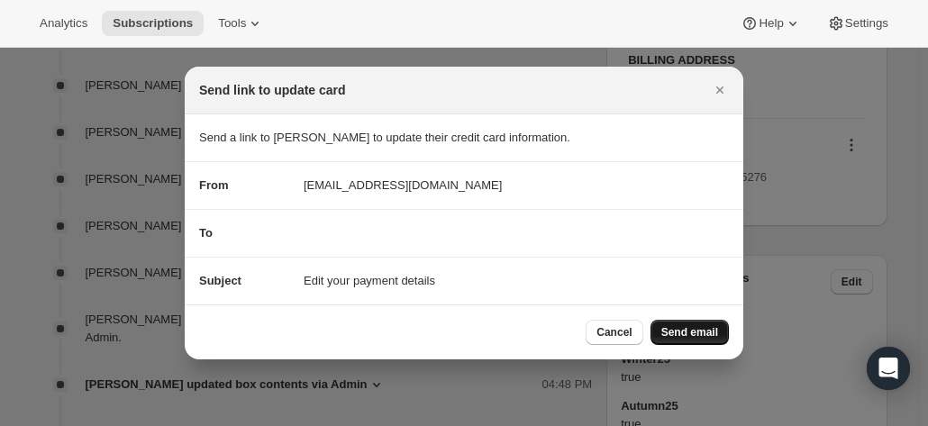
click at [686, 329] on span "Send email" at bounding box center [689, 332] width 57 height 14
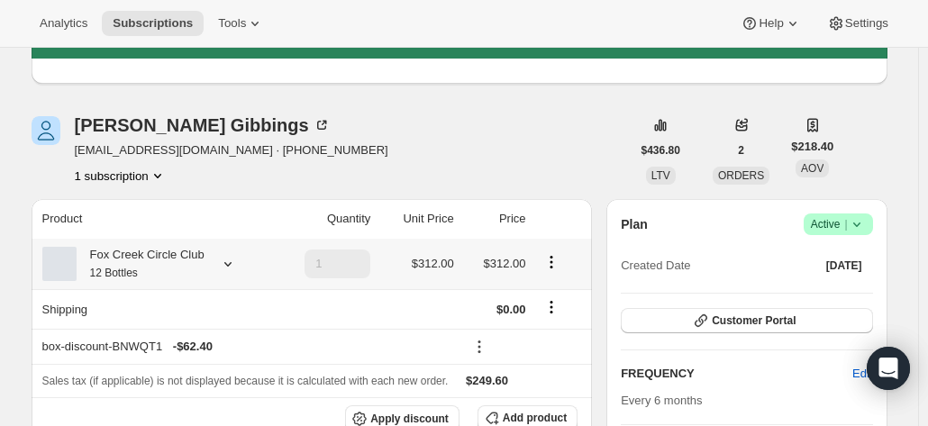
scroll to position [0, 0]
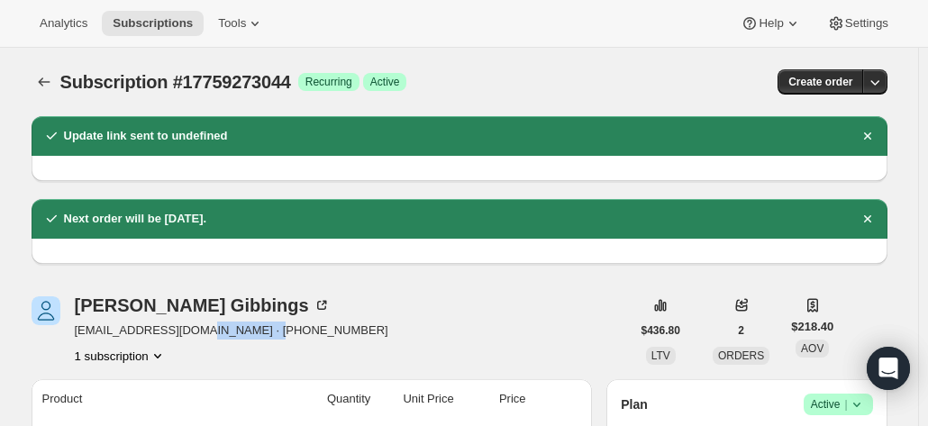
drag, startPoint x: 306, startPoint y: 332, endPoint x: 196, endPoint y: 331, distance: 109.9
click at [196, 331] on div "[PERSON_NAME] [EMAIL_ADDRESS][DOMAIN_NAME] · [PHONE_NUMBER] 1 subscription" at bounding box center [331, 330] width 599 height 68
copy span "[PHONE_NUMBER]"
